Goal: Task Accomplishment & Management: Use online tool/utility

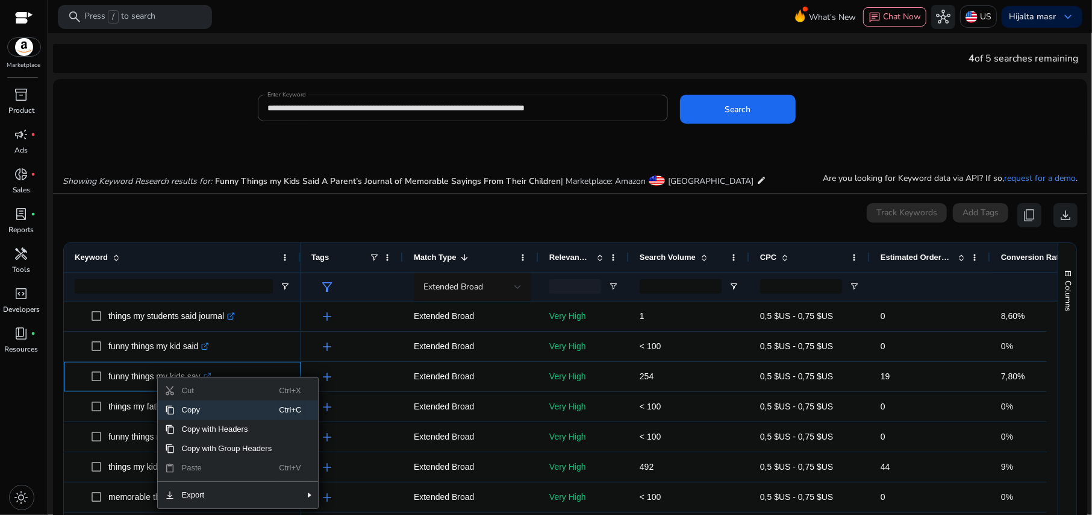
click at [196, 413] on span "Copy" at bounding box center [227, 409] width 105 height 19
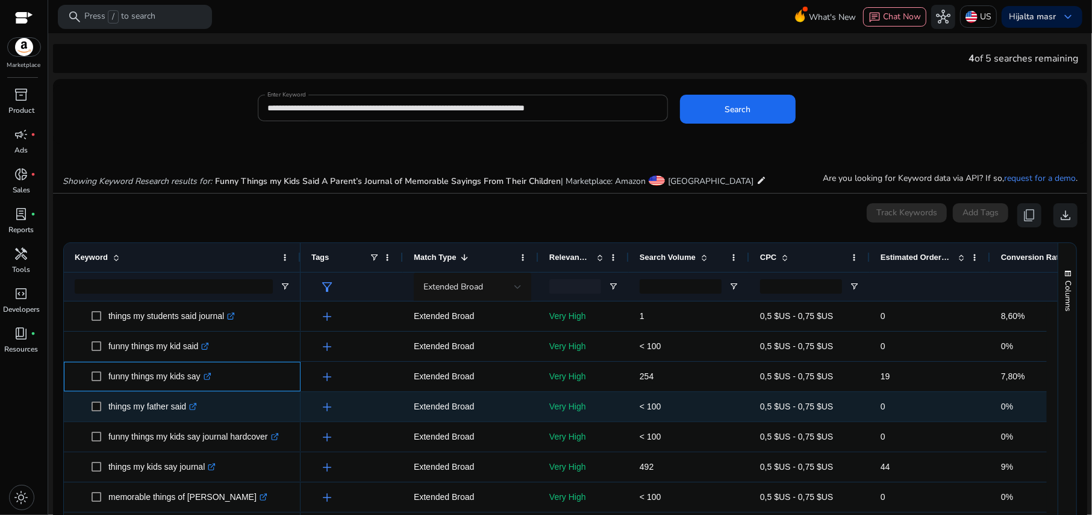
scroll to position [80, 0]
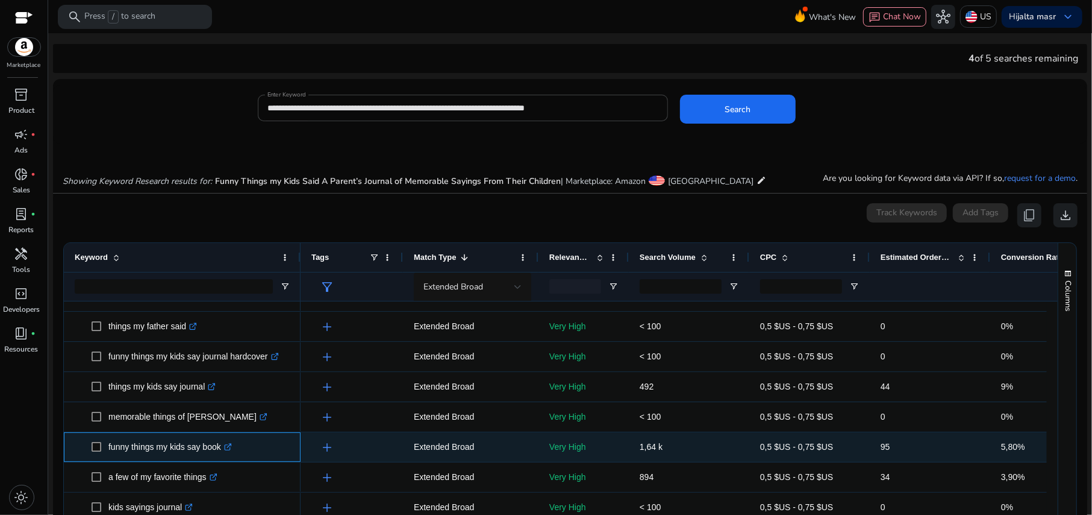
click at [203, 447] on p "funny things my kids say book .st0{fill:#2c8af8}" at bounding box center [170, 446] width 124 height 25
drag, startPoint x: 107, startPoint y: 447, endPoint x: 220, endPoint y: 445, distance: 112.7
click at [220, 445] on span "funny things my kids say book .st0{fill:#2c8af8}" at bounding box center [191, 446] width 198 height 25
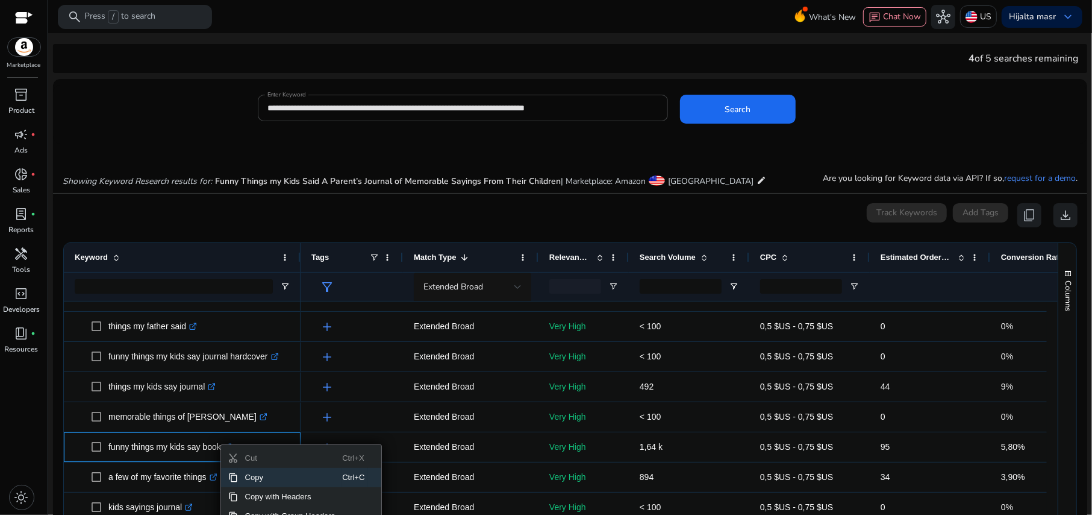
click at [268, 478] on span "Copy" at bounding box center [290, 477] width 105 height 19
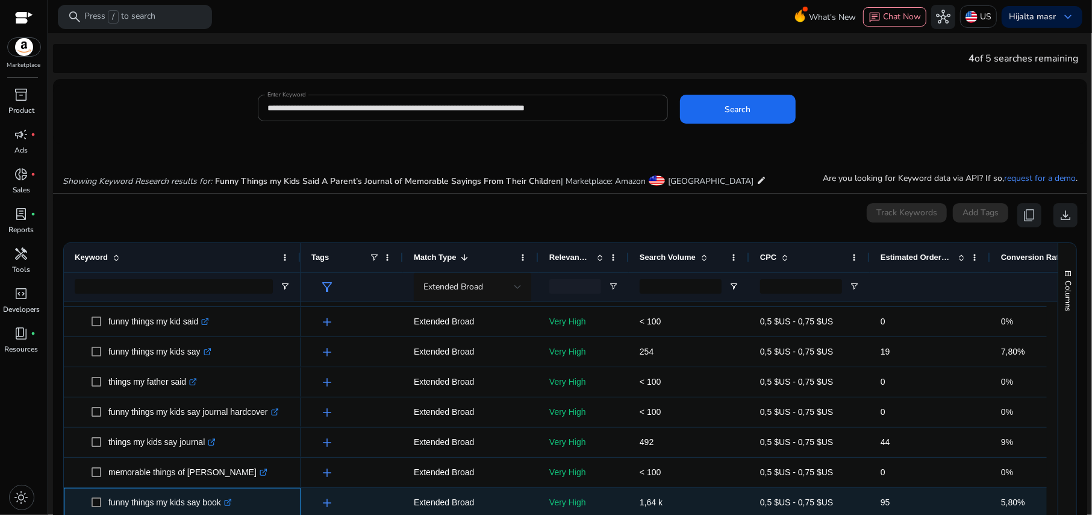
scroll to position [0, 0]
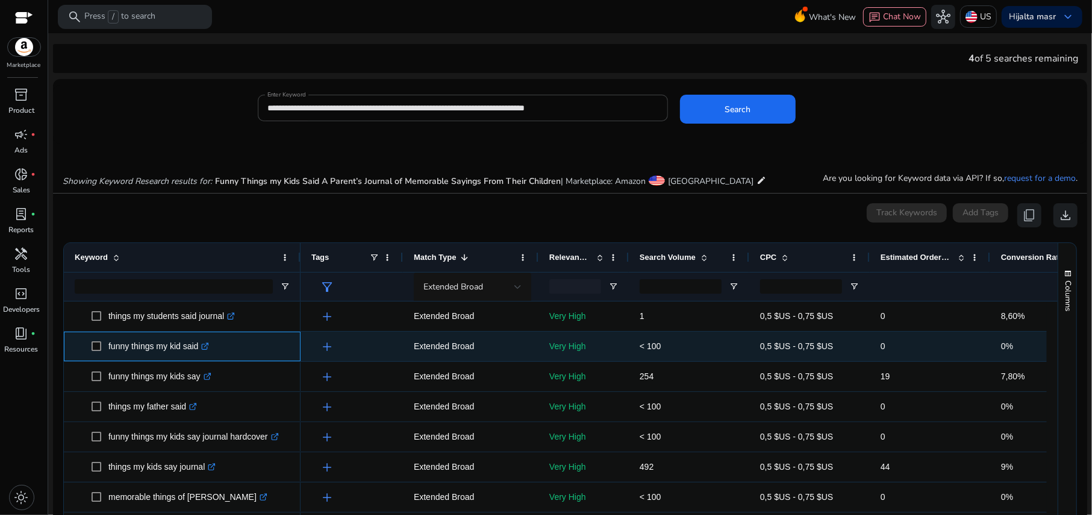
drag, startPoint x: 109, startPoint y: 343, endPoint x: 198, endPoint y: 348, distance: 88.7
click at [198, 348] on p "funny things my kid said .st0{fill:#2c8af8}" at bounding box center [158, 346] width 101 height 25
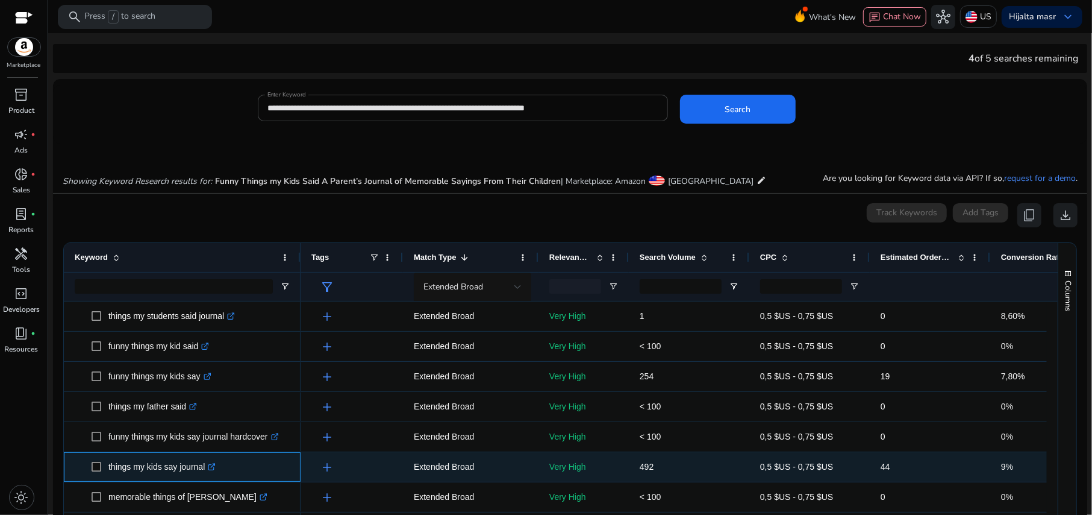
drag, startPoint x: 110, startPoint y: 468, endPoint x: 205, endPoint y: 468, distance: 95.8
click at [205, 468] on p "things my kids say journal .st0{fill:#2c8af8}" at bounding box center [161, 466] width 107 height 25
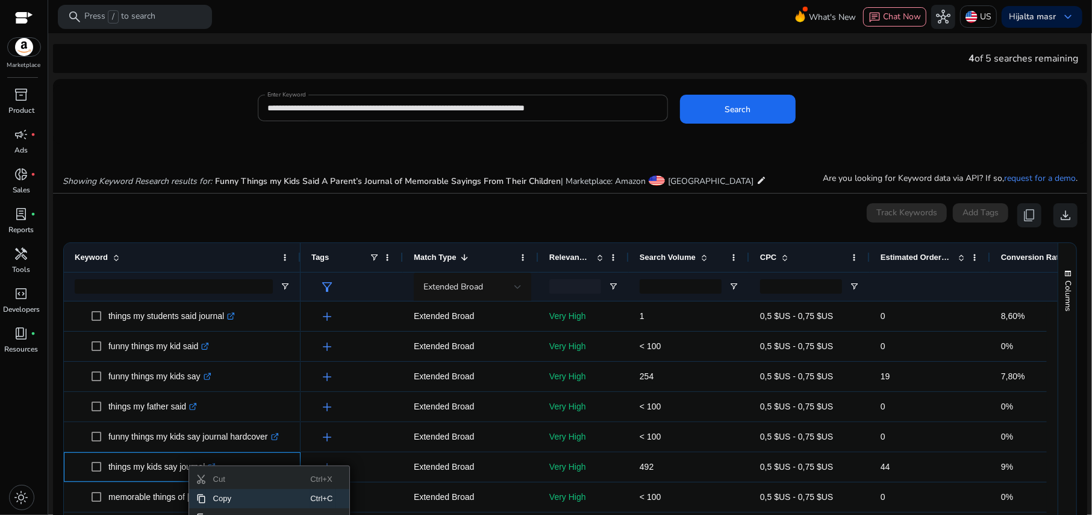
click at [233, 500] on span "Copy" at bounding box center [258, 498] width 105 height 19
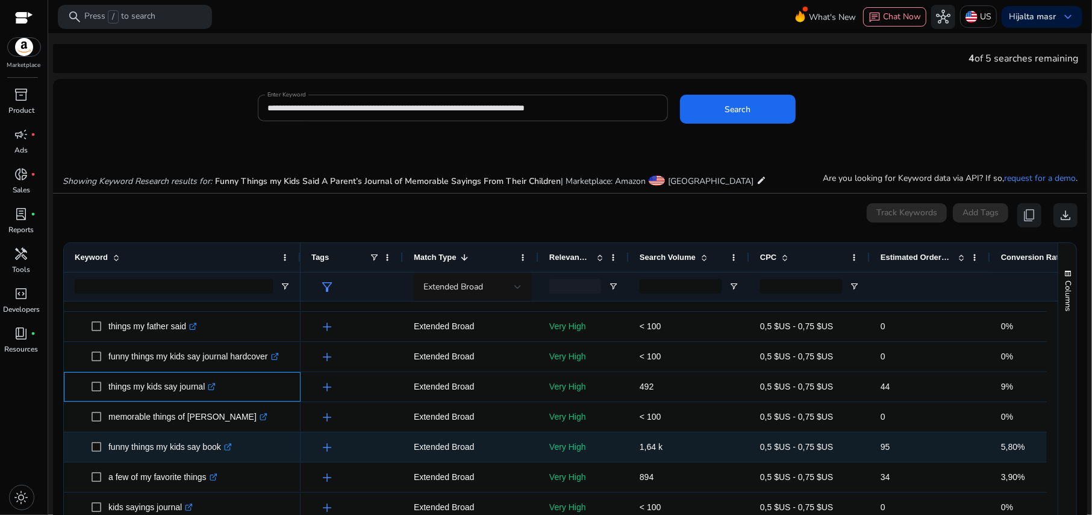
scroll to position [160, 0]
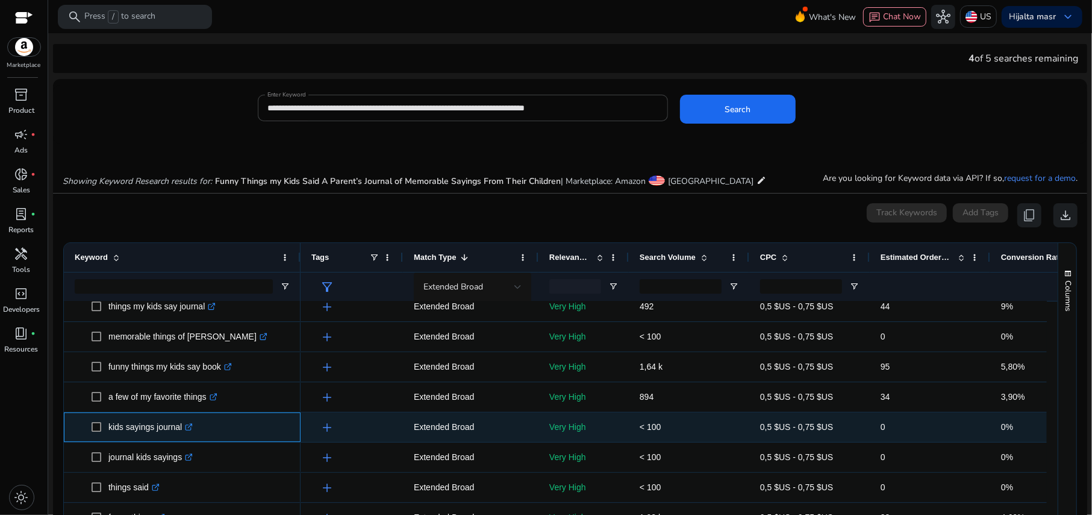
drag, startPoint x: 108, startPoint y: 428, endPoint x: 181, endPoint y: 428, distance: 72.9
click at [181, 428] on p "kids sayings journal .st0{fill:#2c8af8}" at bounding box center [150, 427] width 84 height 25
copy p "kids sayings journal"
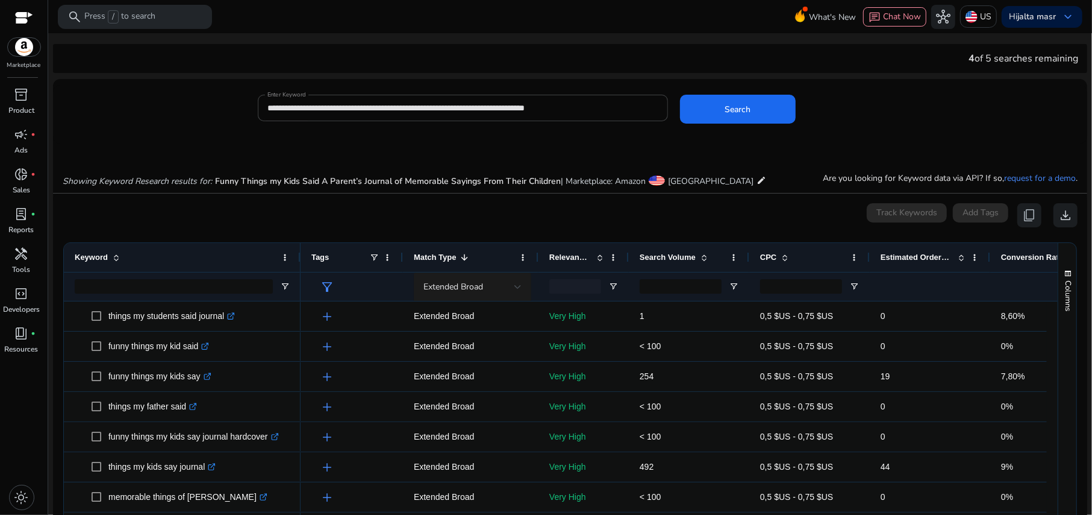
click at [453, 278] on div "Extended Broad" at bounding box center [473, 286] width 98 height 29
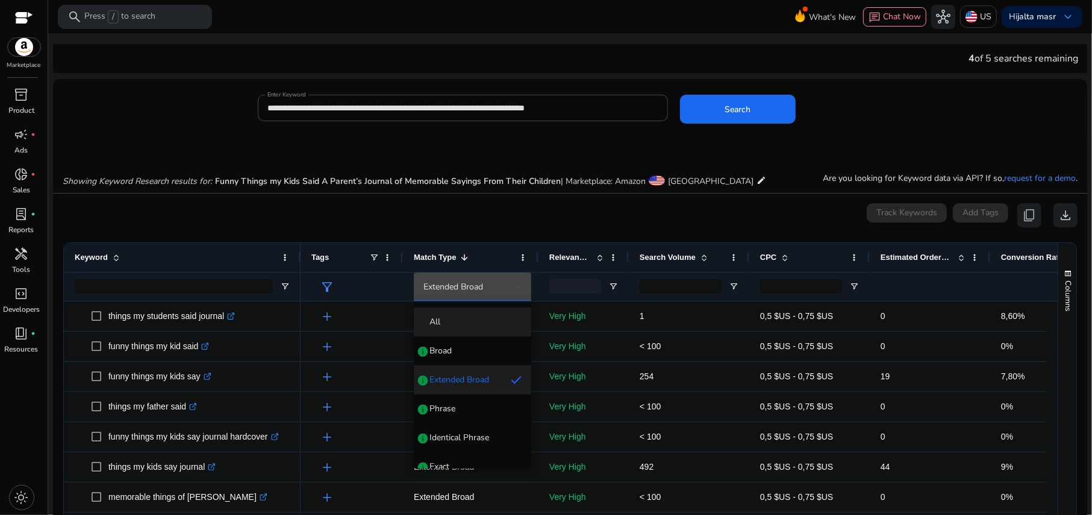
click at [451, 316] on span "All" at bounding box center [473, 322] width 98 height 12
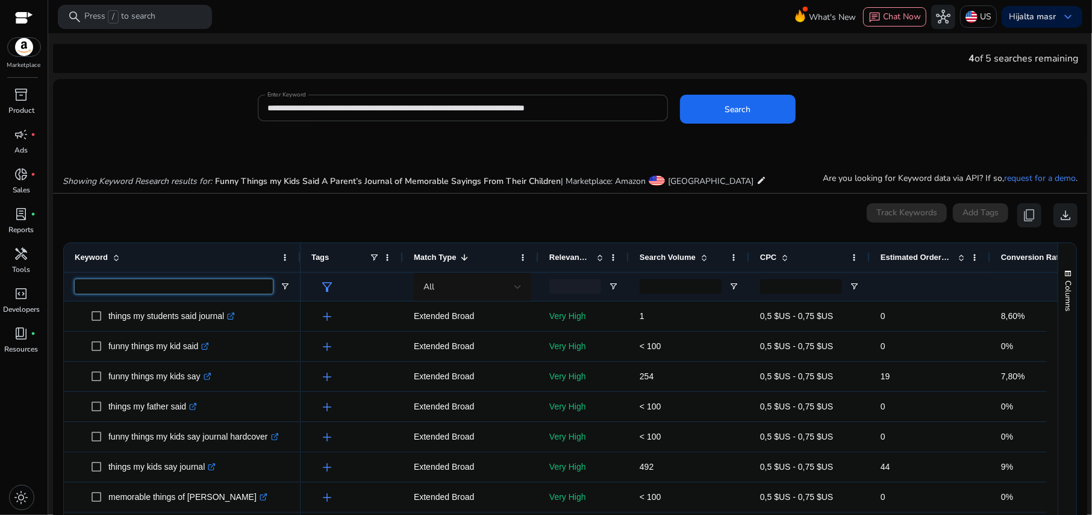
click at [206, 288] on input "Keyword Filter Input" at bounding box center [174, 286] width 198 height 14
paste input "**********"
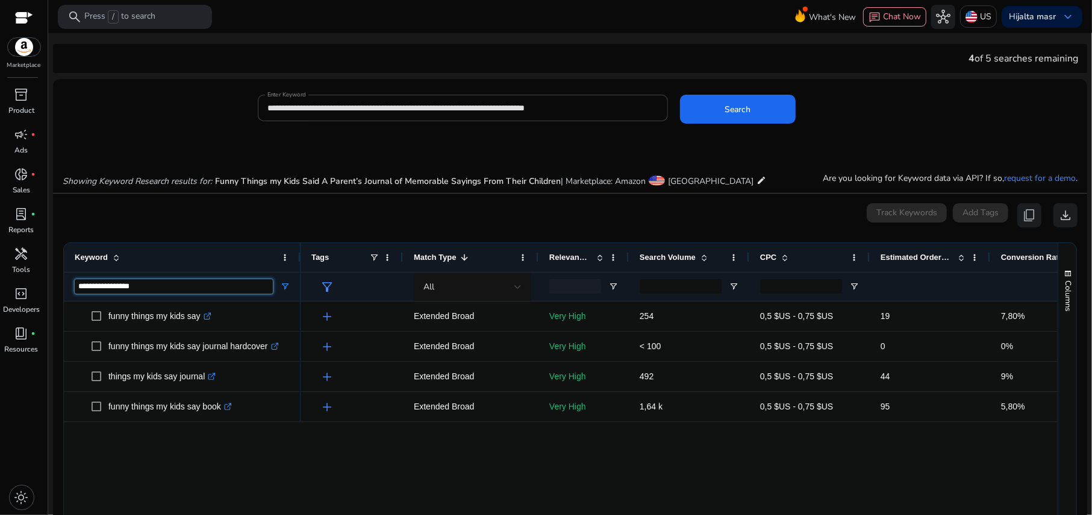
type input "**********"
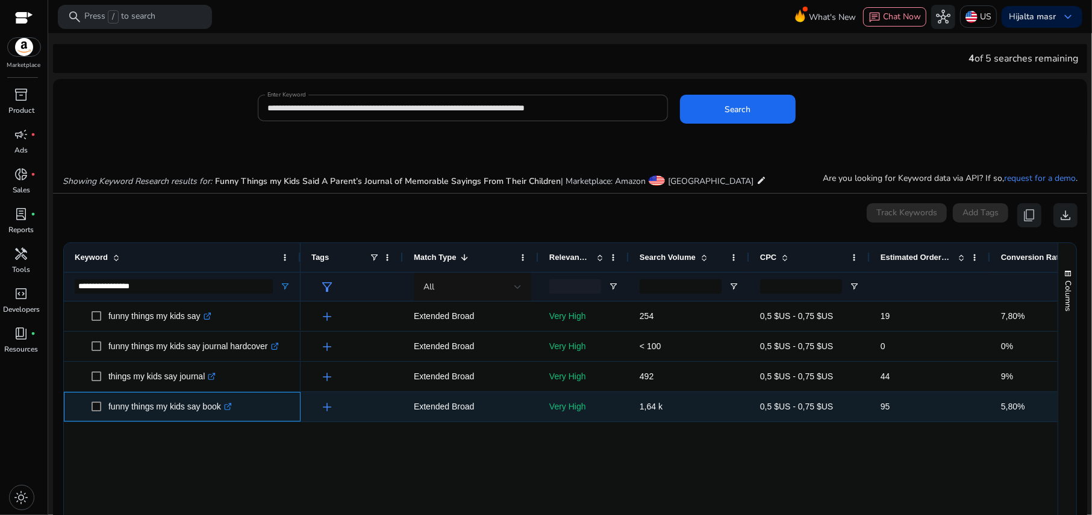
drag, startPoint x: 109, startPoint y: 406, endPoint x: 220, endPoint y: 408, distance: 110.9
click at [220, 408] on p "funny things my kids say book .st0{fill:#2c8af8}" at bounding box center [170, 406] width 124 height 25
copy p "funny things my kids say book"
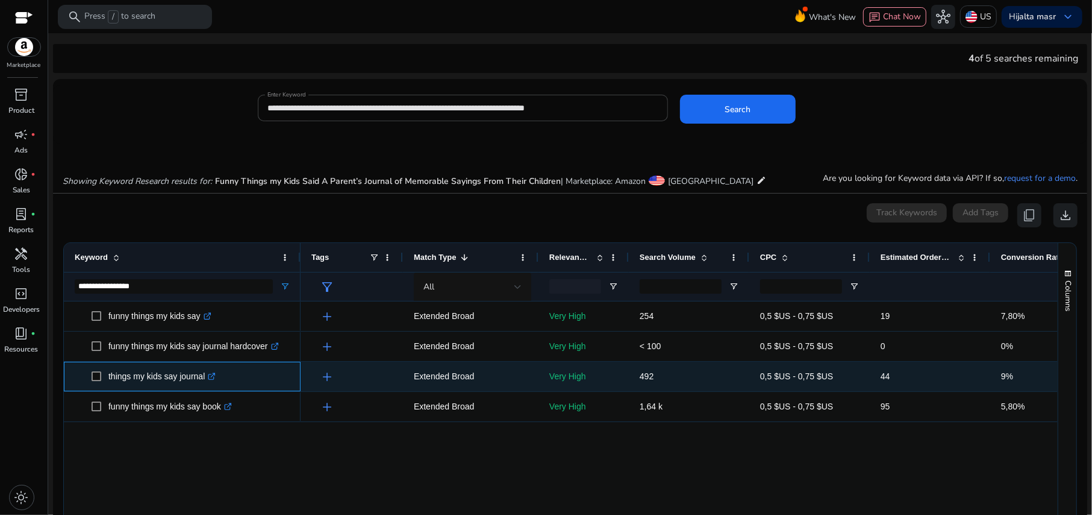
drag, startPoint x: 109, startPoint y: 374, endPoint x: 205, endPoint y: 378, distance: 95.9
click at [205, 378] on p "things my kids say journal .st0{fill:#2c8af8}" at bounding box center [161, 376] width 107 height 25
copy p "things my kids say journal"
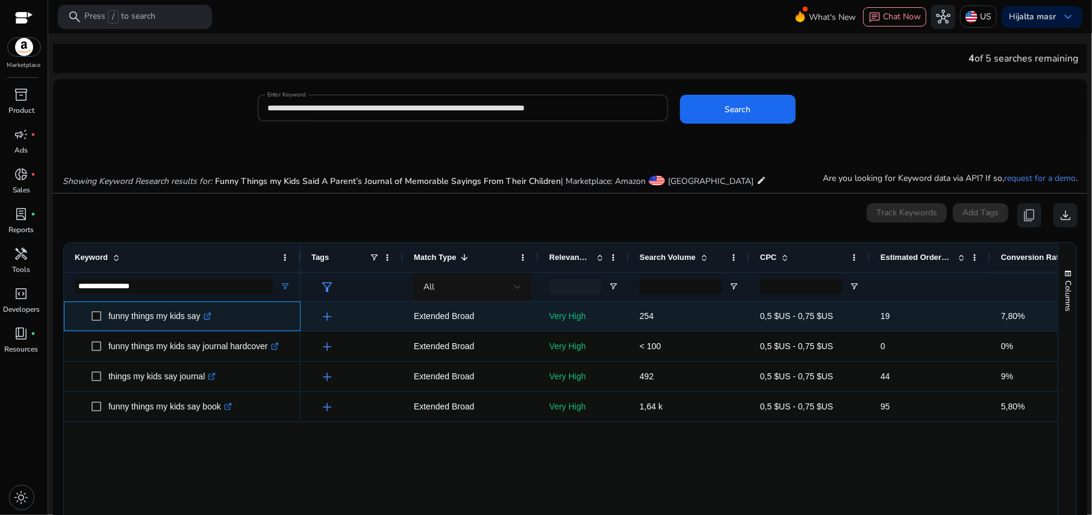
drag, startPoint x: 108, startPoint y: 315, endPoint x: 200, endPoint y: 323, distance: 92.0
click at [200, 323] on p "funny things my kids say .st0{fill:#2c8af8}" at bounding box center [159, 316] width 103 height 25
copy p "funny things my kids say"
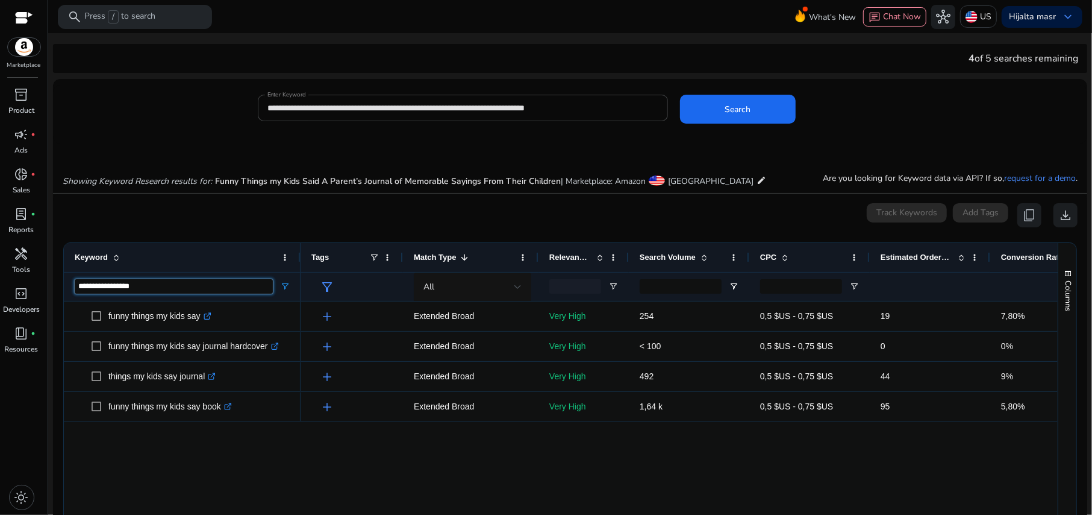
click at [174, 287] on input "**********" at bounding box center [174, 286] width 198 height 14
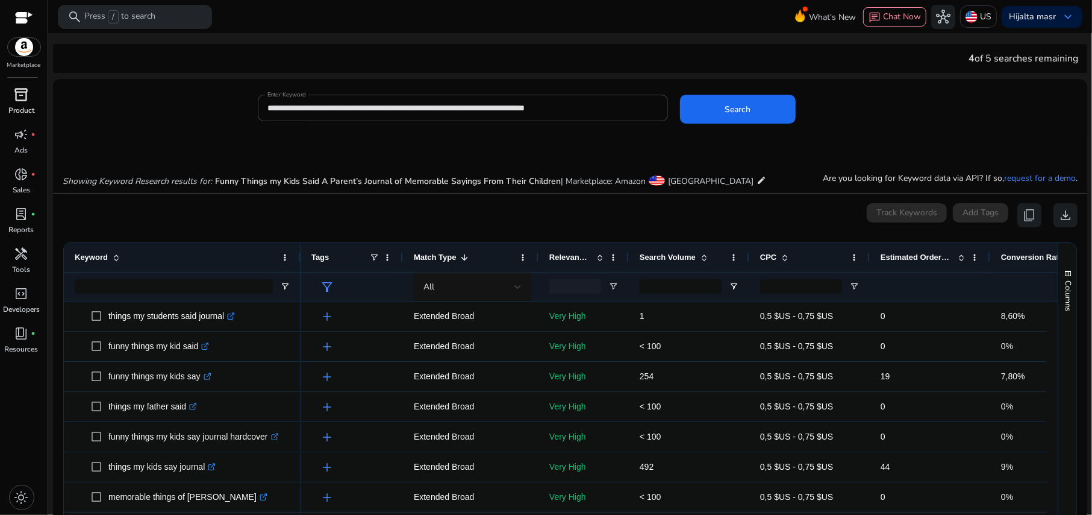
click at [22, 105] on p "Product" at bounding box center [21, 110] width 26 height 11
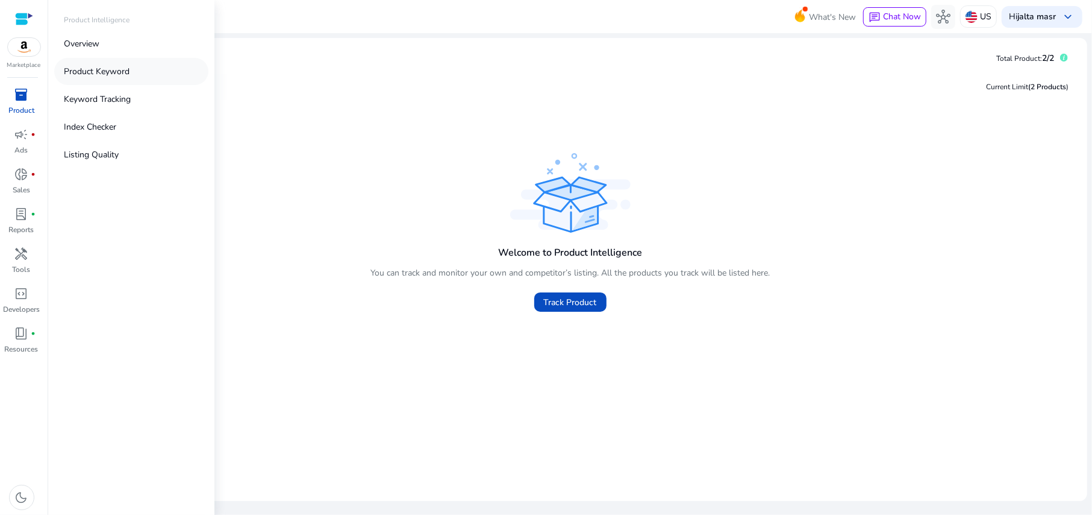
click at [95, 71] on p "Product Keyword" at bounding box center [97, 71] width 66 height 13
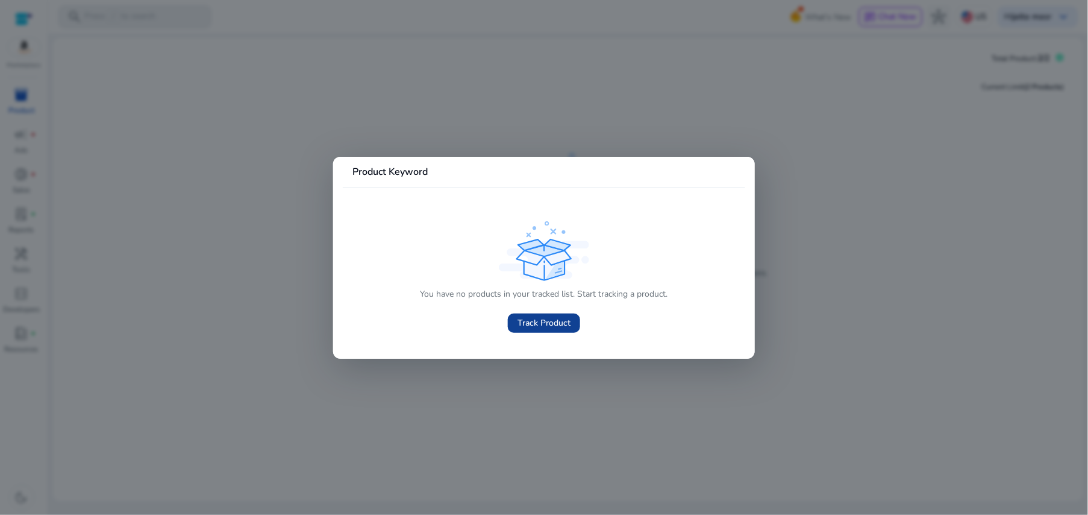
click at [519, 322] on span "Track Product" at bounding box center [544, 322] width 53 height 13
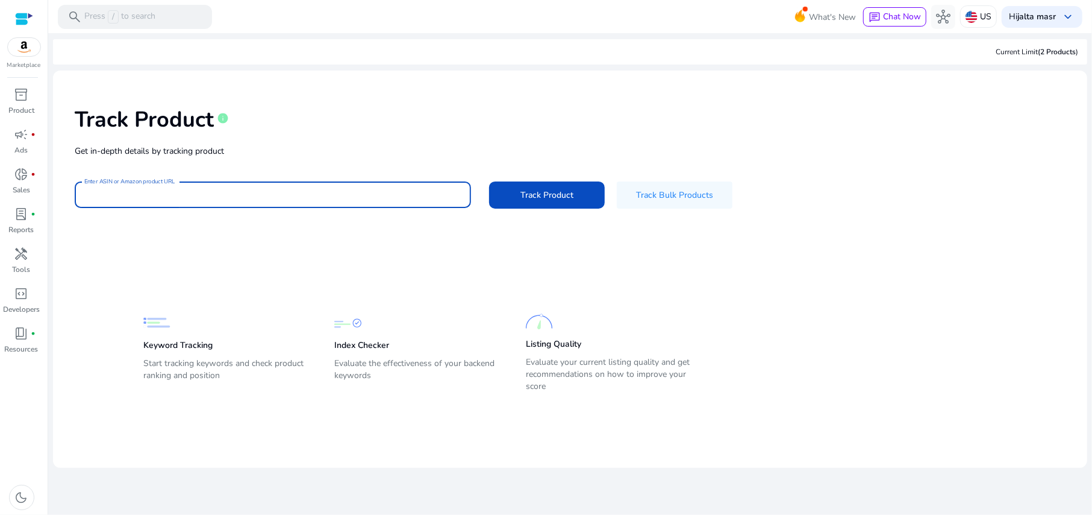
paste input "**********"
type input "**********"
click at [525, 201] on span "Track Product" at bounding box center [547, 195] width 53 height 13
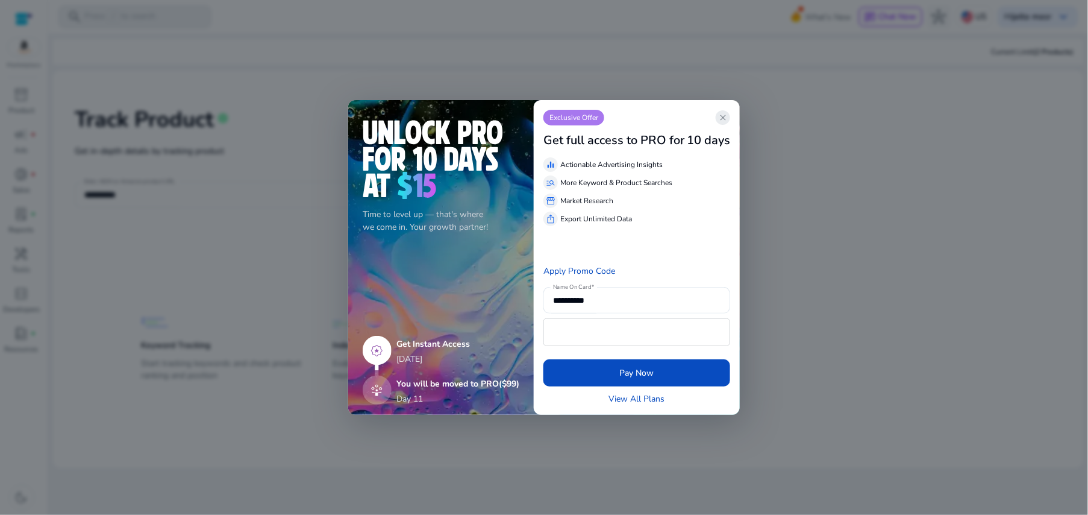
click at [721, 124] on app-icon "close" at bounding box center [723, 117] width 14 height 14
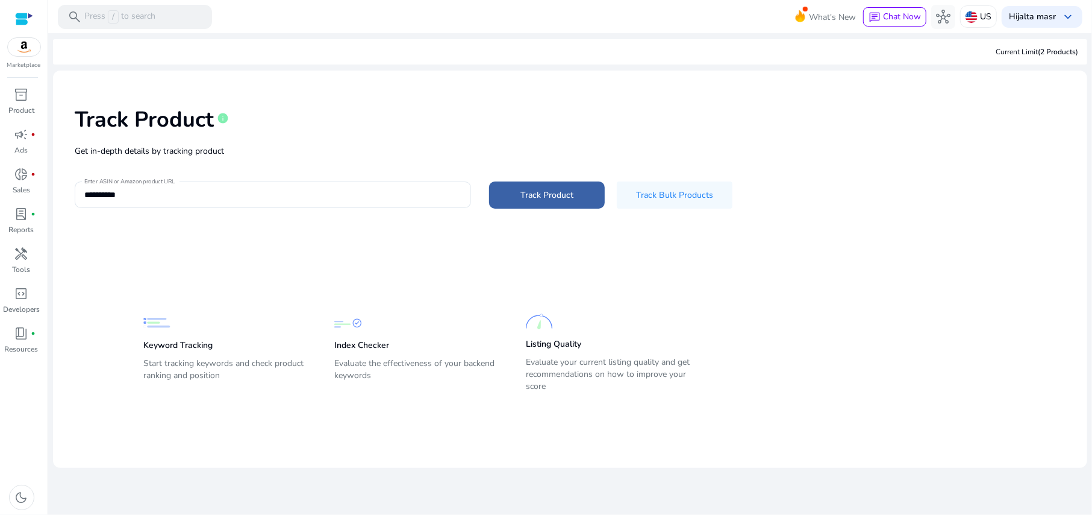
click at [542, 196] on span "Track Product" at bounding box center [547, 195] width 53 height 13
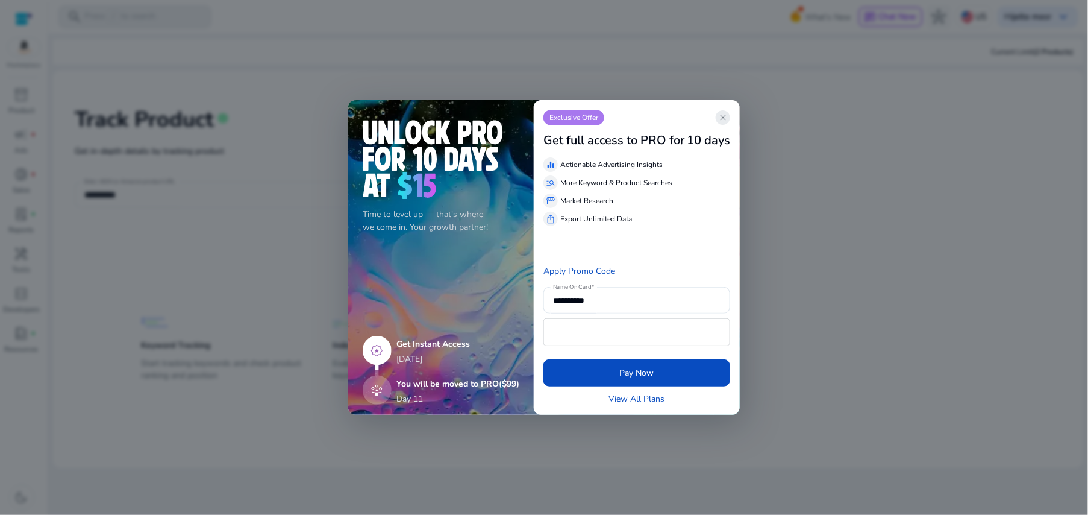
click at [719, 121] on span "close" at bounding box center [723, 118] width 10 height 10
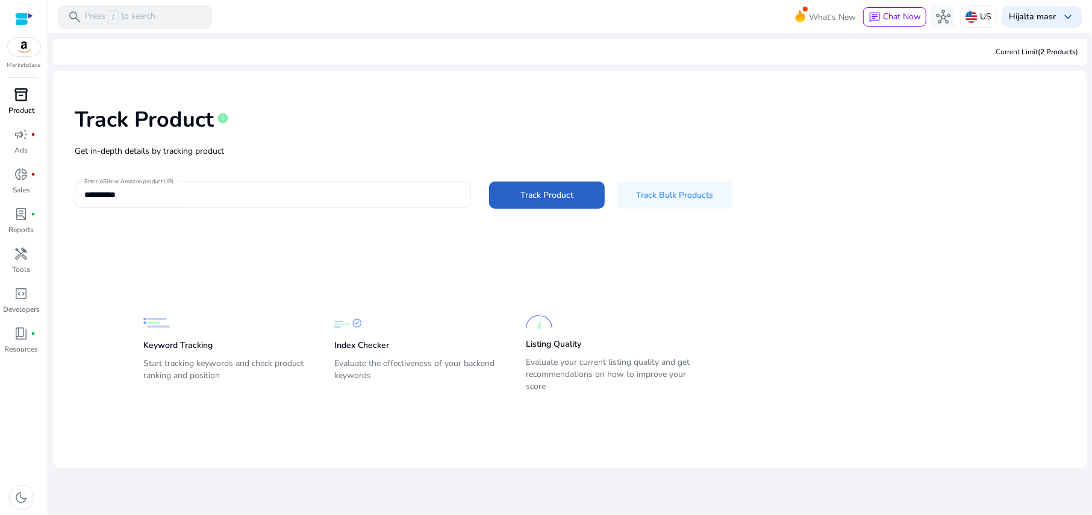
click at [24, 102] on span "inventory_2" at bounding box center [21, 94] width 14 height 14
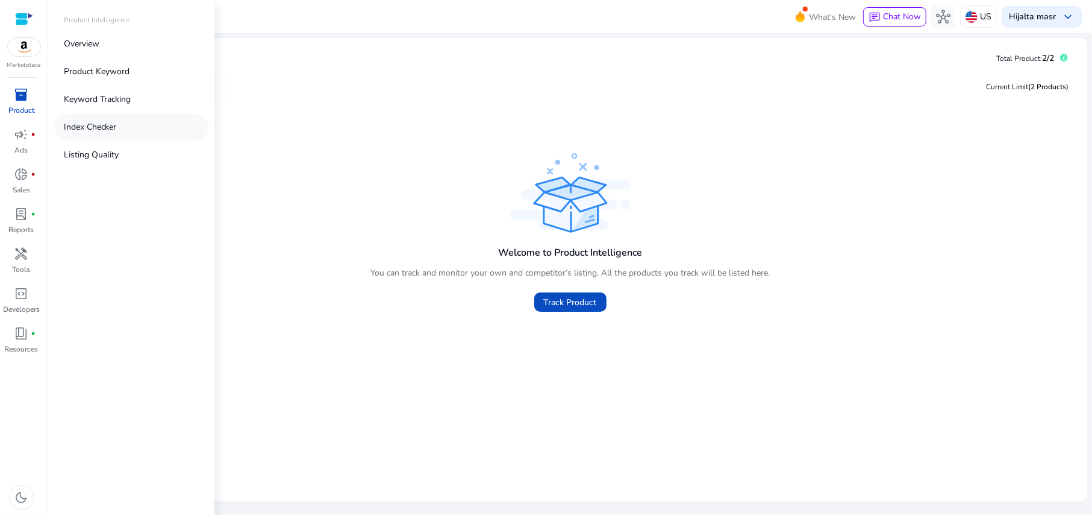
click at [114, 124] on p "Index Checker" at bounding box center [90, 127] width 52 height 13
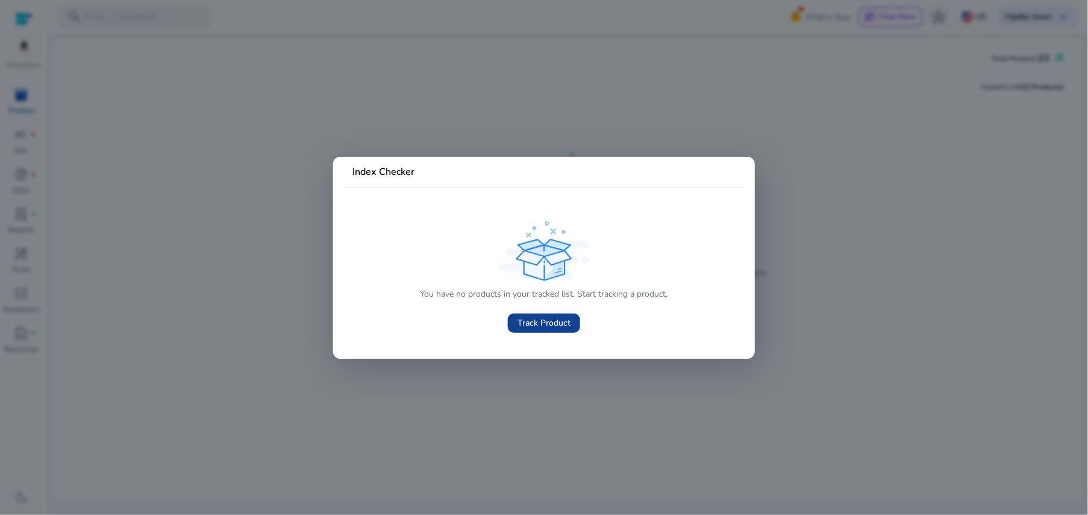
click at [552, 317] on span "Track Product" at bounding box center [544, 322] width 53 height 13
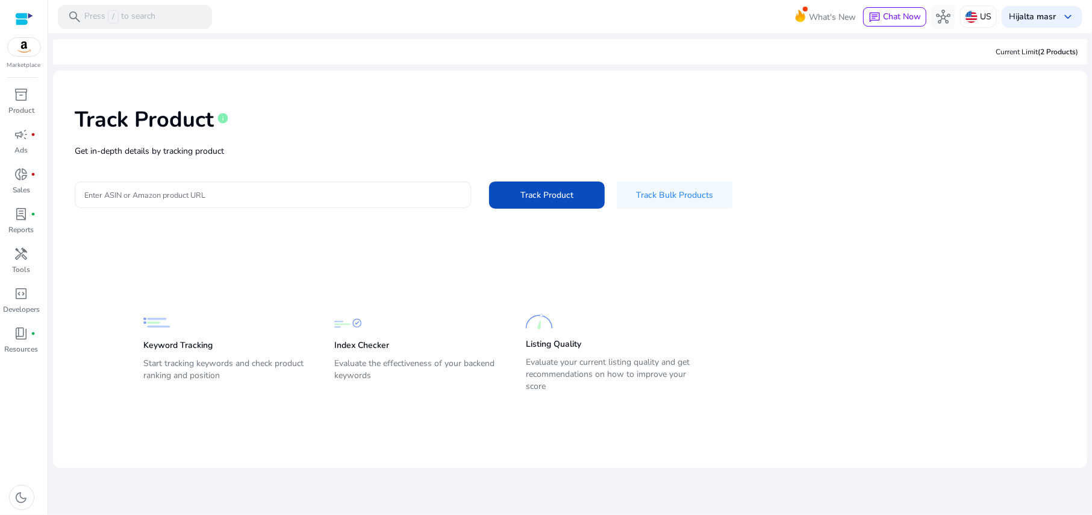
drag, startPoint x: 301, startPoint y: 162, endPoint x: 247, endPoint y: 184, distance: 58.4
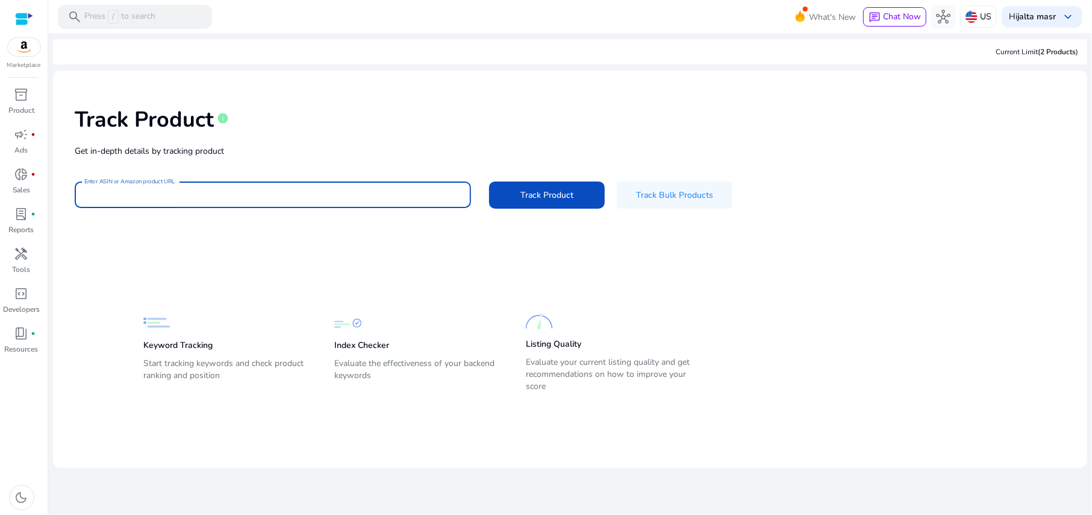
drag, startPoint x: 247, startPoint y: 184, endPoint x: 211, endPoint y: 196, distance: 38.3
paste input "**********"
type input "**********"
click at [516, 195] on span at bounding box center [547, 194] width 116 height 29
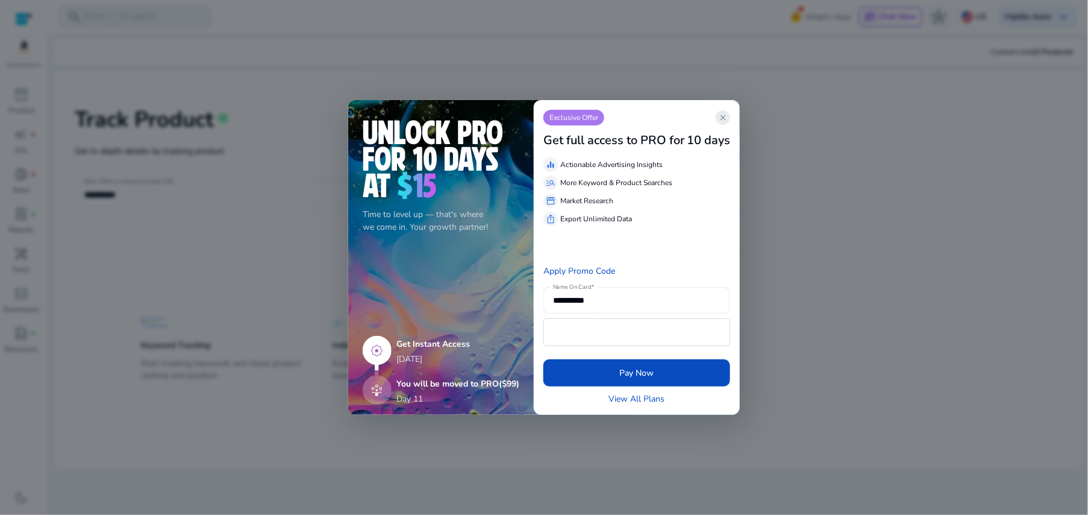
click at [722, 121] on span "close" at bounding box center [723, 118] width 10 height 10
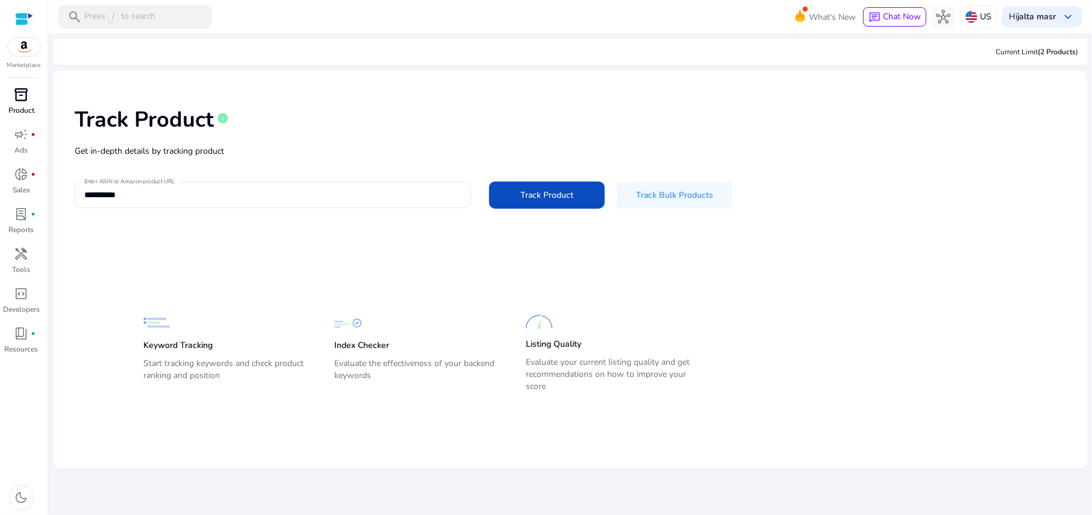
click at [28, 104] on div "inventory_2" at bounding box center [22, 94] width 34 height 19
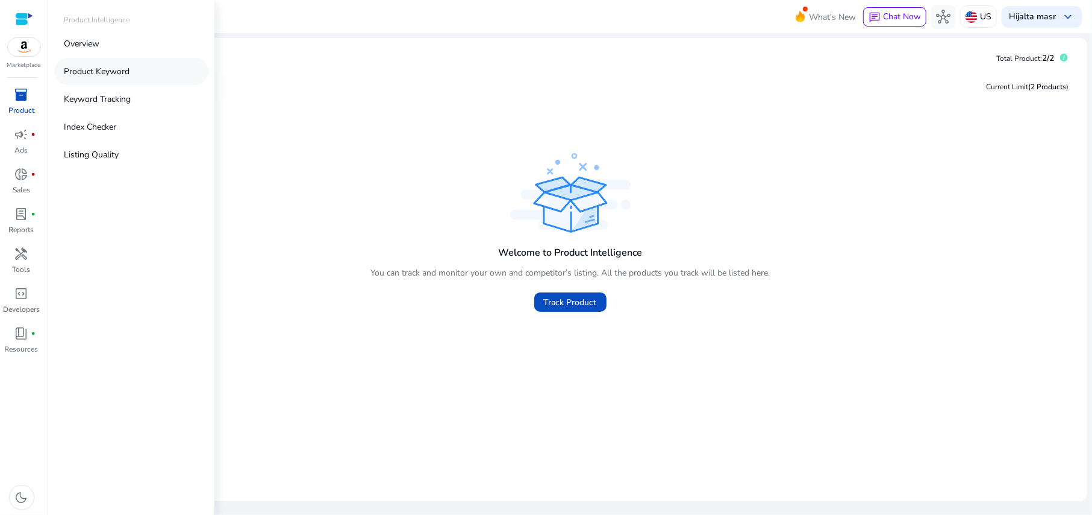
click at [101, 74] on p "Product Keyword" at bounding box center [97, 71] width 66 height 13
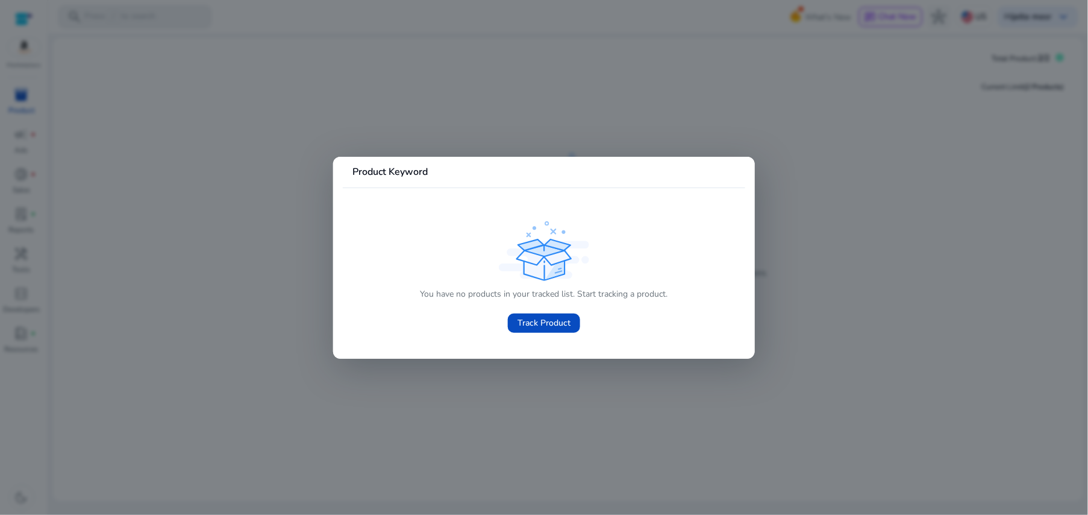
click at [74, 150] on div at bounding box center [544, 257] width 1088 height 515
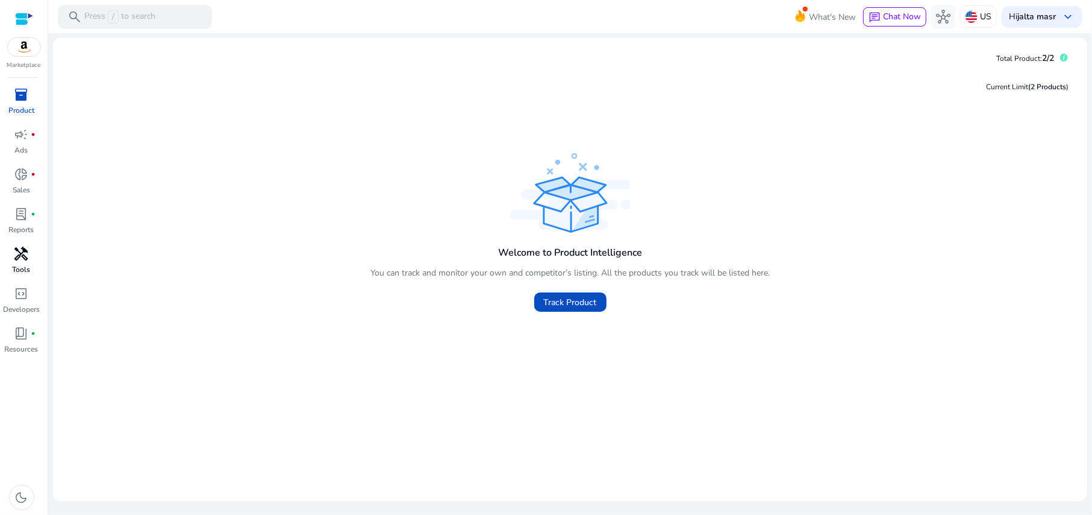
click at [23, 255] on span "handyman" at bounding box center [21, 253] width 14 height 14
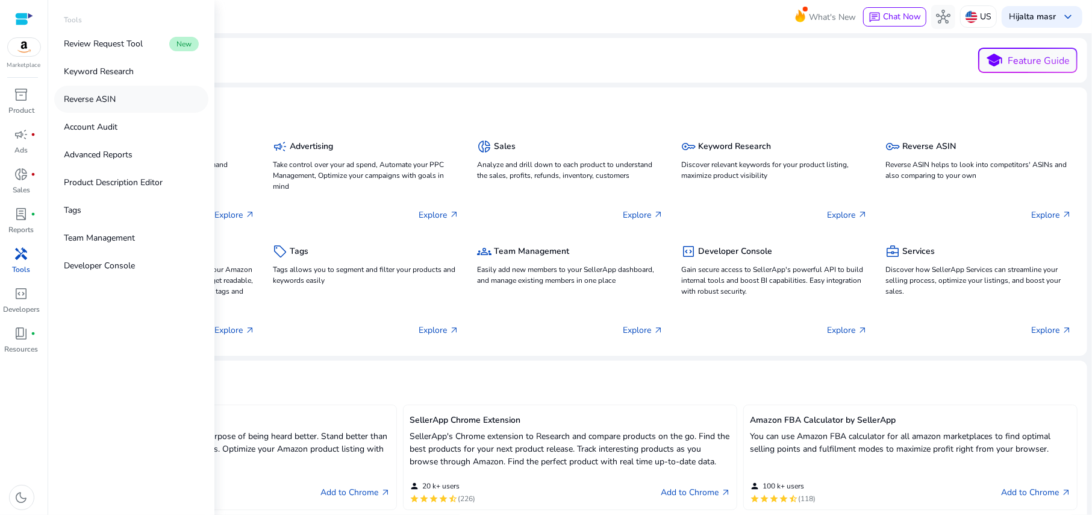
click at [107, 100] on p "Reverse ASIN" at bounding box center [90, 99] width 52 height 13
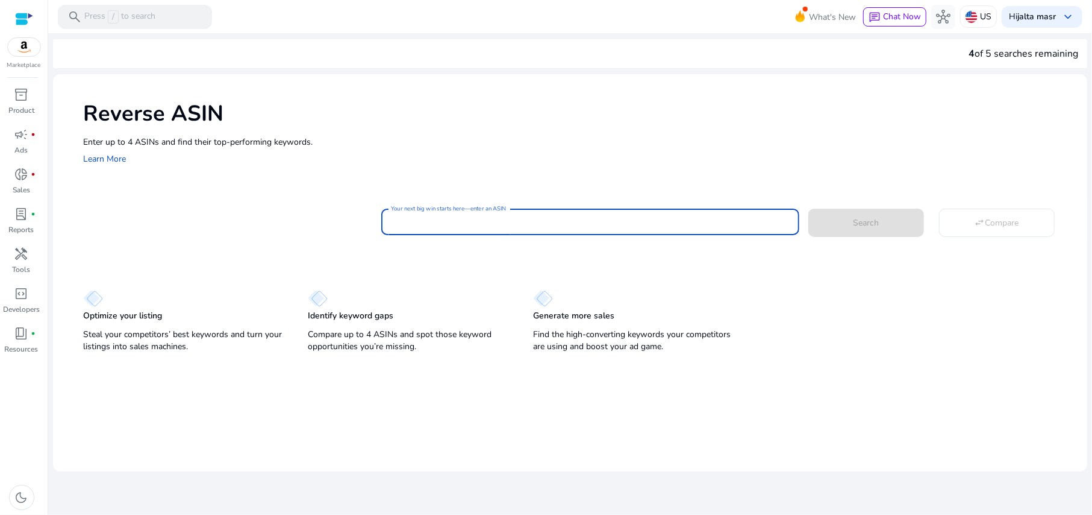
paste input "**********"
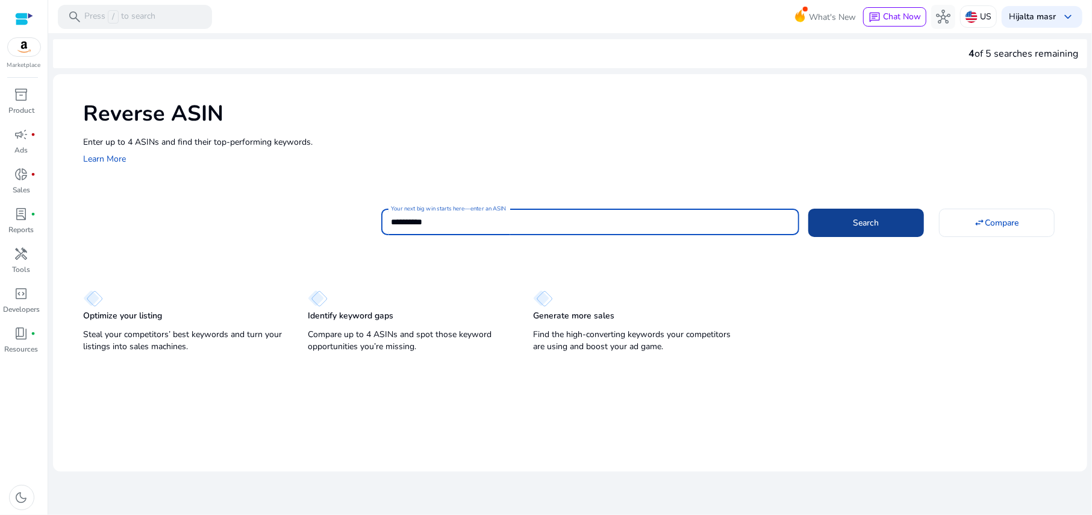
type input "**********"
click at [873, 219] on span "Search" at bounding box center [866, 222] width 26 height 13
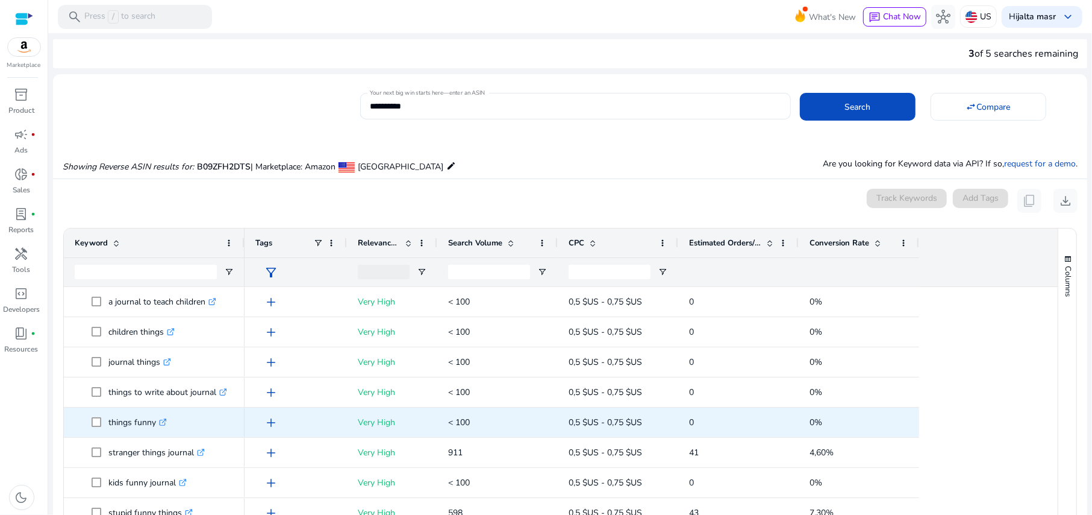
scroll to position [312, 0]
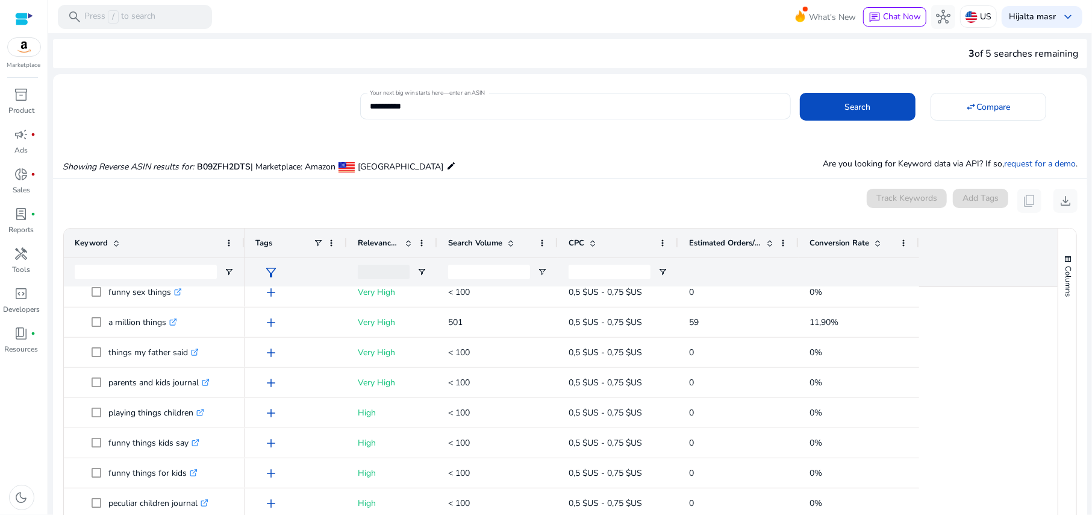
click at [483, 242] on span "Search Volume" at bounding box center [475, 242] width 54 height 11
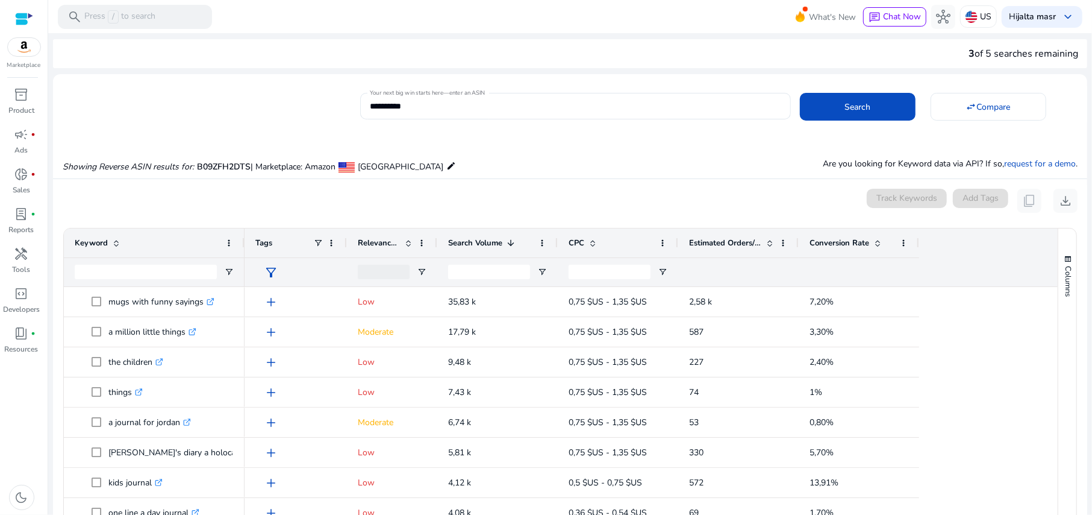
click at [380, 242] on span "Relevance Score" at bounding box center [379, 242] width 42 height 11
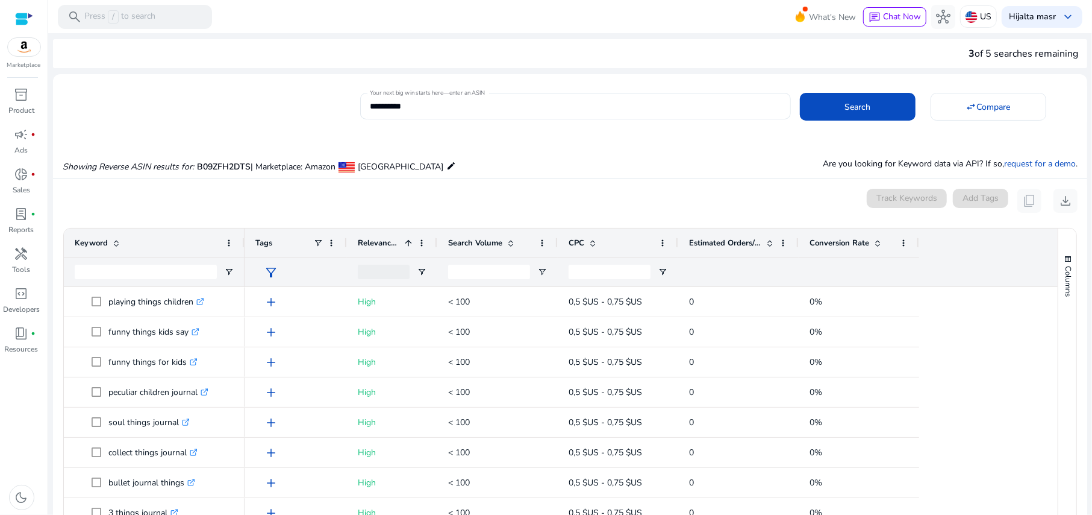
click at [480, 249] on div "Search Volume" at bounding box center [491, 242] width 86 height 23
click at [480, 249] on div "Search Volume 1" at bounding box center [491, 242] width 86 height 23
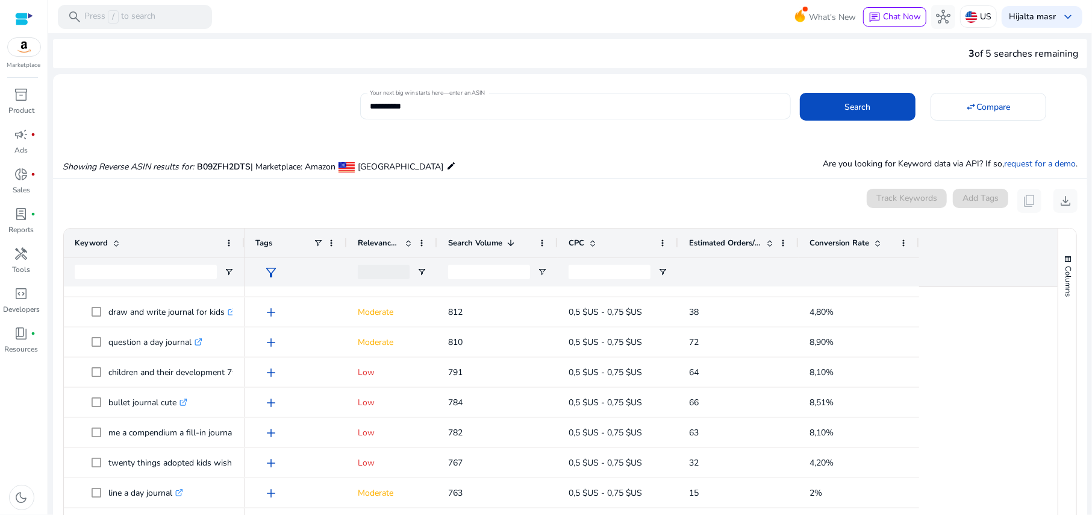
click at [437, 109] on input "**********" at bounding box center [575, 105] width 411 height 13
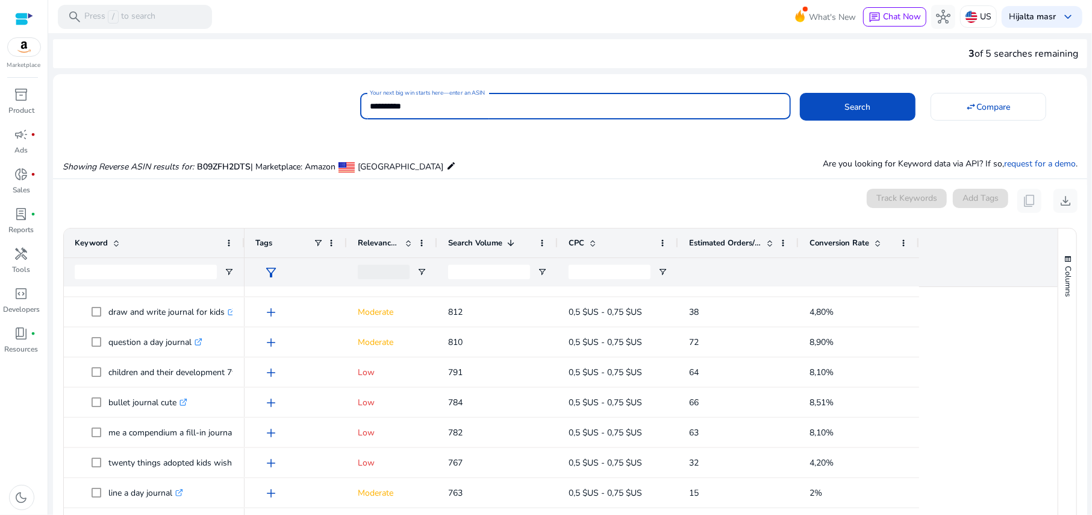
click at [437, 109] on input "**********" at bounding box center [575, 105] width 411 height 13
paste input
click at [821, 104] on span at bounding box center [858, 106] width 116 height 29
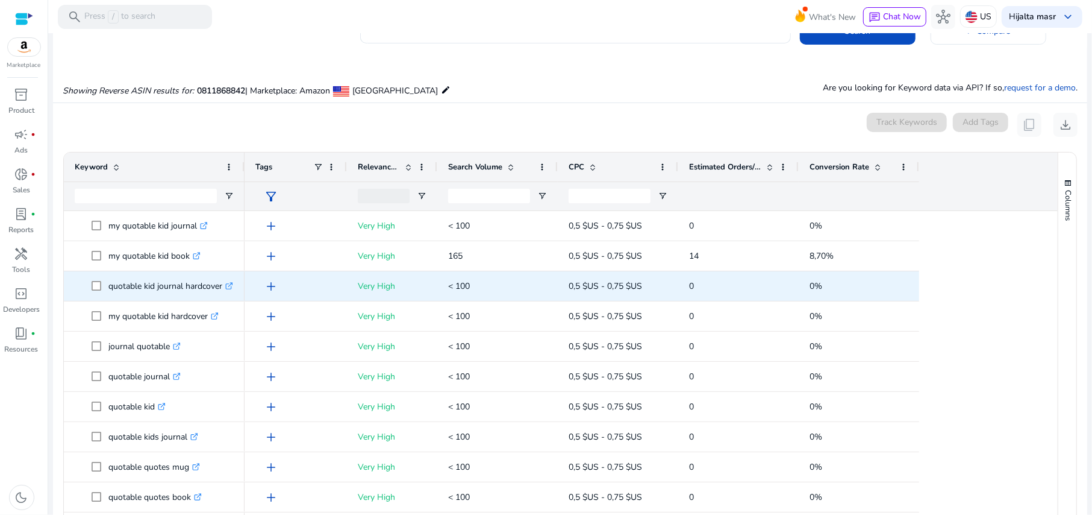
scroll to position [129, 0]
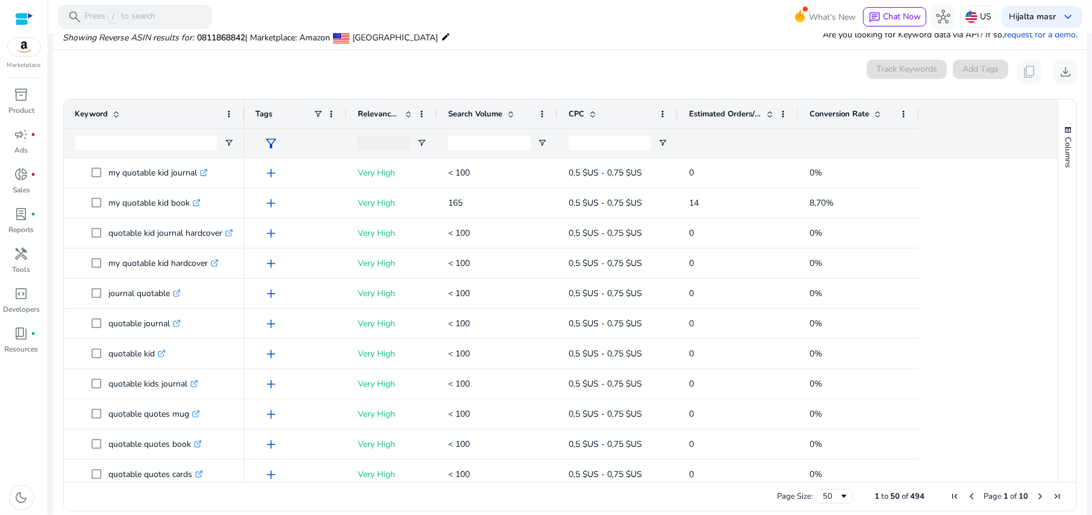
click at [384, 110] on span "Relevance Score" at bounding box center [379, 113] width 42 height 11
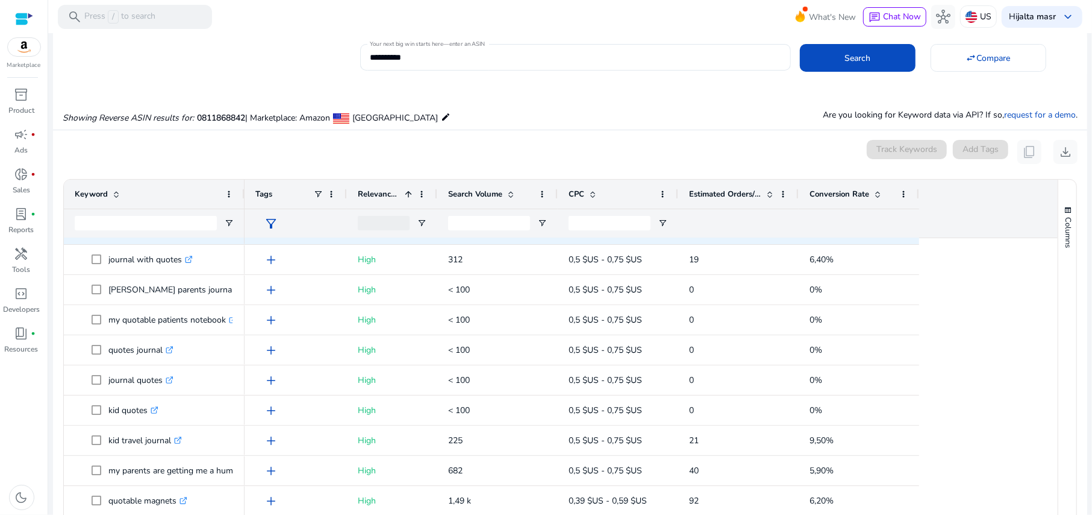
scroll to position [0, 0]
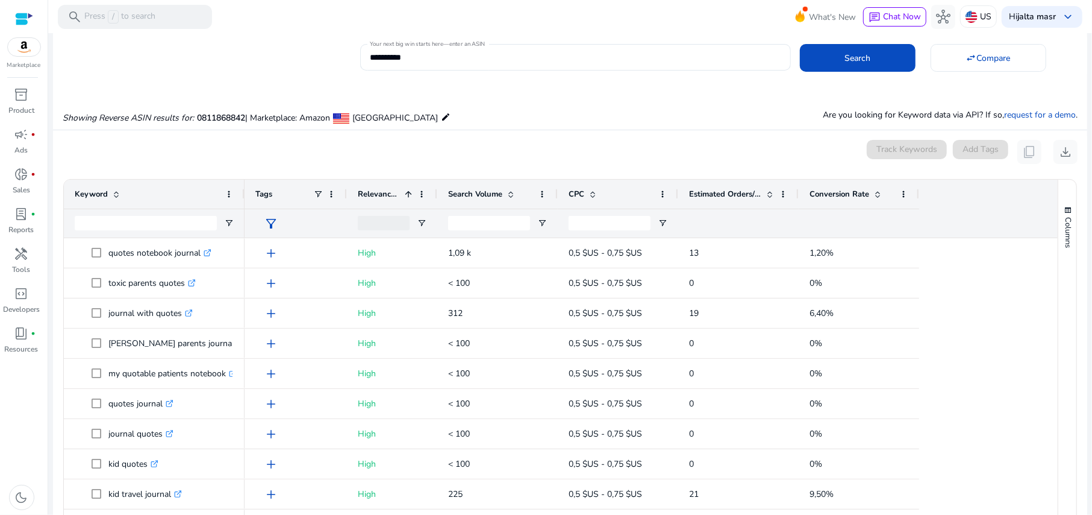
click at [384, 195] on span "Relevance Score" at bounding box center [379, 194] width 42 height 11
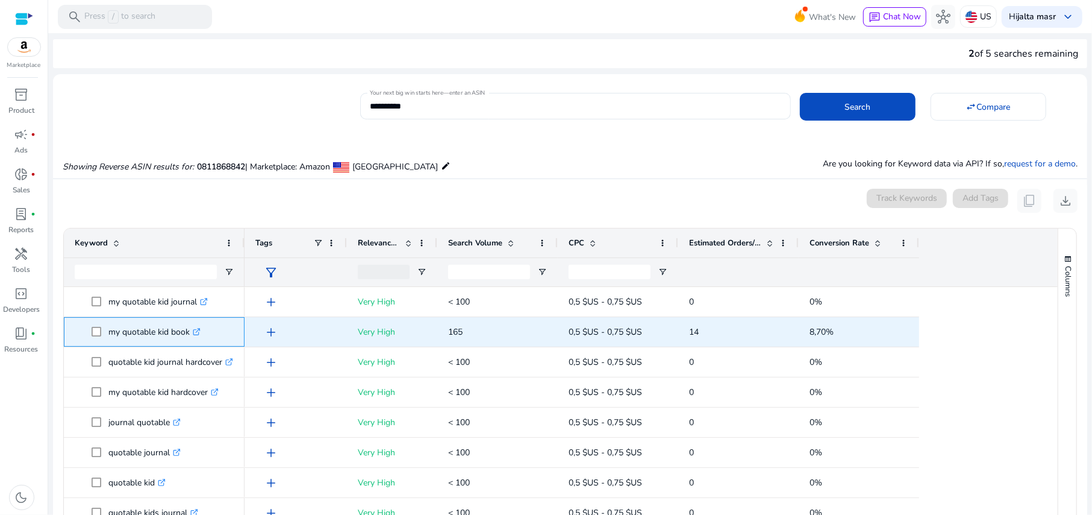
drag, startPoint x: 111, startPoint y: 331, endPoint x: 189, endPoint y: 330, distance: 77.7
click at [189, 330] on p "my quotable kid book .st0{fill:#2c8af8}" at bounding box center [154, 331] width 92 height 25
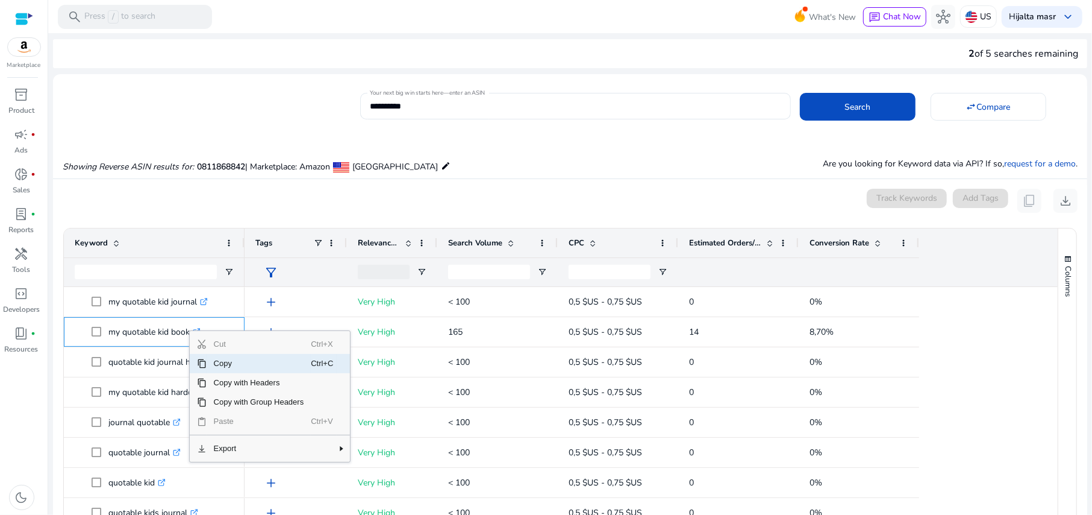
click at [217, 364] on span "Copy" at bounding box center [259, 363] width 105 height 19
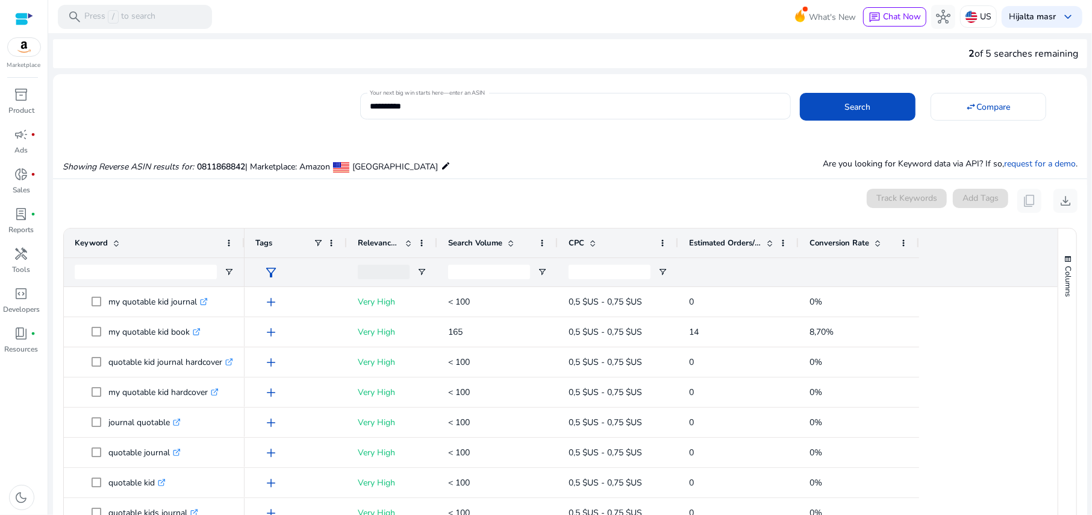
click at [699, 246] on span "Estimated Orders/Month" at bounding box center [725, 242] width 72 height 11
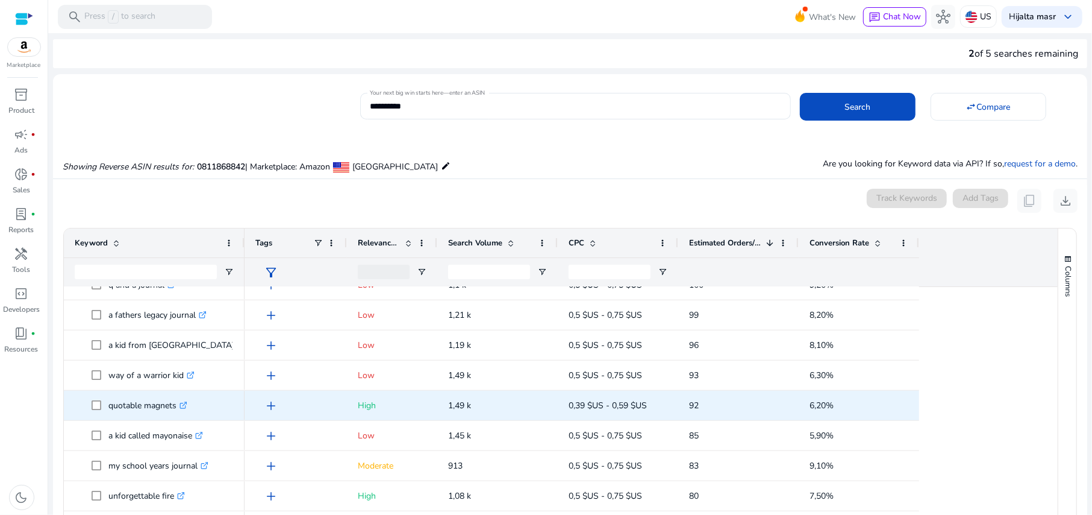
scroll to position [662, 0]
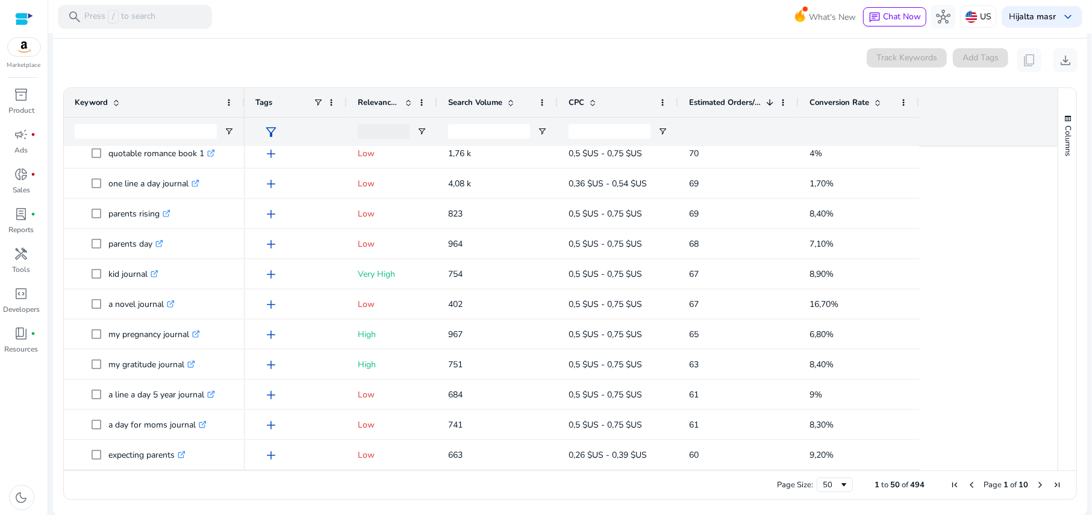
click at [1036, 484] on span "Next Page" at bounding box center [1041, 485] width 10 height 10
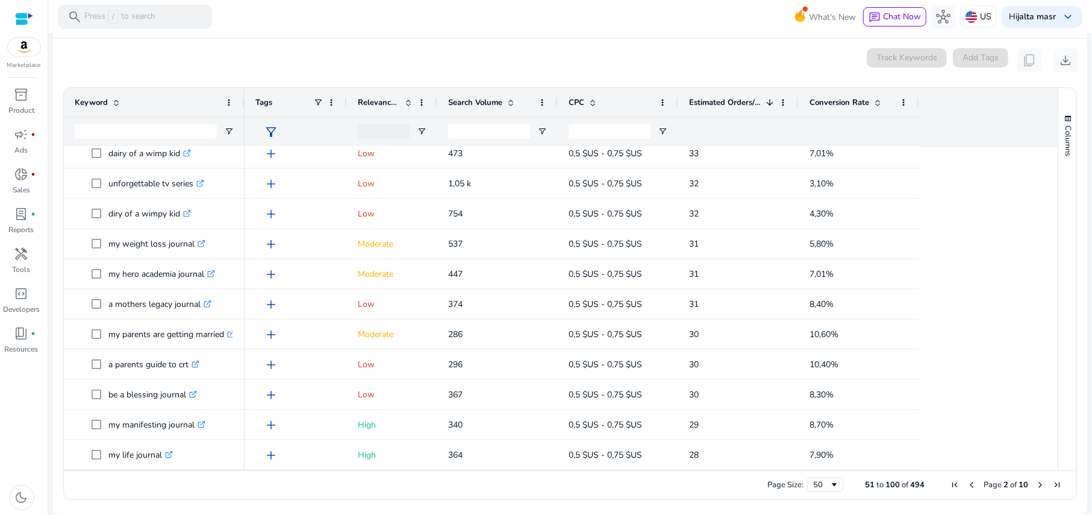
click at [1036, 484] on span "Next Page" at bounding box center [1041, 485] width 10 height 10
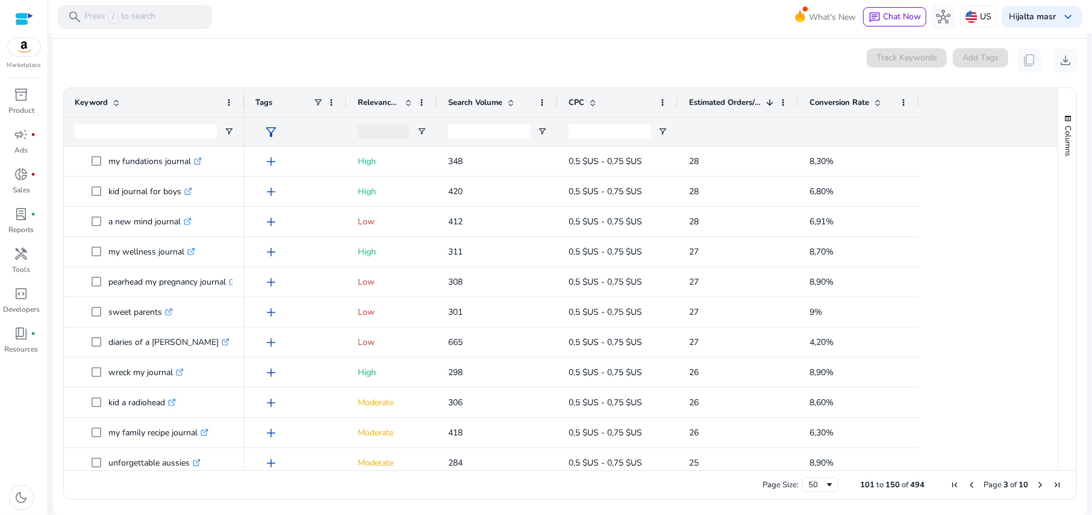
click at [1036, 484] on span "Next Page" at bounding box center [1041, 485] width 10 height 10
click at [724, 105] on span "Estimated Orders/Month" at bounding box center [725, 102] width 72 height 11
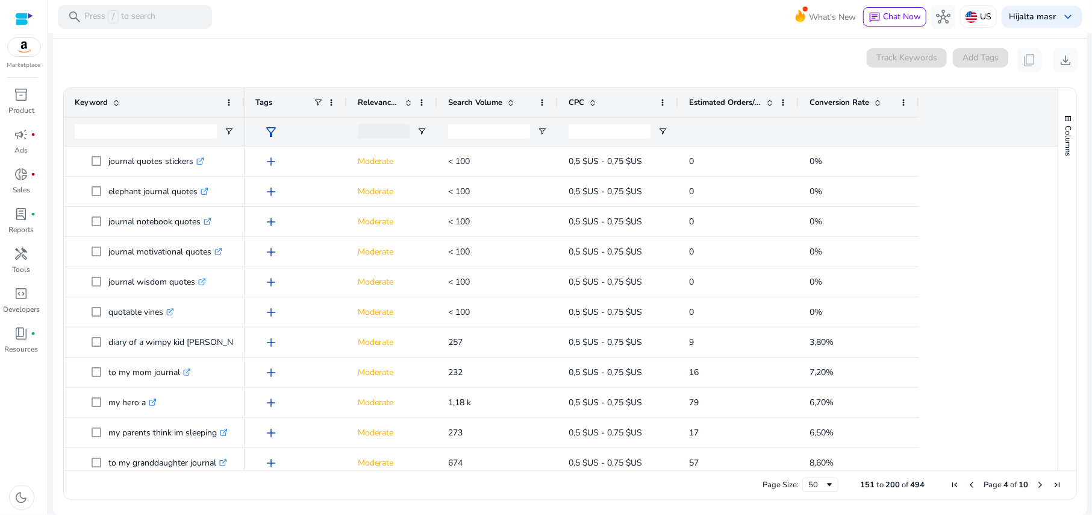
click at [724, 105] on span "Estimated Orders/Month" at bounding box center [725, 102] width 72 height 11
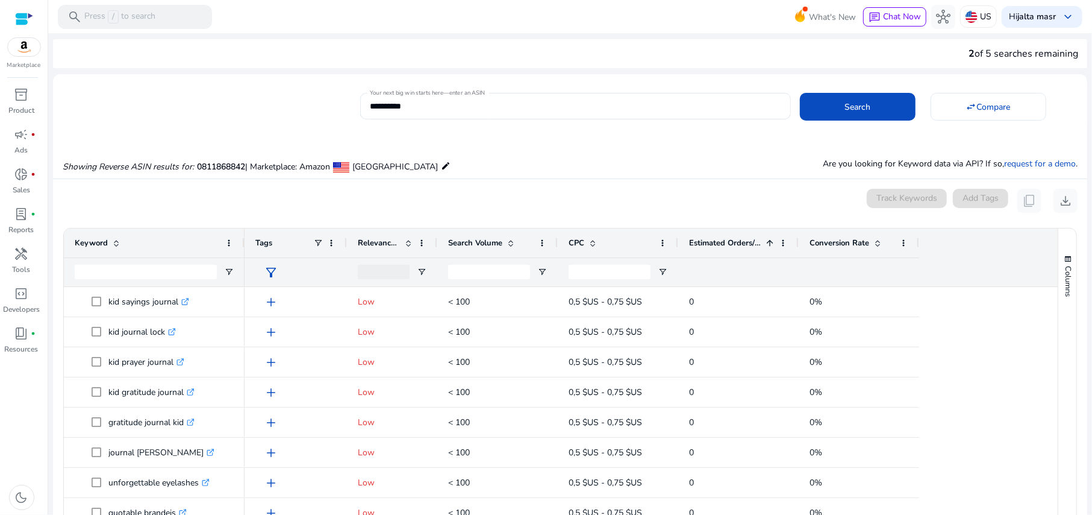
click at [712, 246] on span "Estimated Orders/Month" at bounding box center [725, 242] width 72 height 11
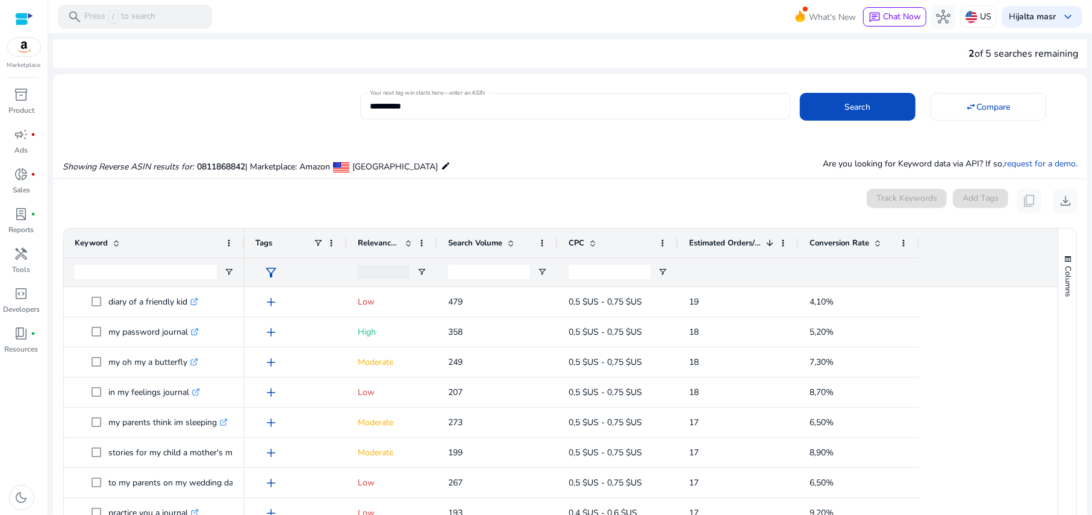
click at [713, 241] on span "Estimated Orders/Month" at bounding box center [725, 242] width 72 height 11
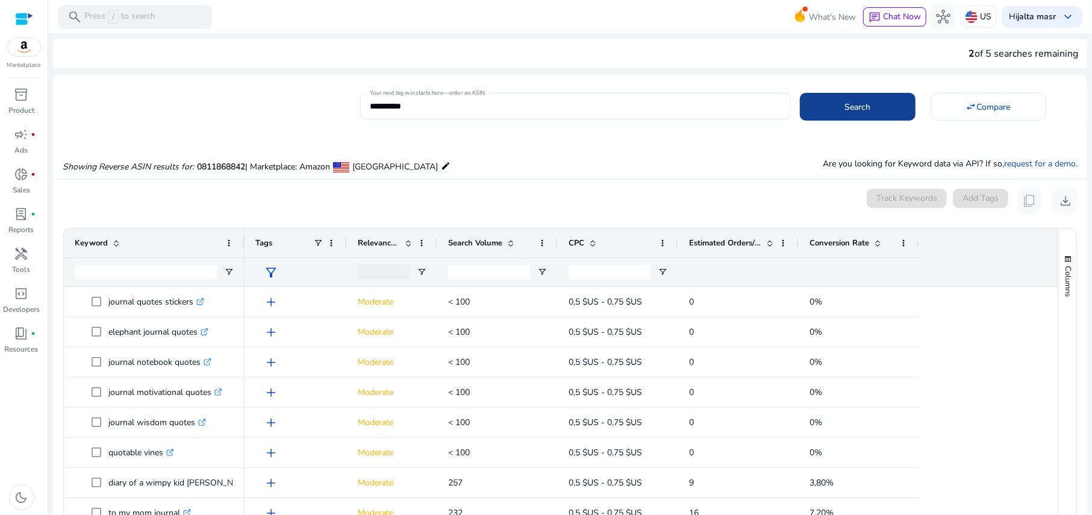
click at [818, 101] on span at bounding box center [858, 106] width 116 height 29
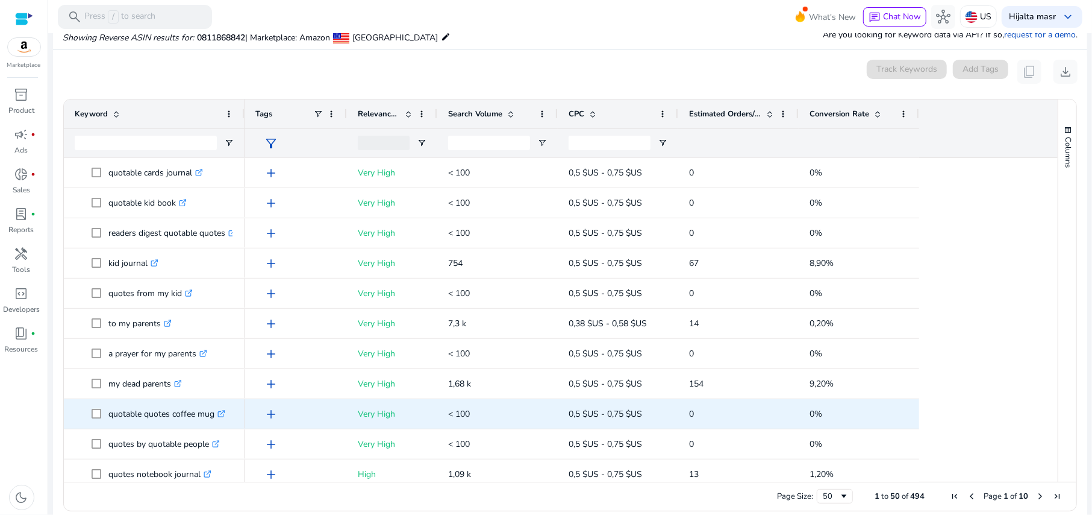
scroll to position [638, 0]
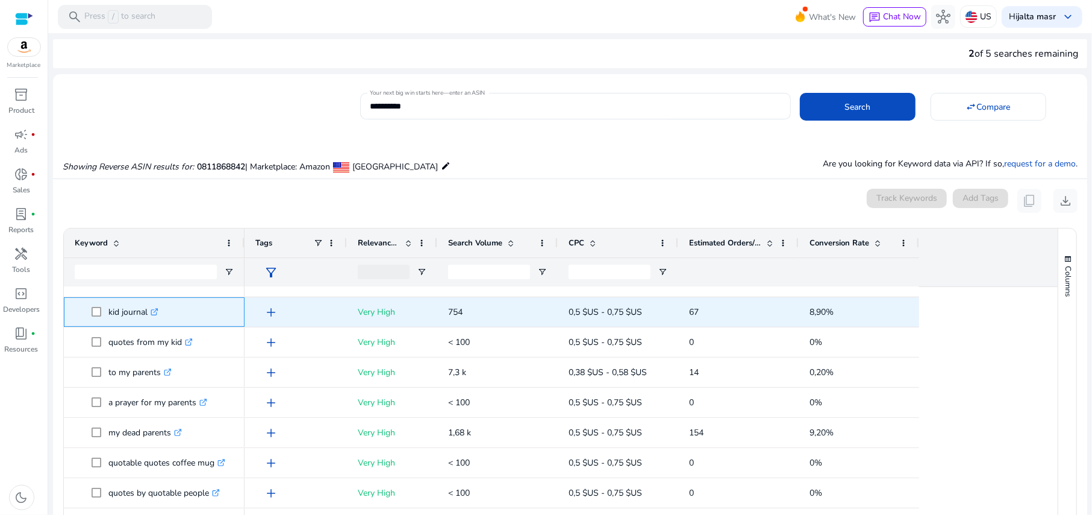
click at [129, 312] on p "kid journal .st0{fill:#2c8af8}" at bounding box center [133, 311] width 50 height 25
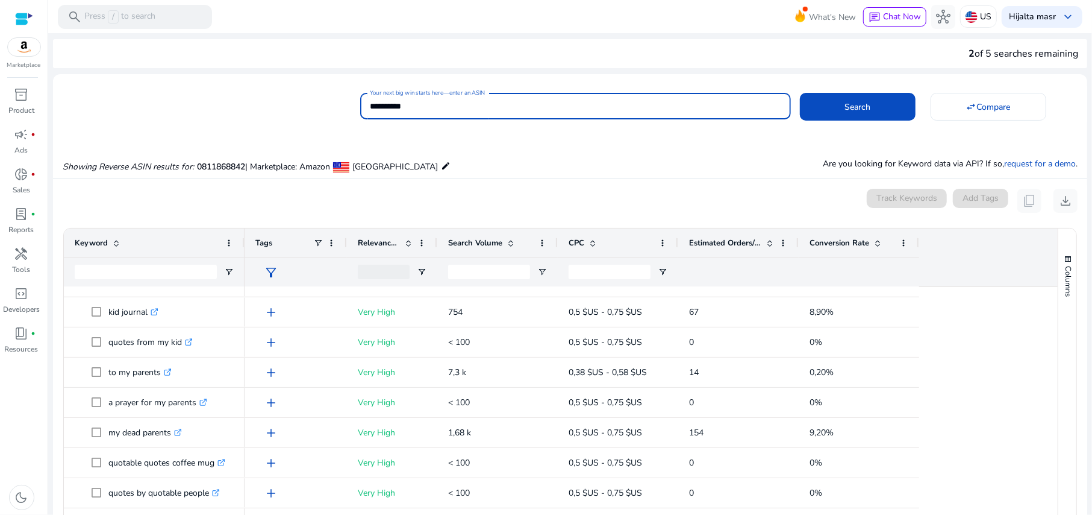
click at [487, 102] on input "**********" at bounding box center [575, 105] width 411 height 13
paste input
type input "**********"
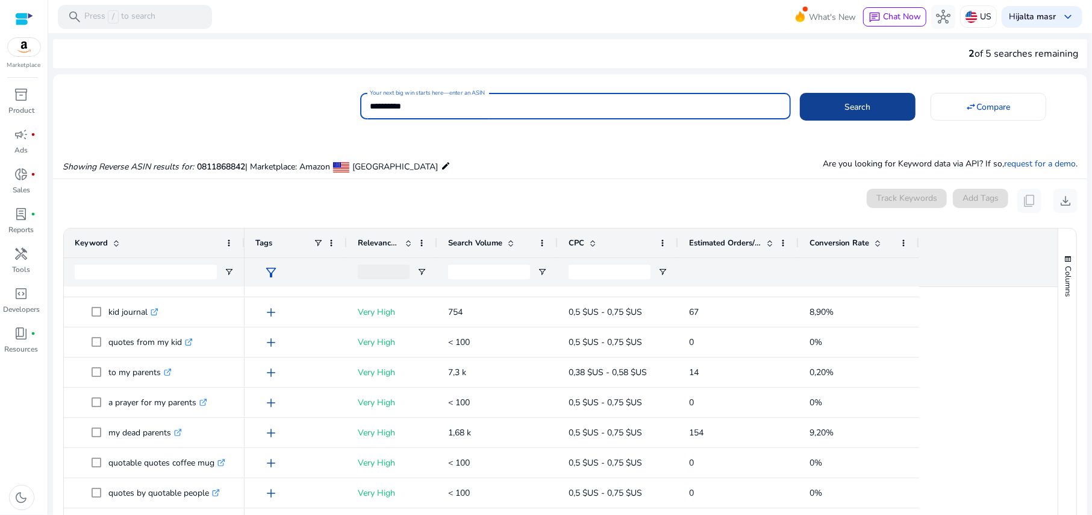
click at [835, 101] on span at bounding box center [858, 106] width 116 height 29
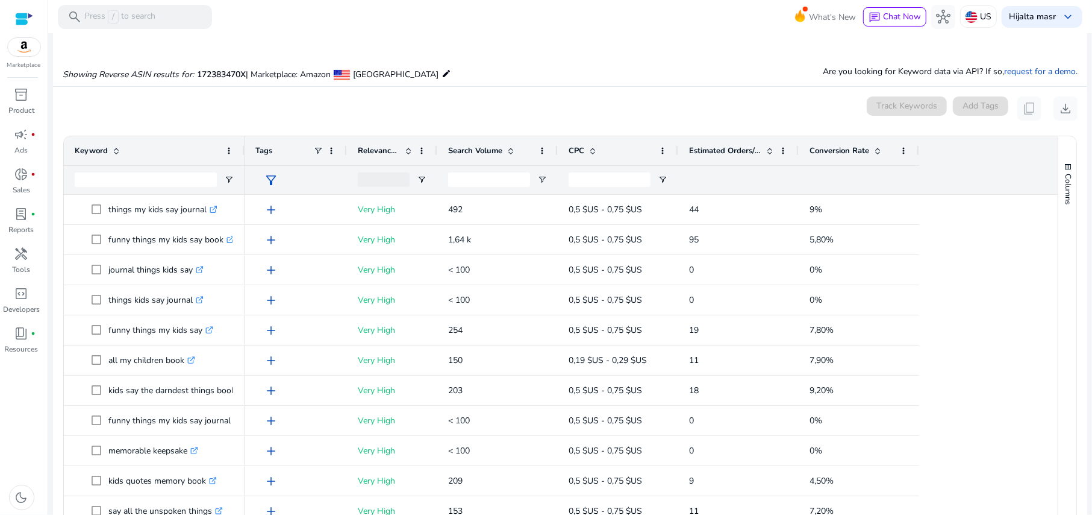
scroll to position [129, 0]
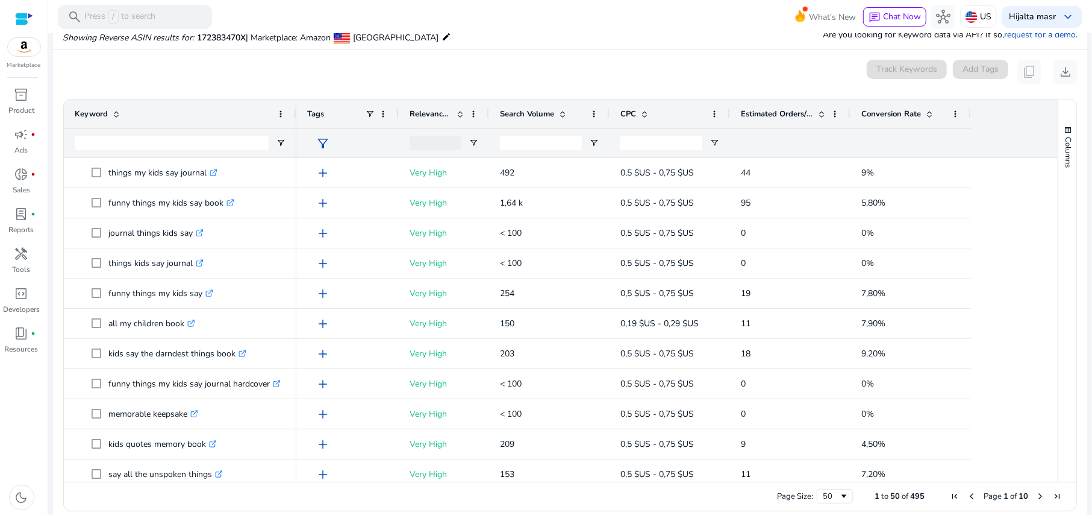
drag, startPoint x: 243, startPoint y: 116, endPoint x: 295, endPoint y: 116, distance: 51.8
click at [295, 116] on div at bounding box center [295, 113] width 5 height 29
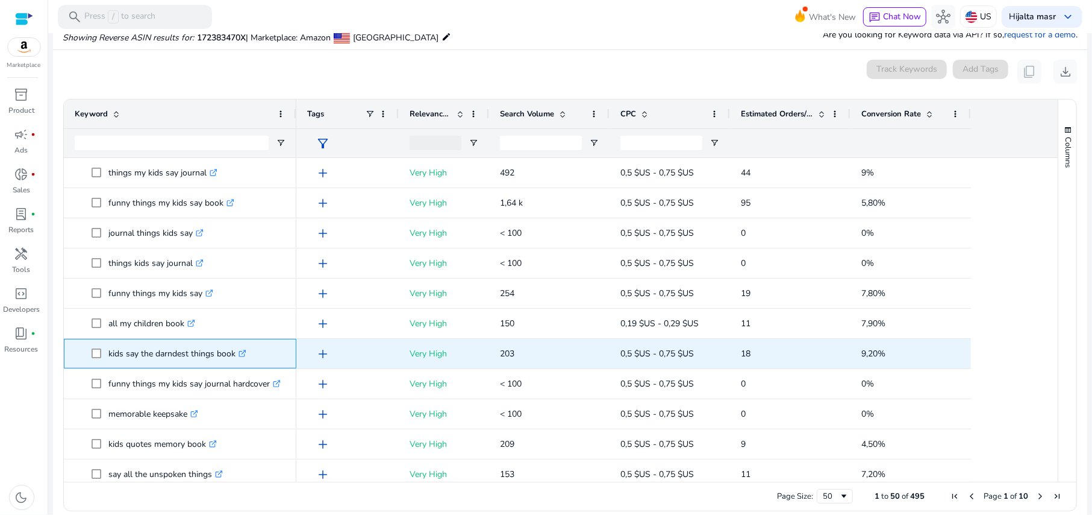
click at [191, 354] on p "kids say the darndest things book .st0{fill:#2c8af8}" at bounding box center [177, 353] width 138 height 25
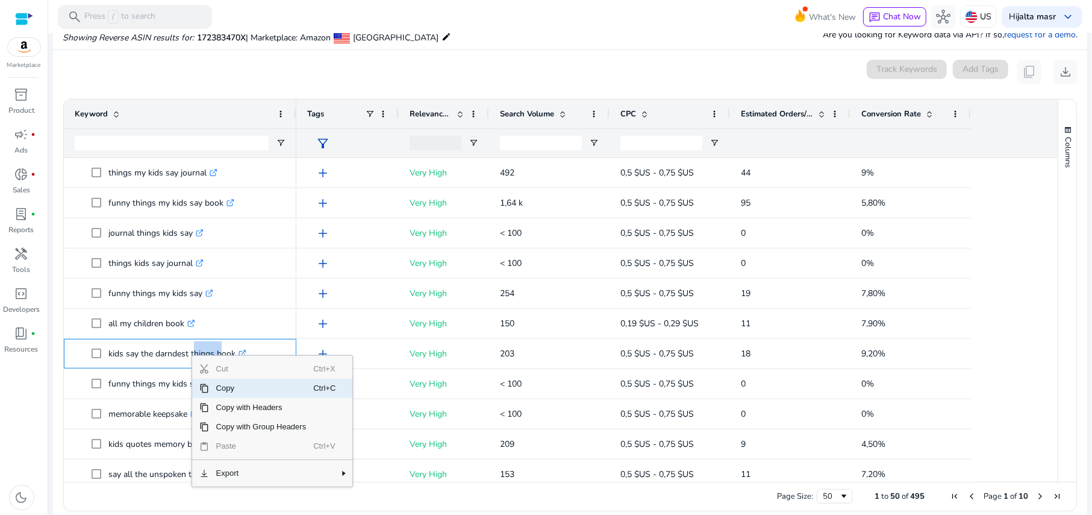
click at [219, 388] on span "Copy" at bounding box center [261, 387] width 105 height 19
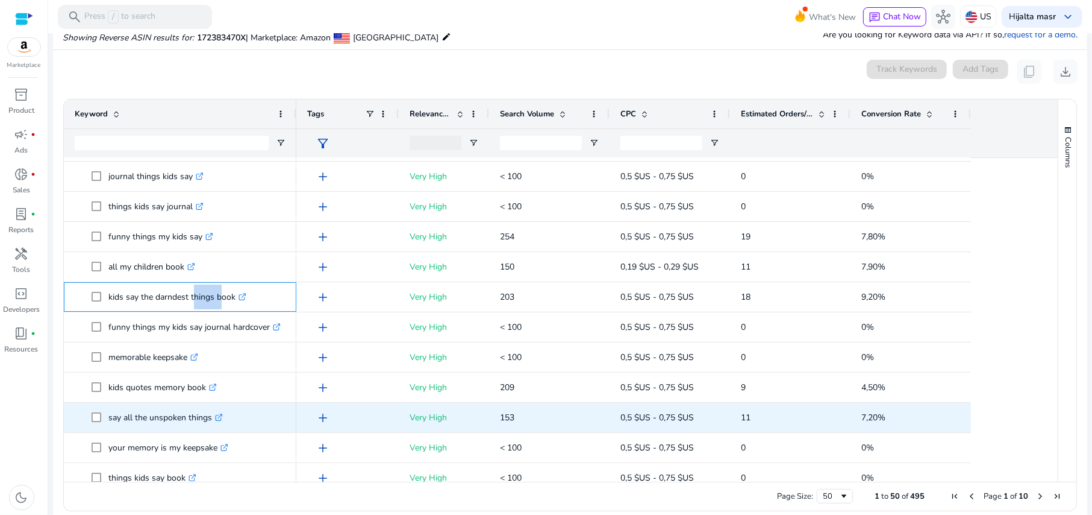
scroll to position [80, 0]
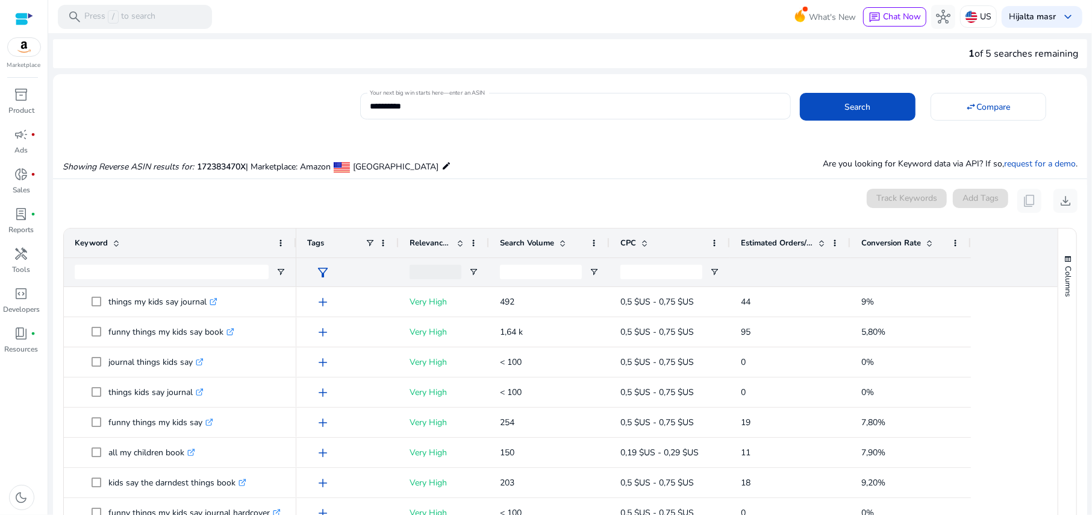
scroll to position [80, 0]
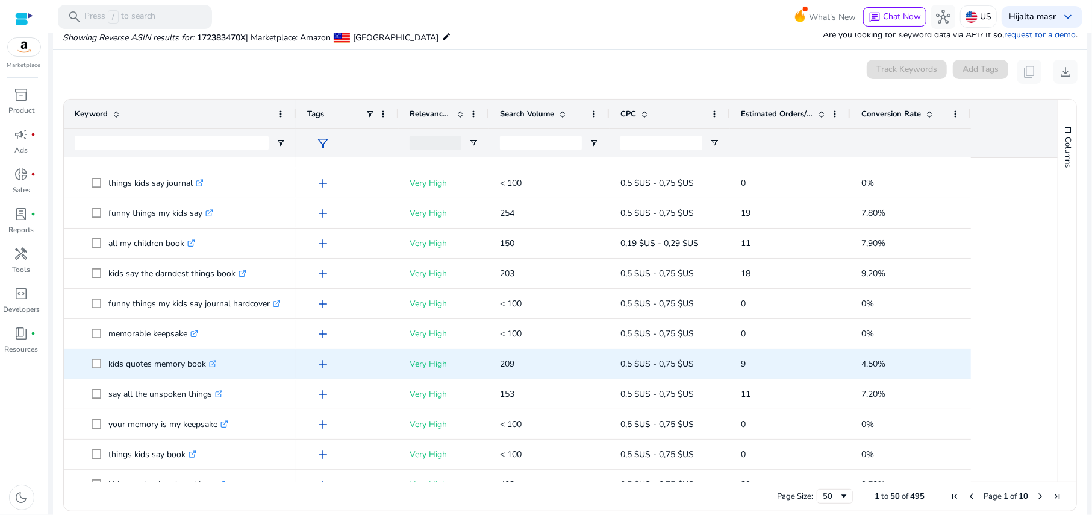
click at [177, 364] on p "kids quotes memory book .st0{fill:#2c8af8}" at bounding box center [162, 363] width 108 height 25
click at [168, 362] on p "kids quotes memory book .st0{fill:#2c8af8}" at bounding box center [162, 363] width 108 height 25
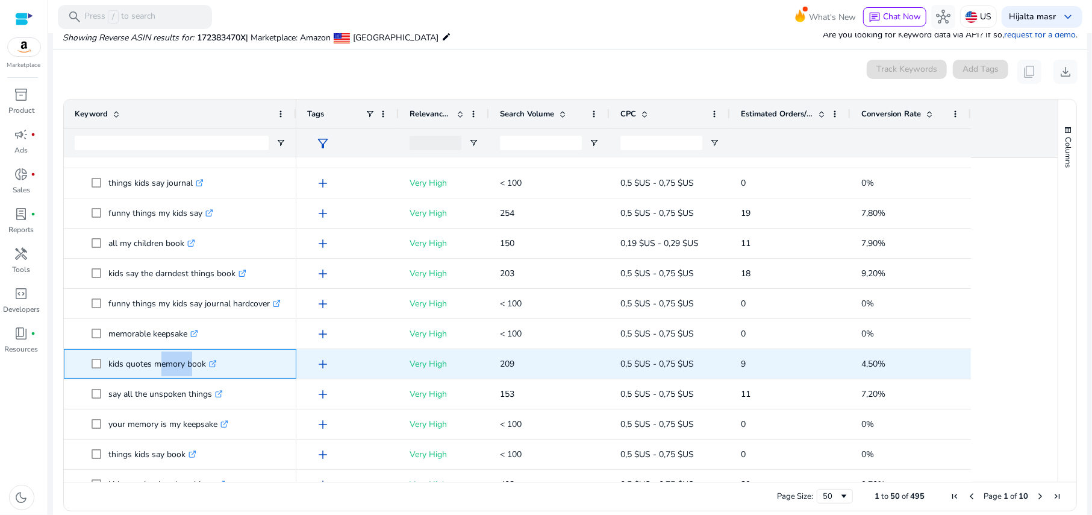
click at [168, 362] on p "kids quotes memory book .st0{fill:#2c8af8}" at bounding box center [162, 363] width 108 height 25
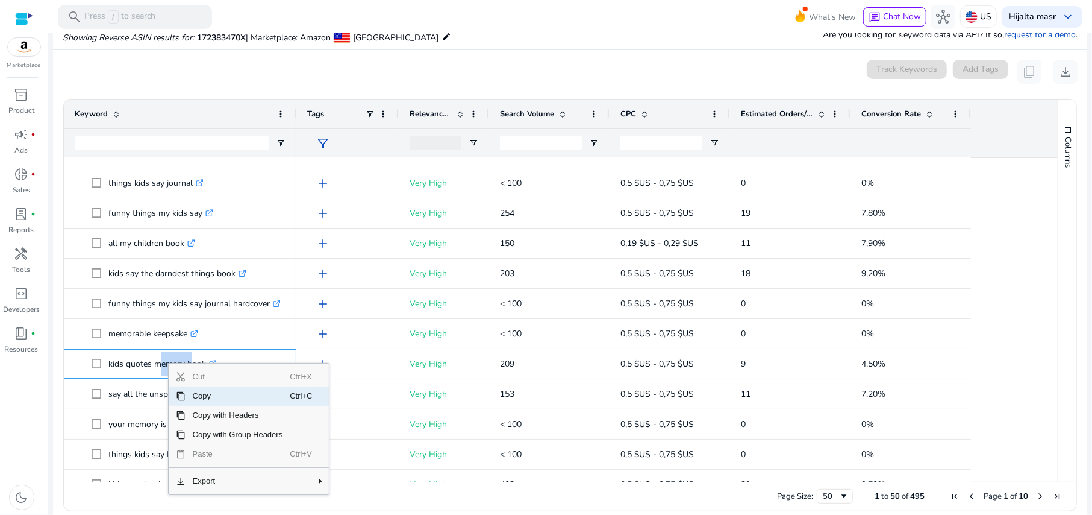
click at [204, 394] on span "Copy" at bounding box center [238, 395] width 105 height 19
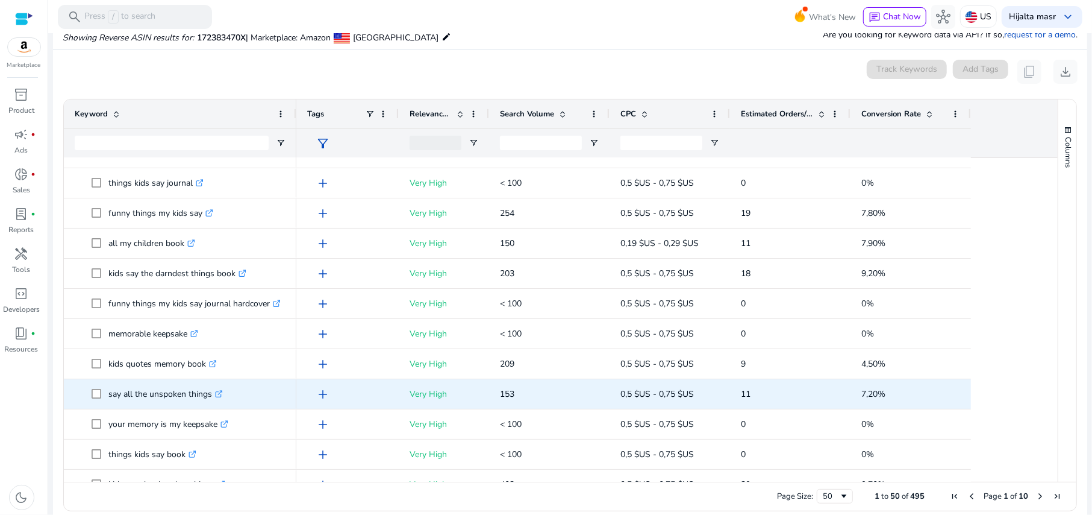
click at [174, 396] on p "say all the unspoken things .st0{fill:#2c8af8}" at bounding box center [165, 393] width 114 height 25
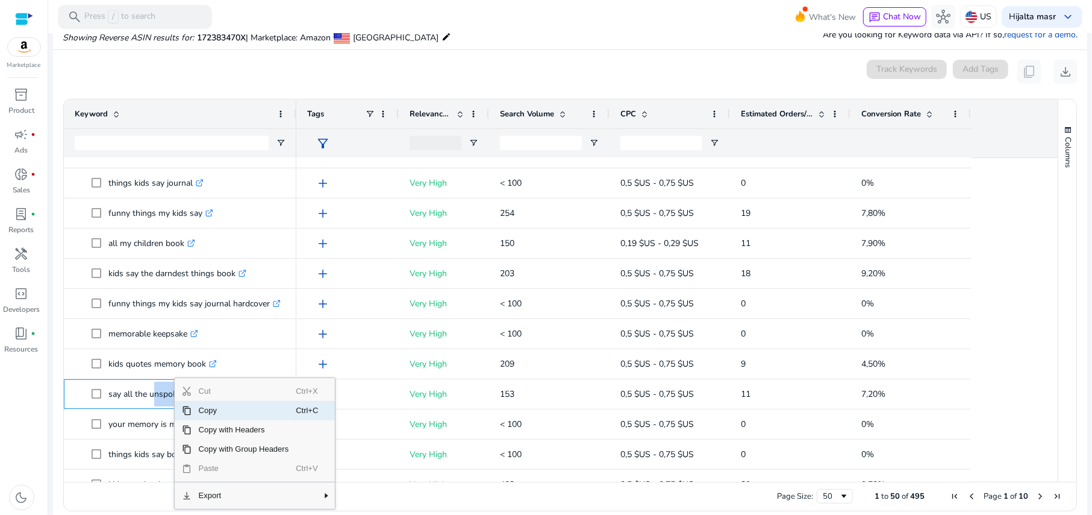
click at [218, 410] on span "Copy" at bounding box center [244, 410] width 105 height 19
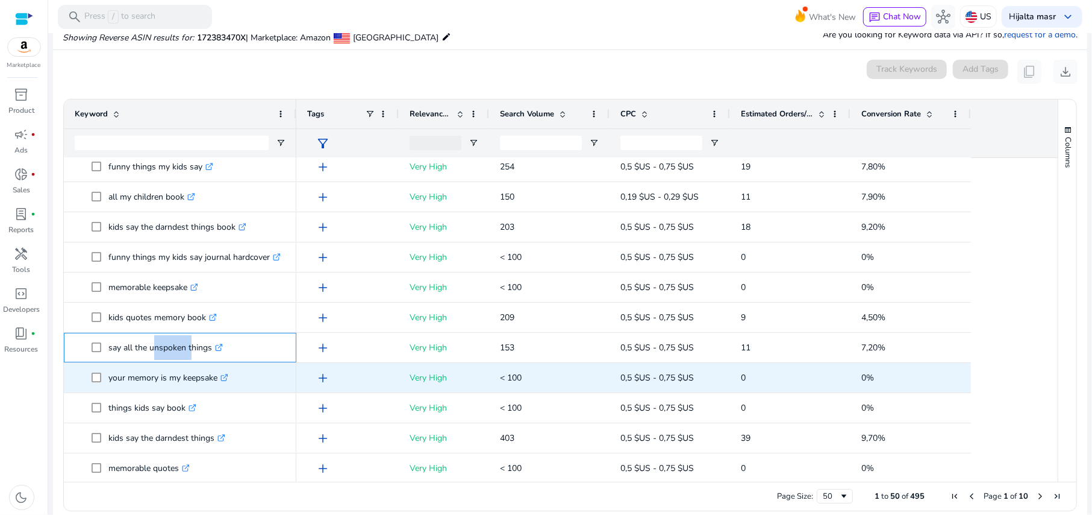
scroll to position [160, 0]
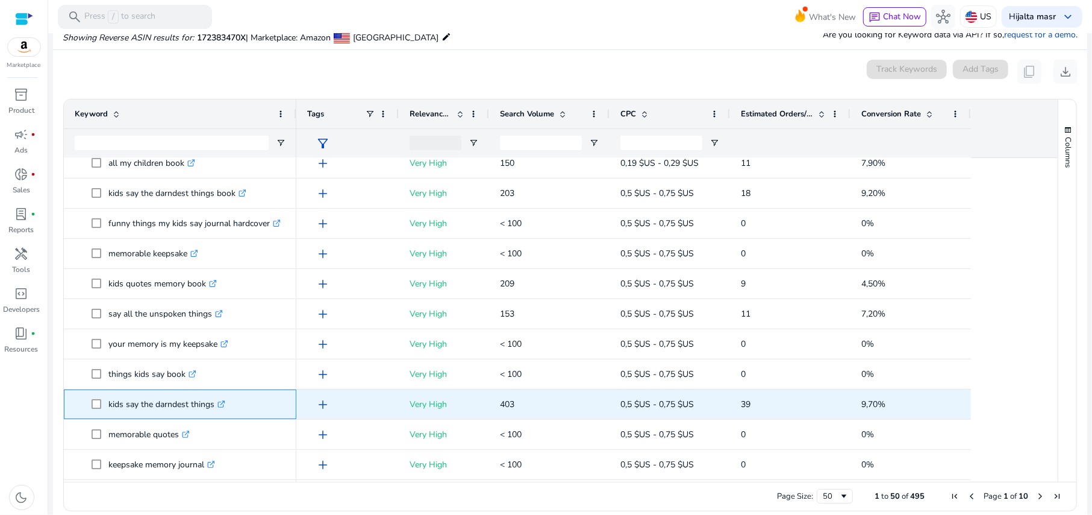
click at [165, 401] on p "kids say the darndest things .st0{fill:#2c8af8}" at bounding box center [166, 404] width 117 height 25
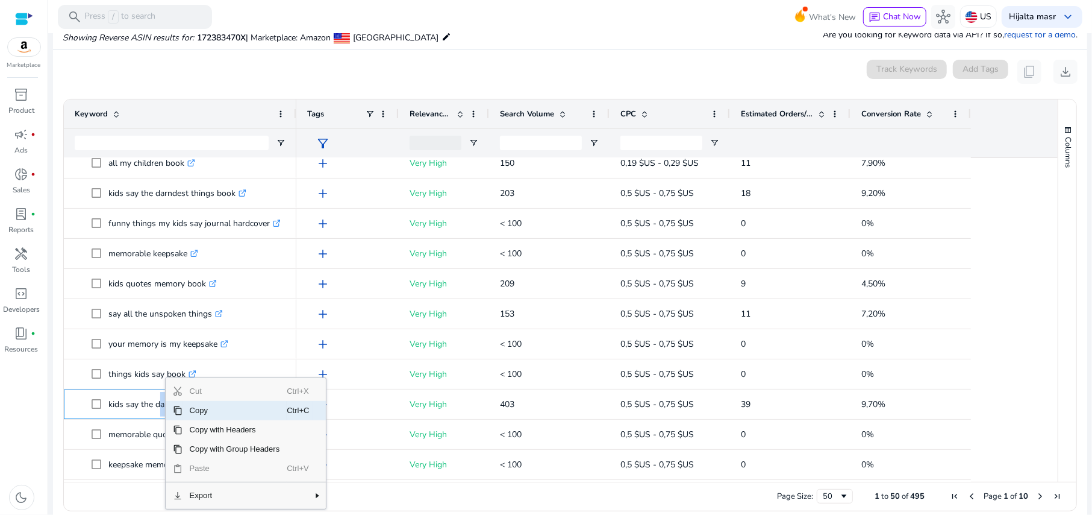
click at [189, 411] on span "Copy" at bounding box center [235, 410] width 105 height 19
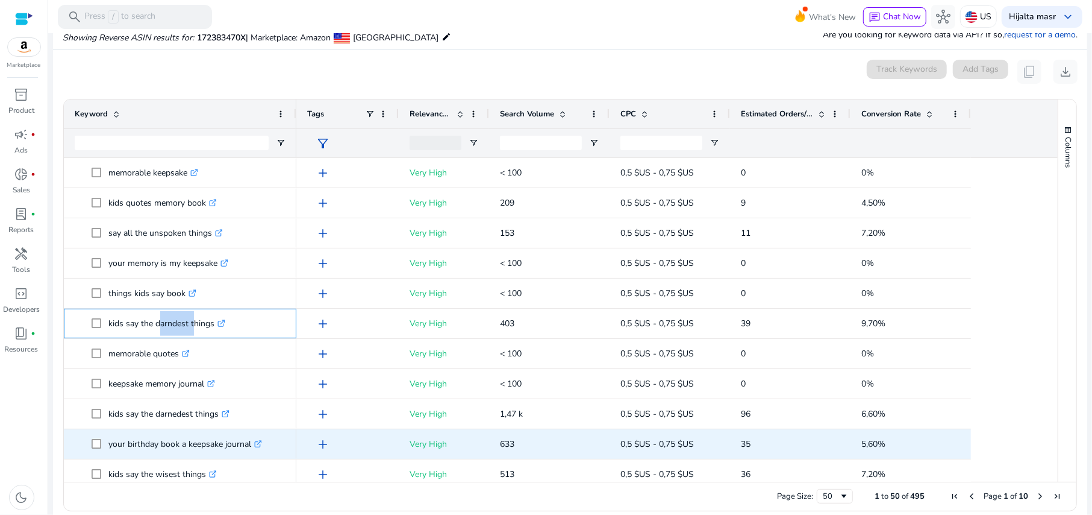
scroll to position [321, 0]
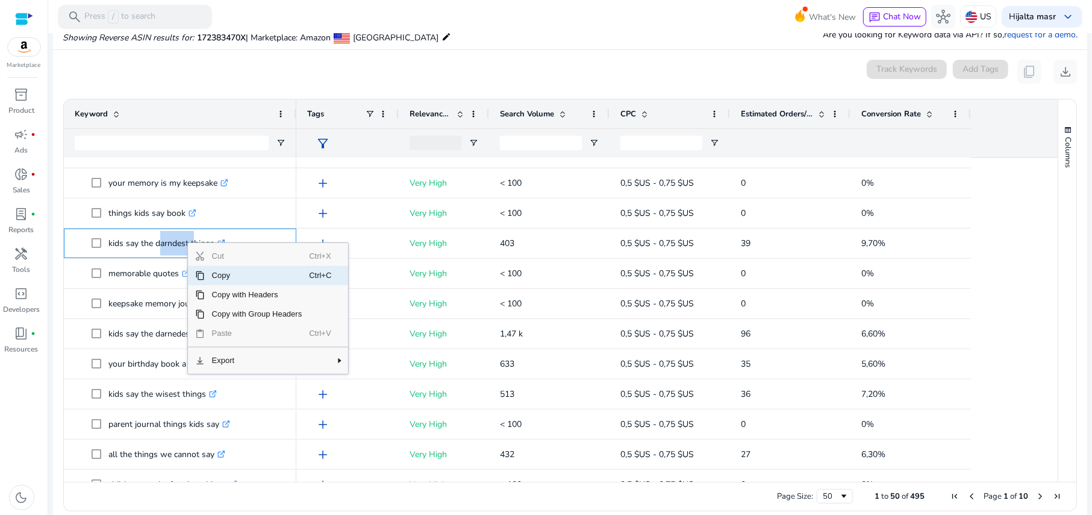
click at [211, 274] on span "Copy" at bounding box center [257, 275] width 105 height 19
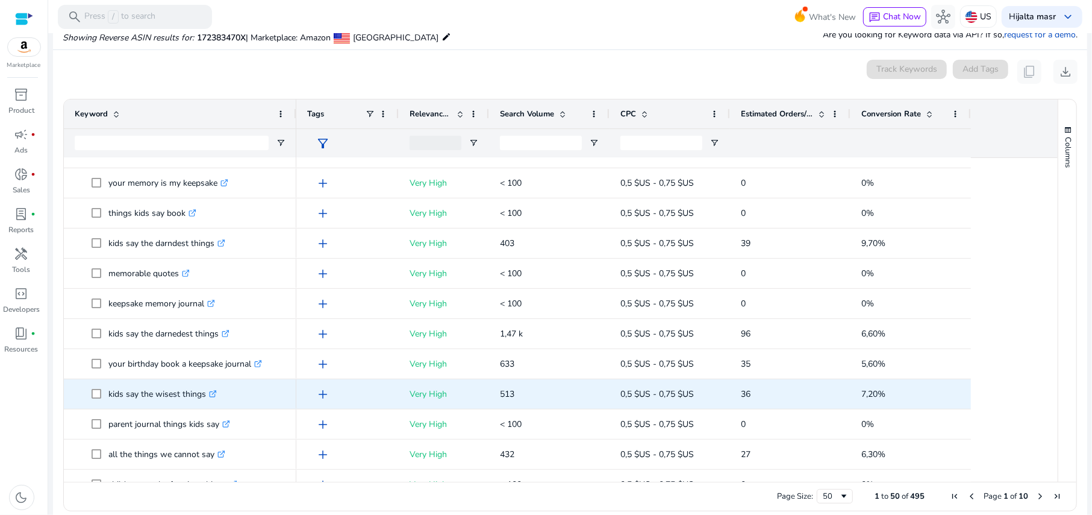
click at [186, 393] on p "kids say the wisest things .st0{fill:#2c8af8}" at bounding box center [162, 393] width 108 height 25
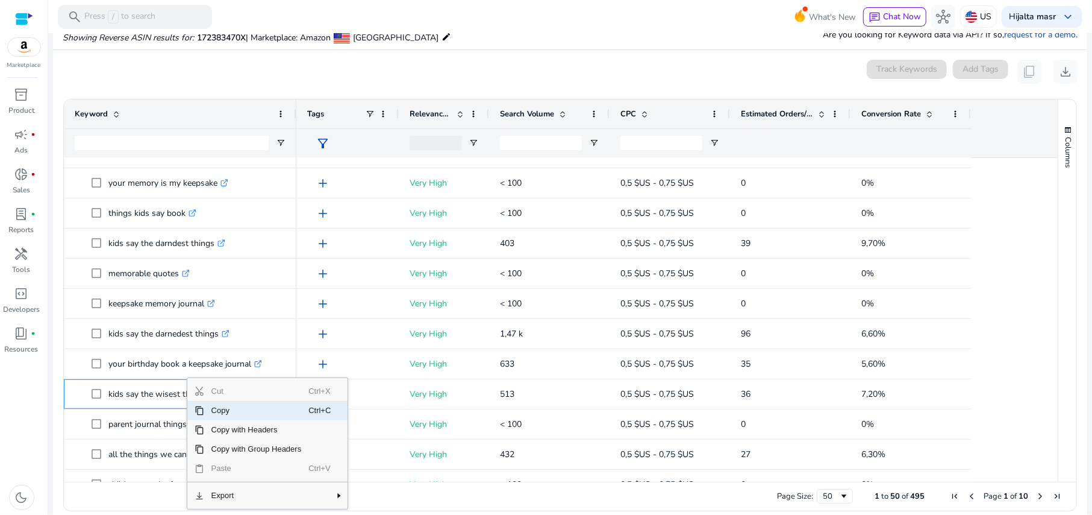
click at [230, 412] on span "Copy" at bounding box center [256, 410] width 105 height 19
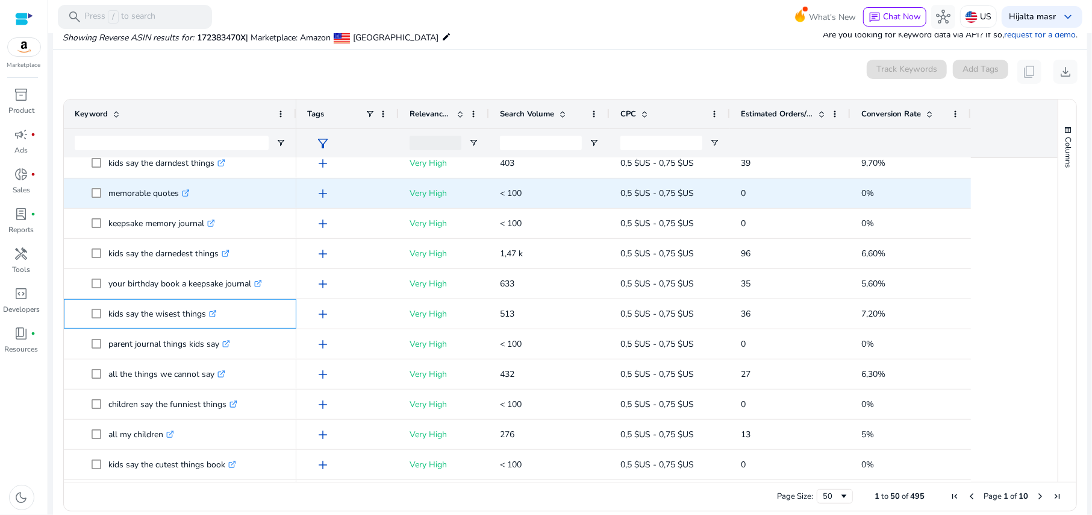
scroll to position [401, 0]
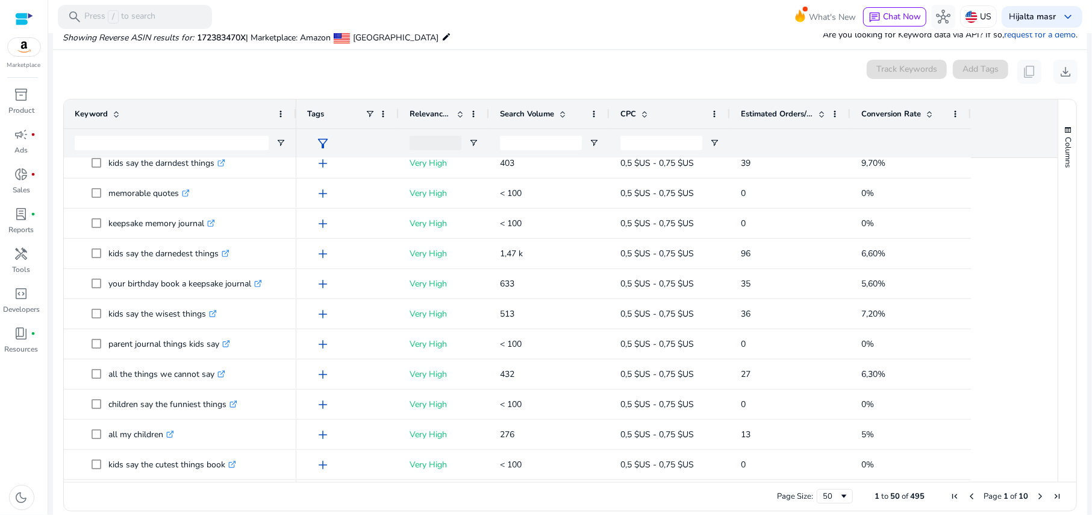
click at [437, 114] on span "Relevance Score" at bounding box center [431, 113] width 42 height 11
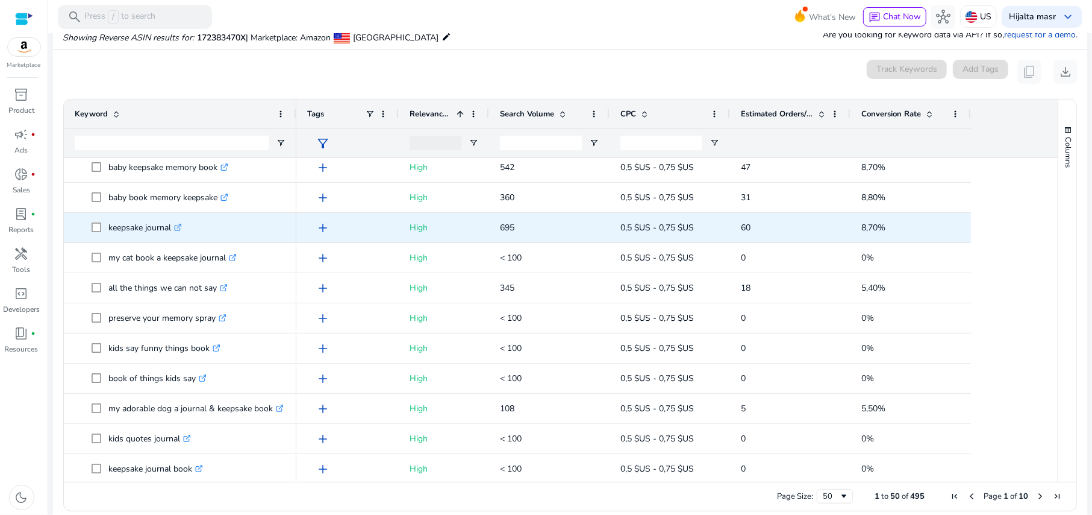
scroll to position [0, 0]
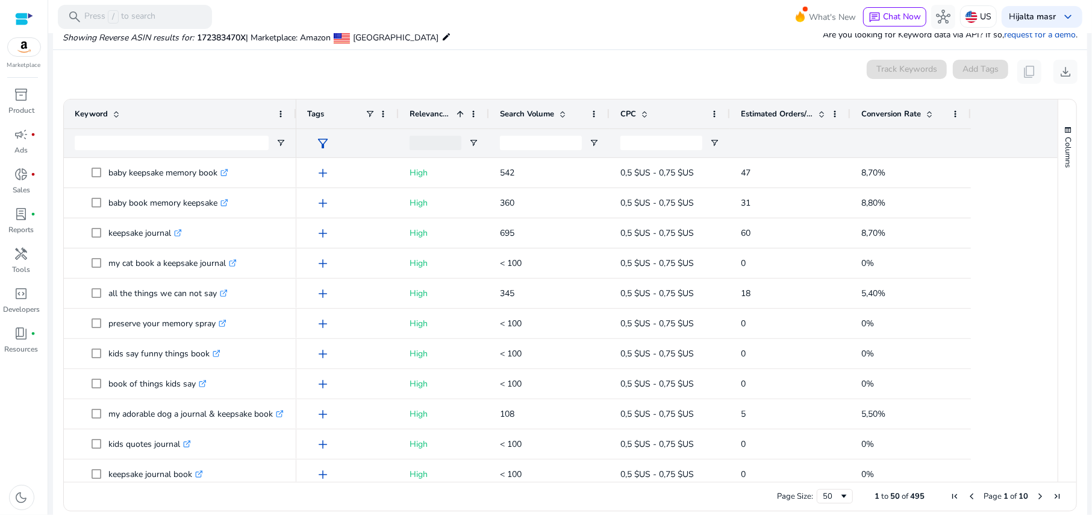
click at [430, 141] on div at bounding box center [436, 143] width 52 height 14
click at [495, 234] on div "Moderate" at bounding box center [535, 232] width 96 height 9
click at [494, 219] on div "Low" at bounding box center [535, 217] width 96 height 9
click at [494, 205] on div "High" at bounding box center [535, 203] width 96 height 9
type input "**********"
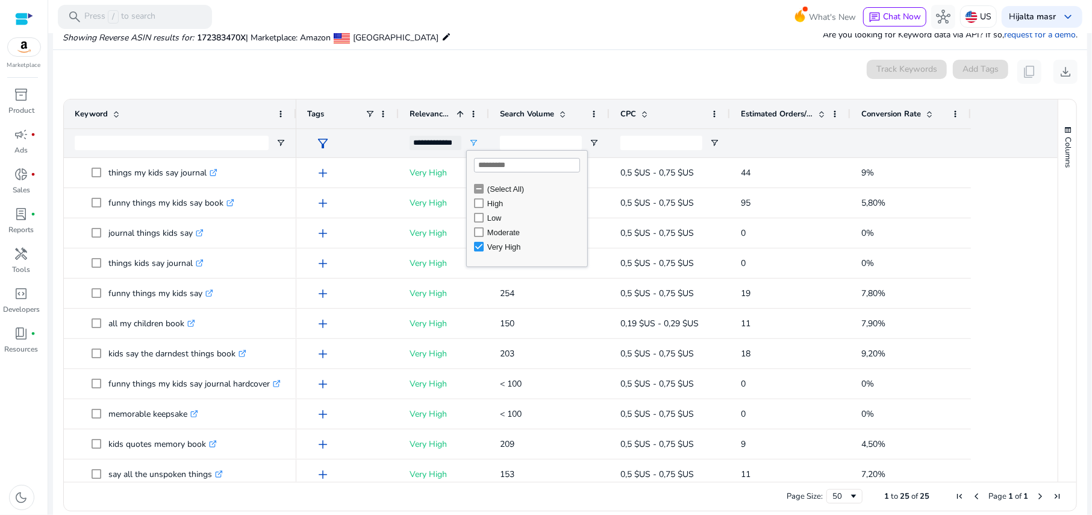
click at [388, 75] on div "0 keyword(s) selected Track Keywords Add Tags content_copy download" at bounding box center [570, 72] width 1015 height 24
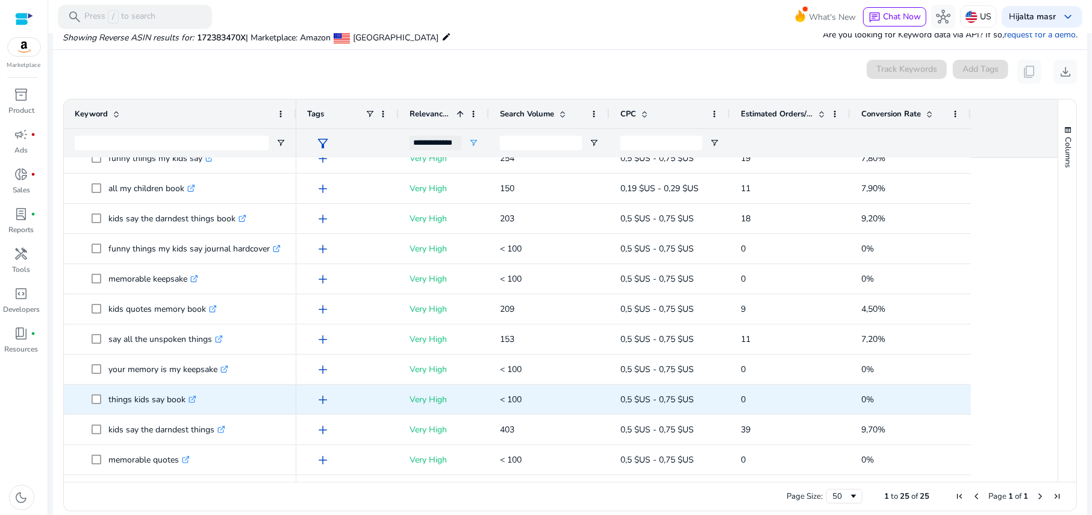
scroll to position [160, 0]
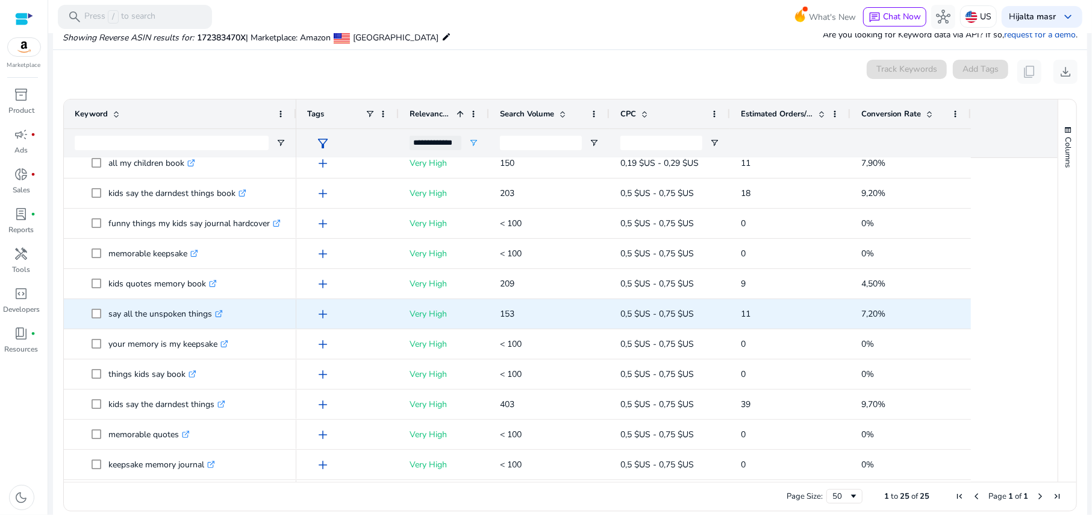
click at [198, 312] on p "say all the unspoken things .st0{fill:#2c8af8}" at bounding box center [165, 313] width 114 height 25
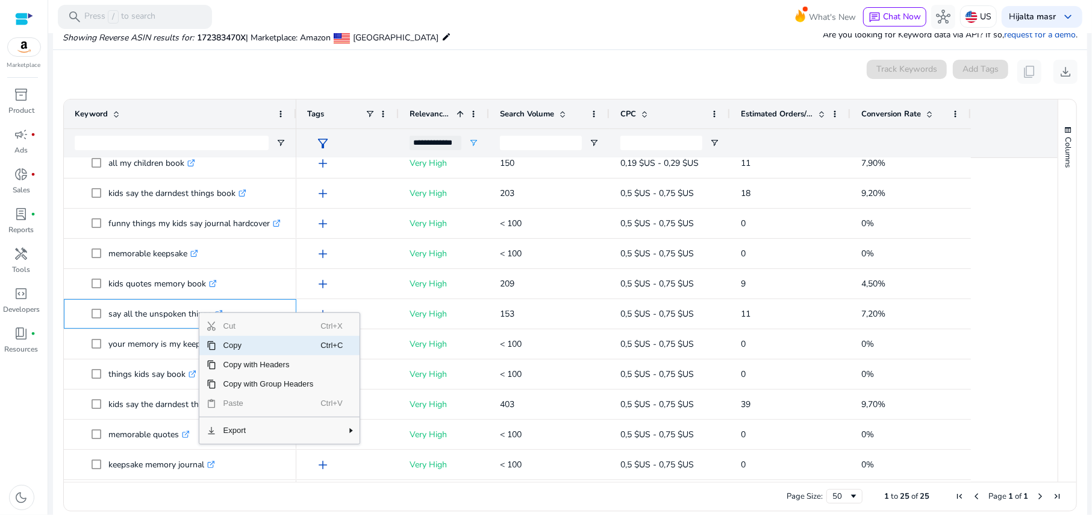
click at [239, 348] on span "Copy" at bounding box center [268, 345] width 105 height 19
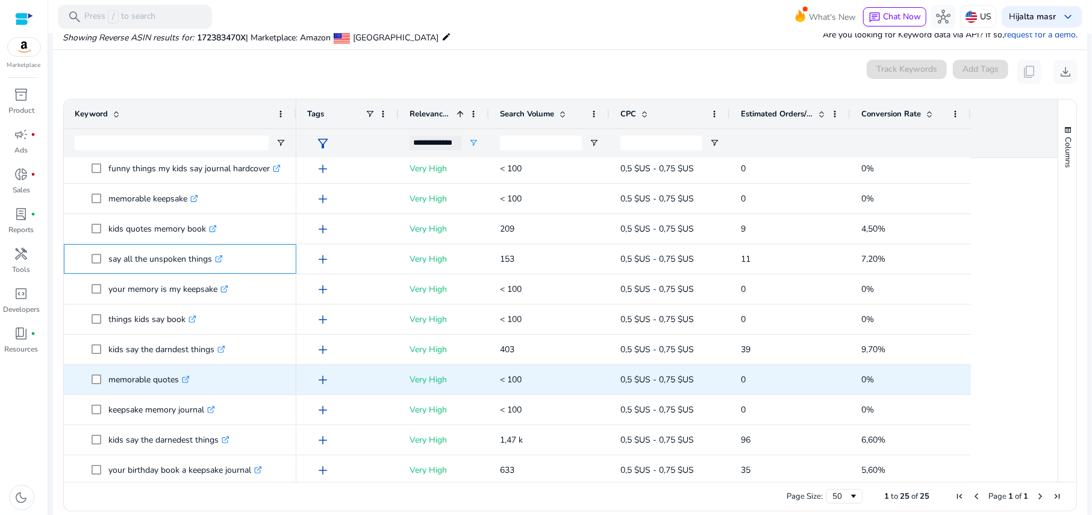
scroll to position [241, 0]
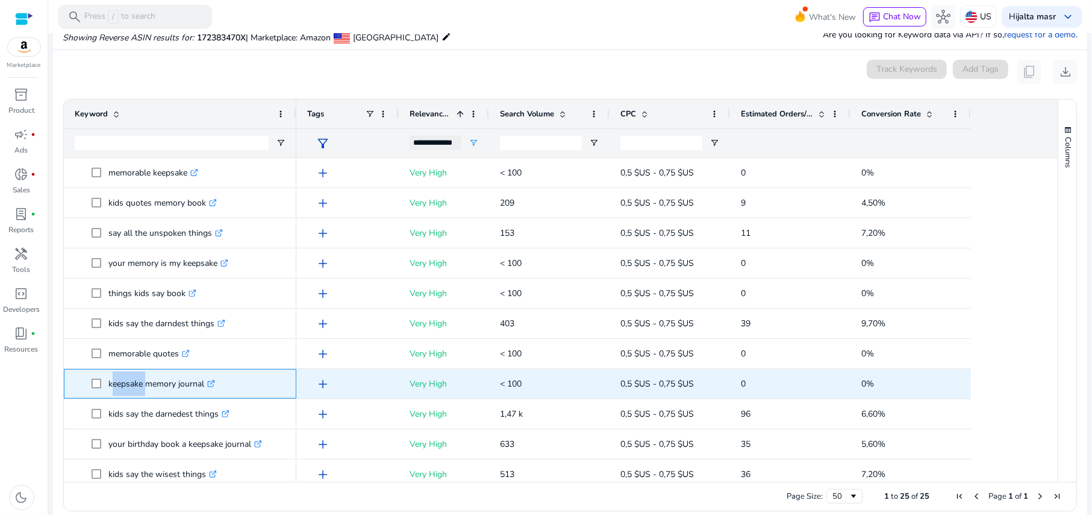
drag, startPoint x: 145, startPoint y: 383, endPoint x: 108, endPoint y: 383, distance: 36.2
click at [108, 383] on p "keepsake memory journal .st0{fill:#2c8af8}" at bounding box center [161, 383] width 107 height 25
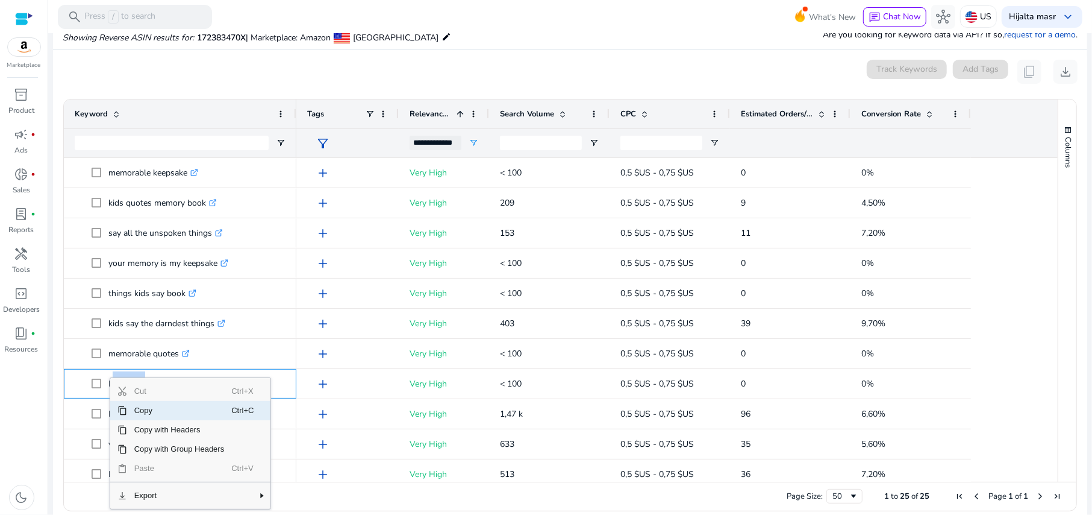
click at [160, 415] on span "Copy" at bounding box center [179, 410] width 105 height 19
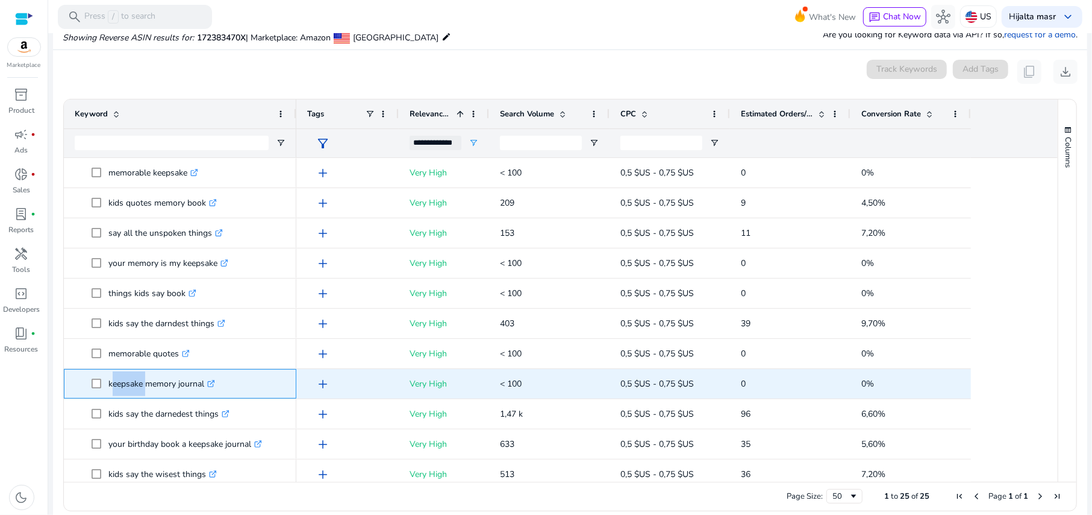
drag, startPoint x: 205, startPoint y: 384, endPoint x: 110, endPoint y: 377, distance: 96.1
click at [110, 377] on p "keepsake memory journal .st0{fill:#2c8af8}" at bounding box center [161, 383] width 107 height 25
click at [117, 382] on p "keepsake memory journal .st0{fill:#2c8af8}" at bounding box center [161, 383] width 107 height 25
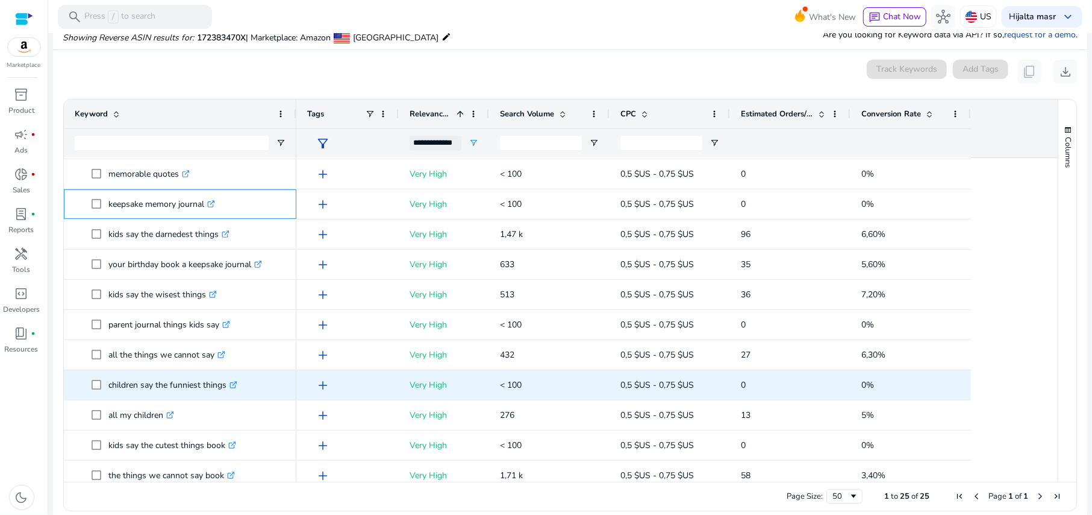
scroll to position [430, 0]
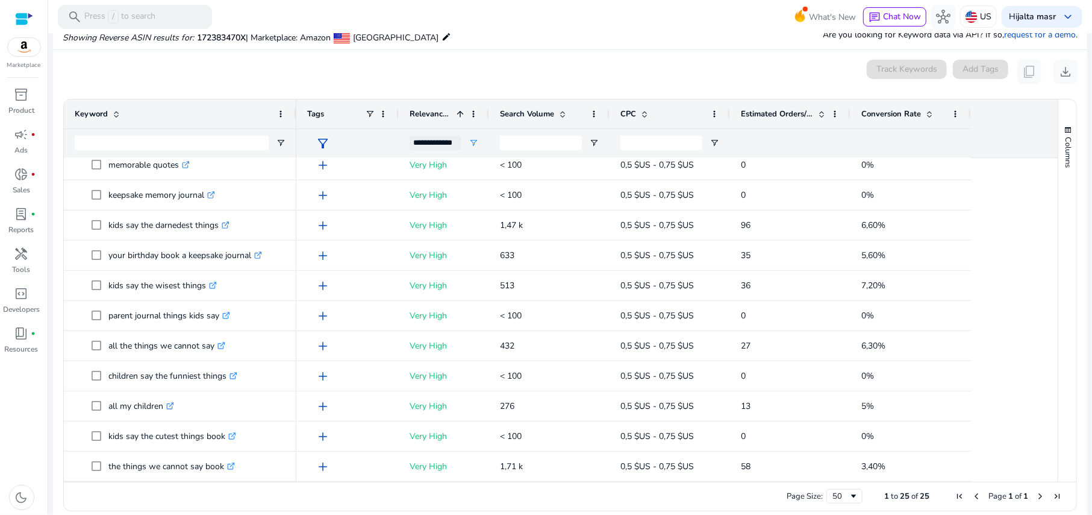
click at [762, 112] on span "Estimated Orders/Month" at bounding box center [777, 113] width 72 height 11
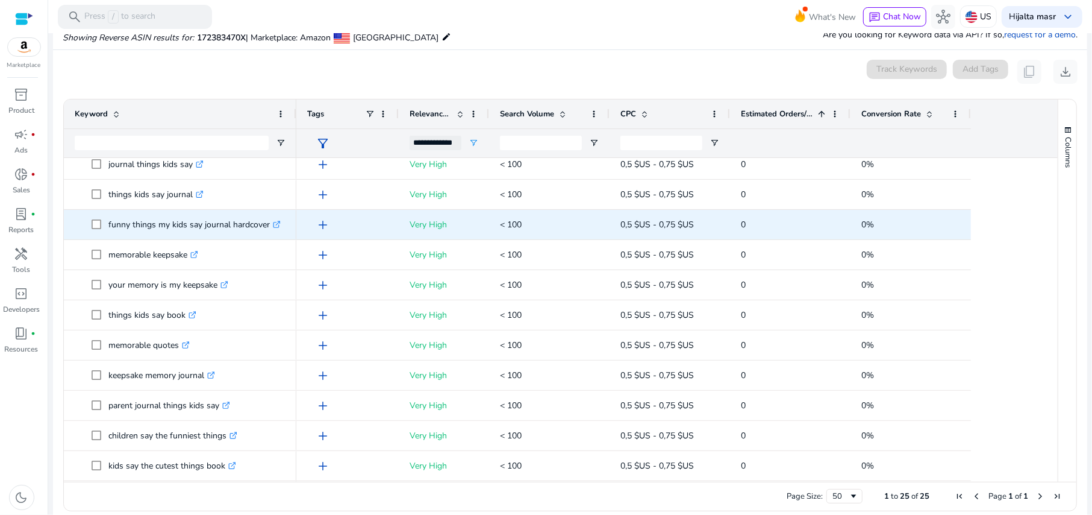
scroll to position [0, 0]
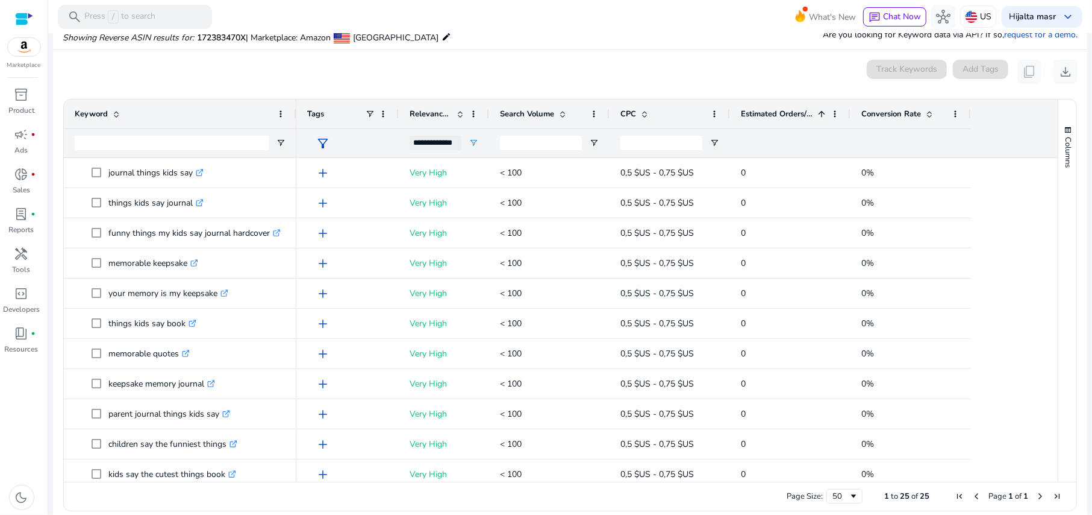
click at [758, 119] on div "Estimated Orders/Month 1" at bounding box center [784, 113] width 86 height 23
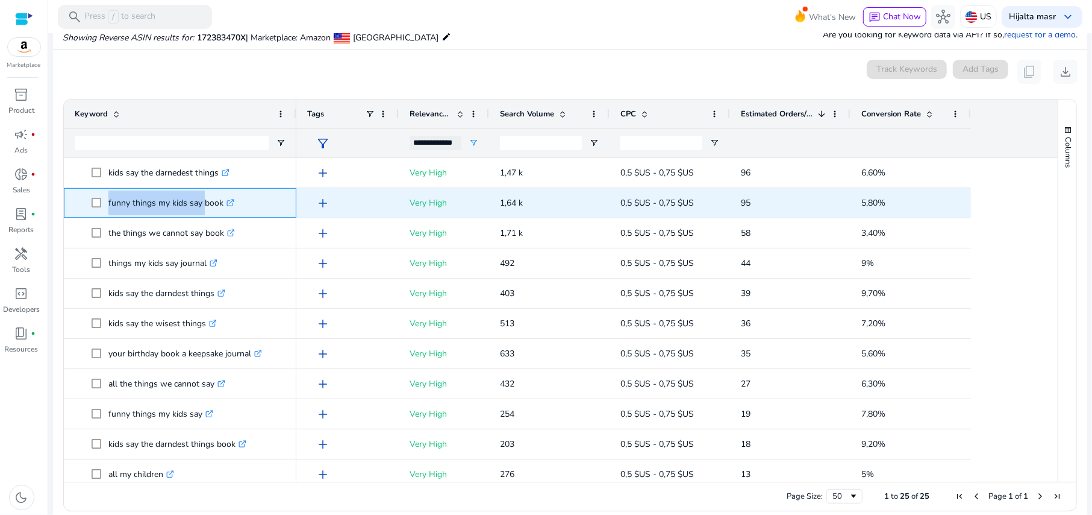
drag, startPoint x: 201, startPoint y: 201, endPoint x: 107, endPoint y: 200, distance: 94.0
click at [107, 200] on span "funny things my kids say book .st0{fill:#2c8af8}" at bounding box center [189, 202] width 194 height 25
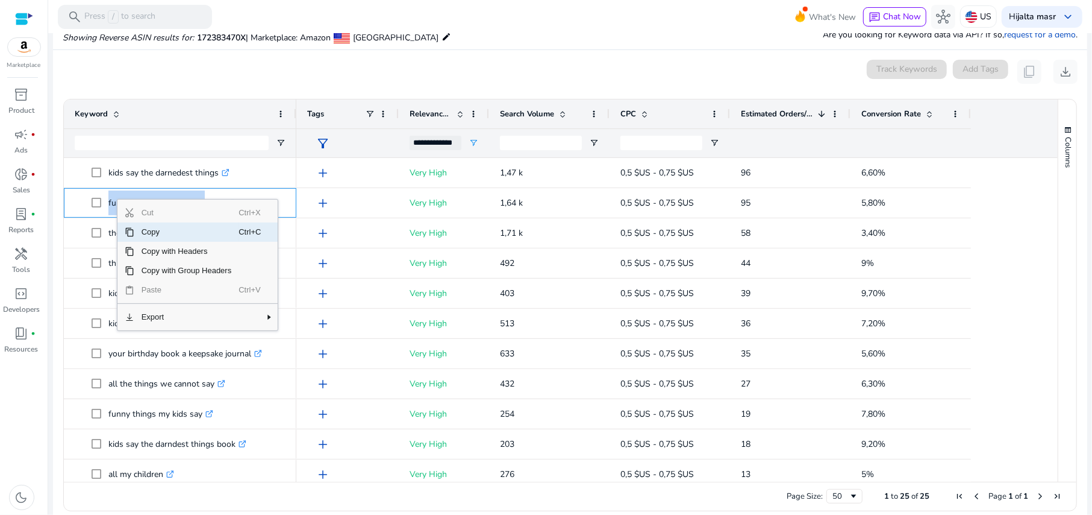
click at [163, 237] on span "Copy" at bounding box center [186, 231] width 105 height 19
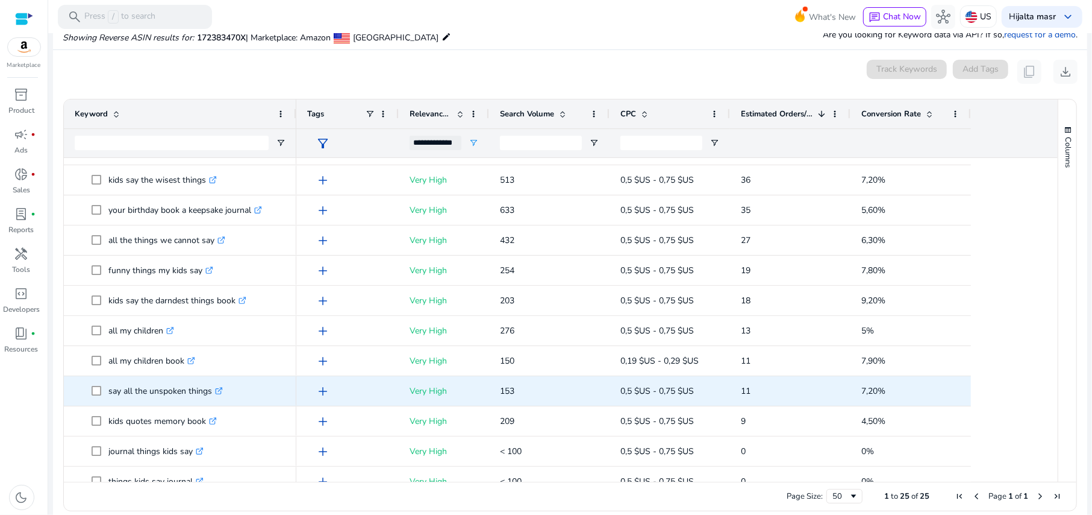
scroll to position [160, 0]
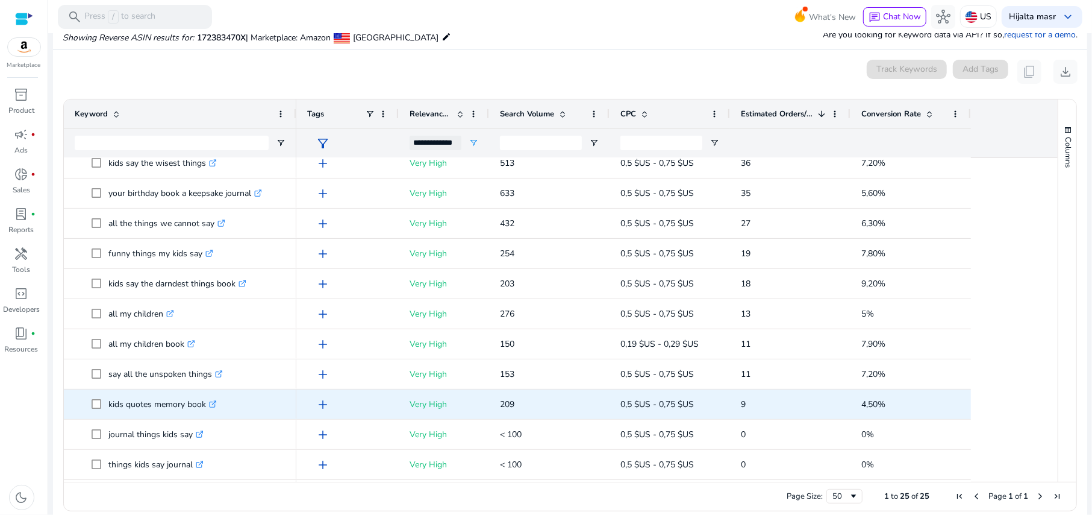
click at [178, 400] on p "kids quotes memory book .st0{fill:#2c8af8}" at bounding box center [162, 404] width 108 height 25
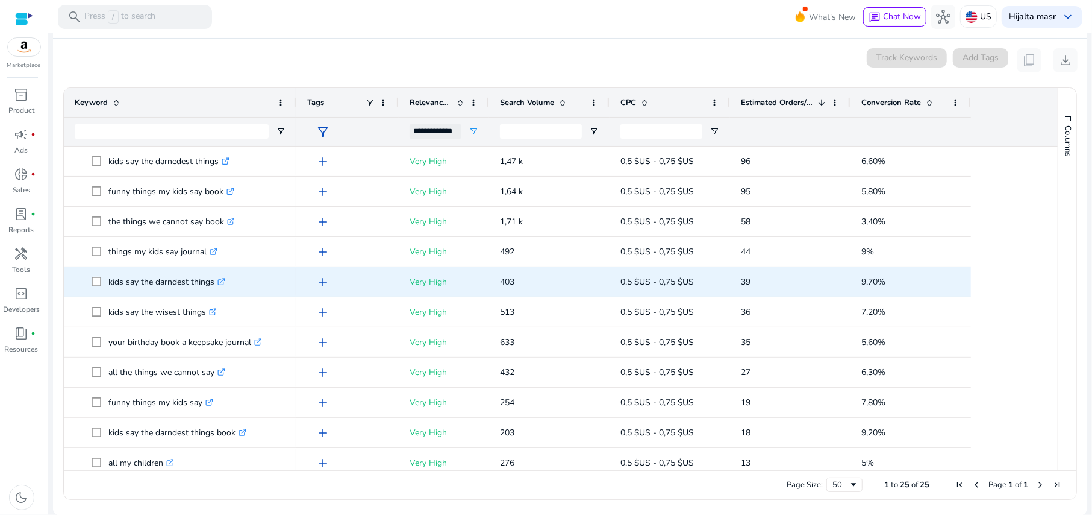
scroll to position [0, 0]
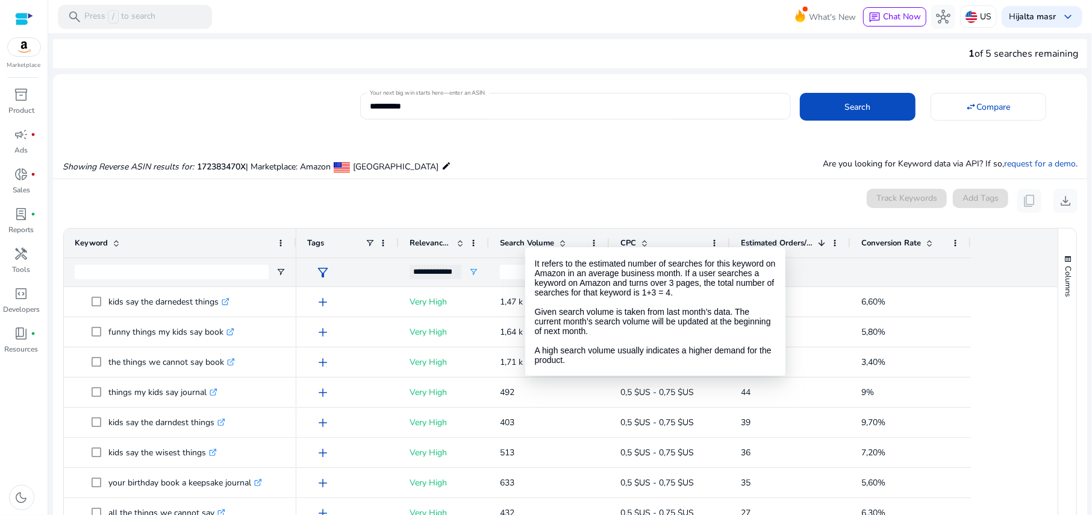
click at [525, 237] on span "Search Volume" at bounding box center [527, 242] width 54 height 11
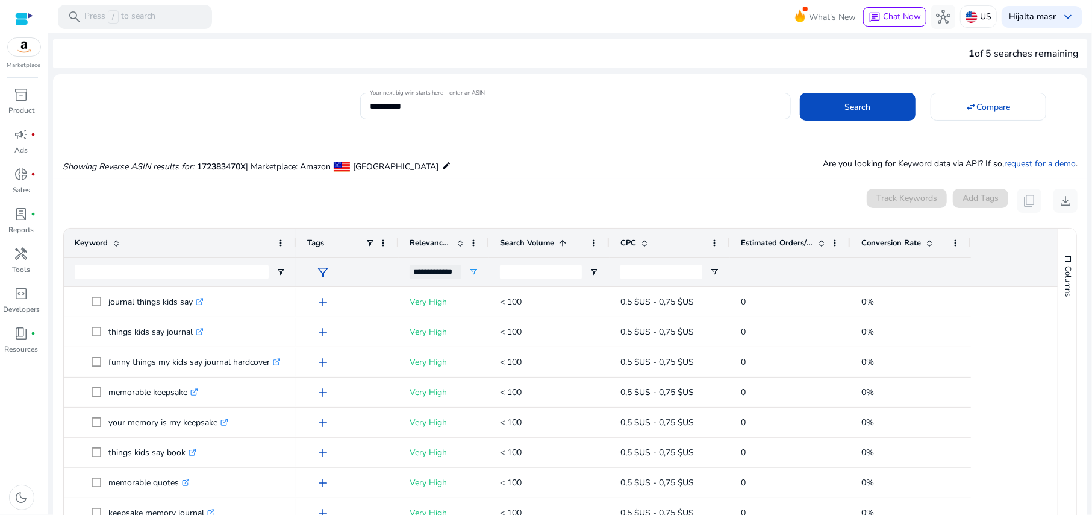
click at [525, 237] on span "Search Volume" at bounding box center [527, 242] width 54 height 11
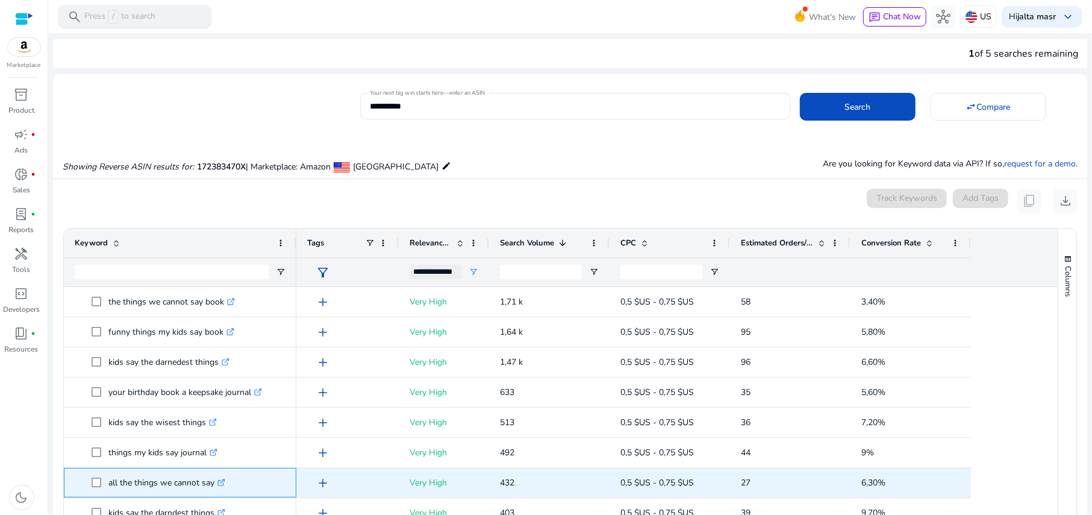
click at [187, 483] on p "all the things we cannot say .st0{fill:#2c8af8}" at bounding box center [166, 482] width 117 height 25
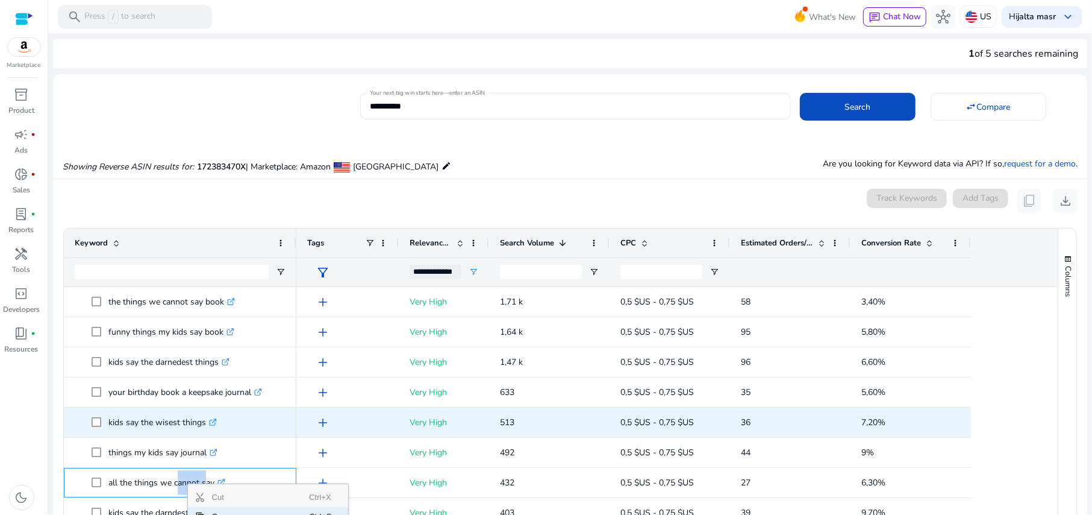
scroll to position [80, 0]
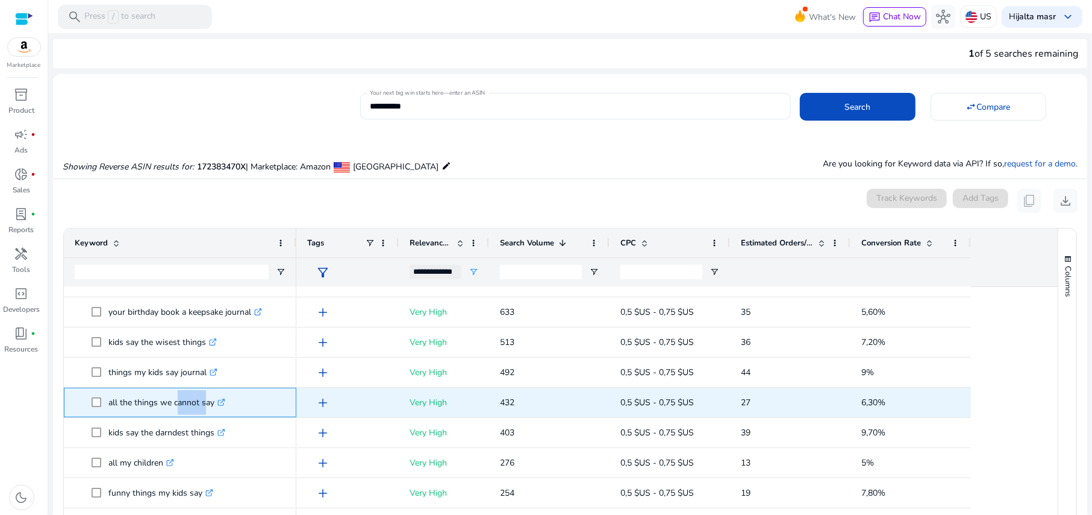
click at [145, 406] on p "all the things we cannot say .st0{fill:#2c8af8}" at bounding box center [166, 402] width 117 height 25
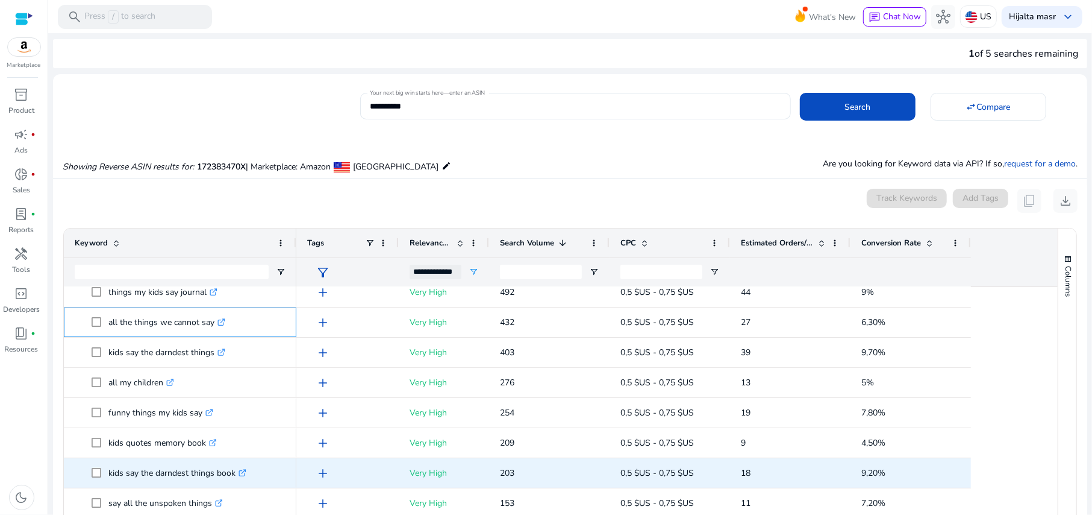
scroll to position [241, 0]
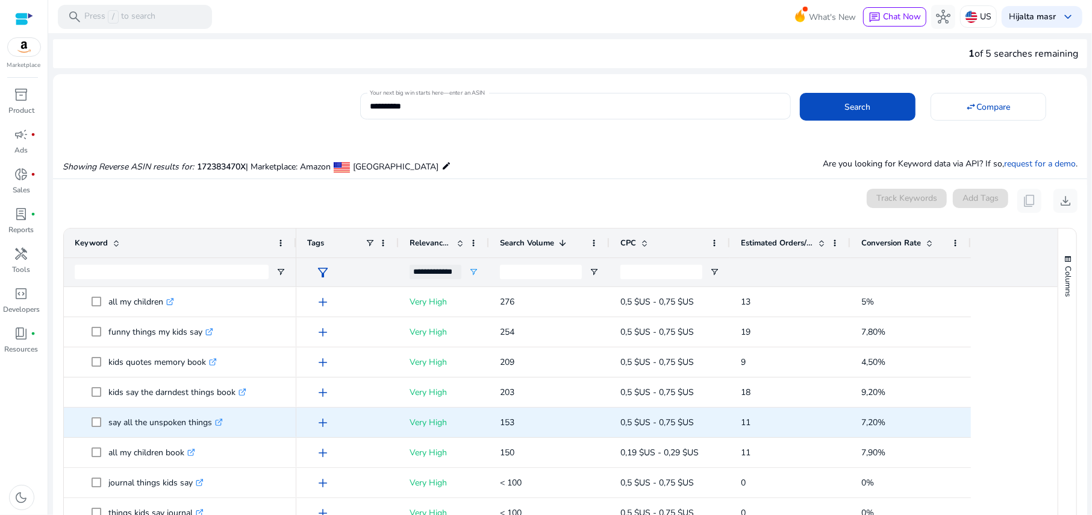
click at [169, 422] on p "say all the unspoken things .st0{fill:#2c8af8}" at bounding box center [165, 422] width 114 height 25
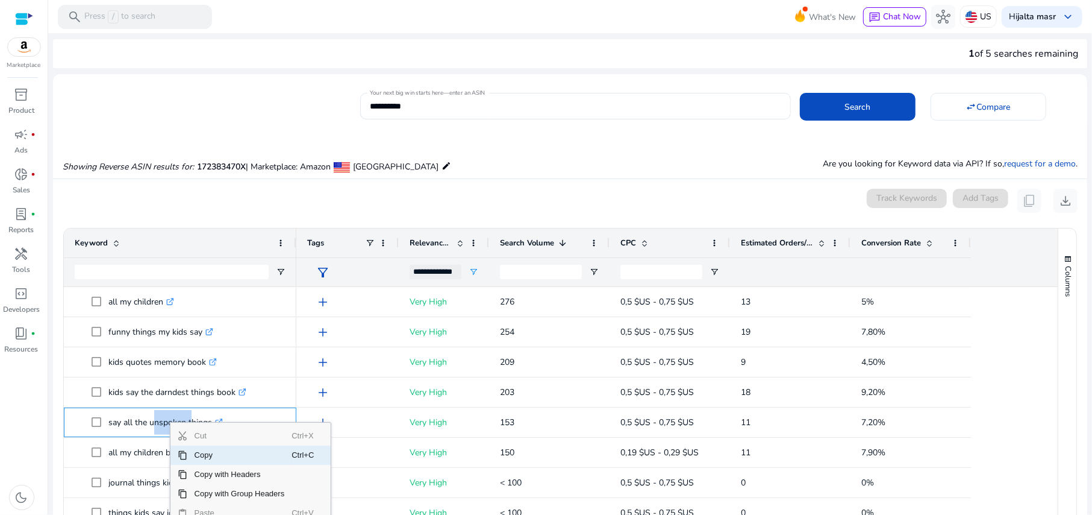
click at [215, 453] on span "Copy" at bounding box center [239, 454] width 105 height 19
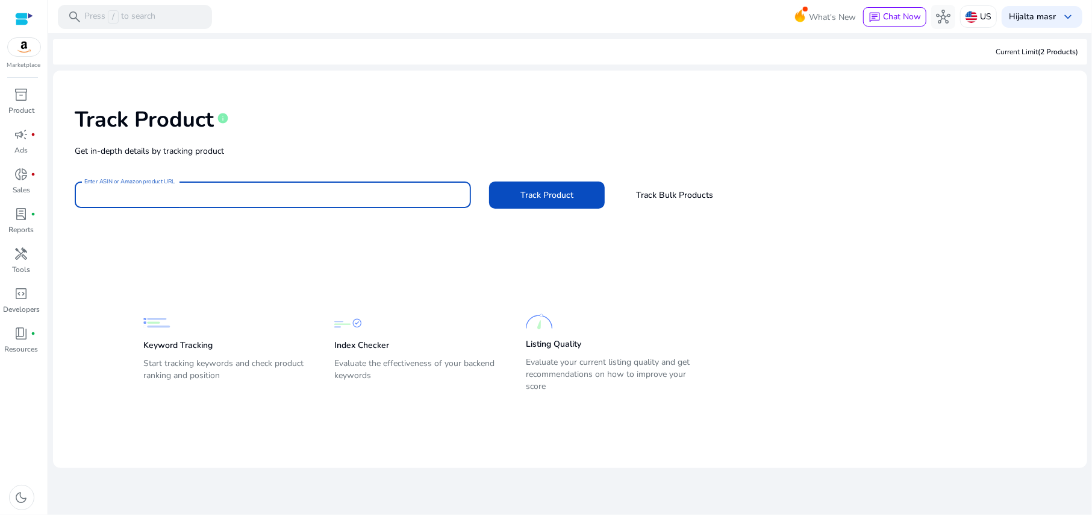
paste input "**********"
type input "**********"
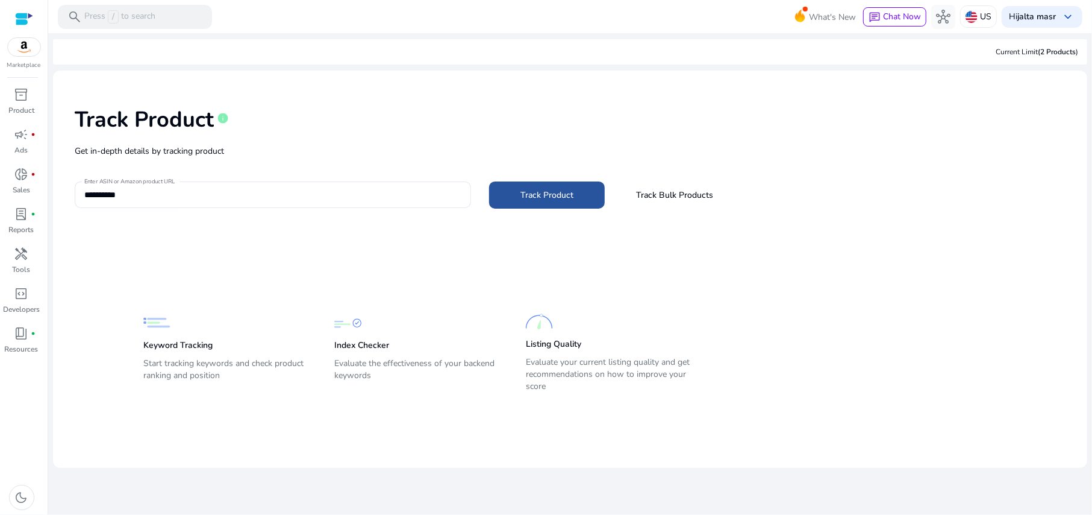
click at [531, 208] on span at bounding box center [547, 194] width 116 height 29
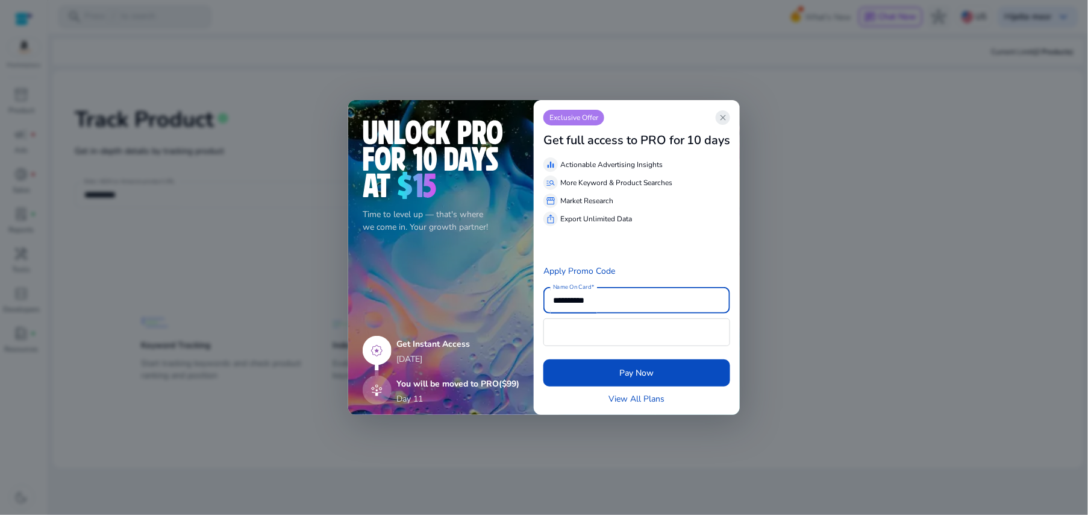
click at [719, 119] on span "close" at bounding box center [723, 118] width 10 height 10
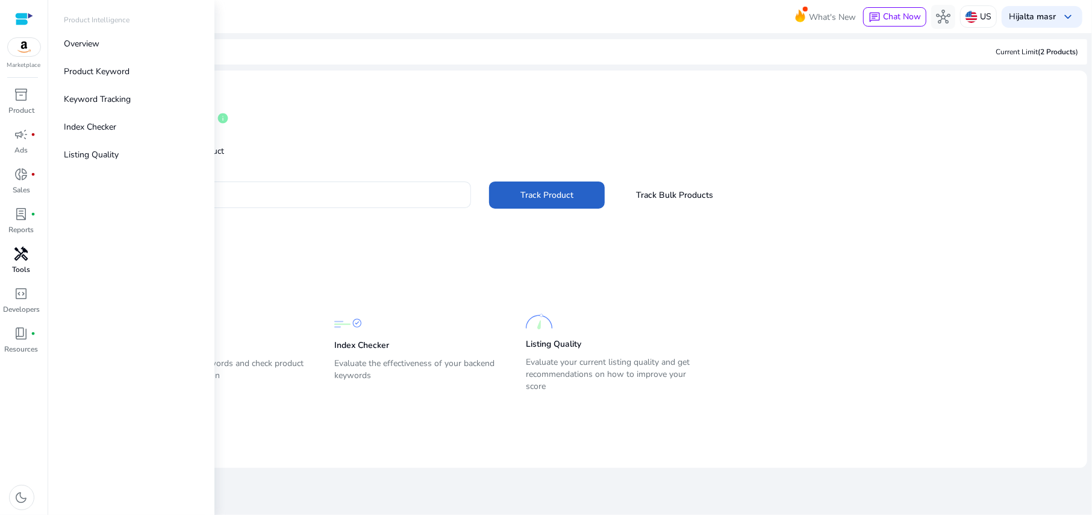
click at [22, 259] on span "handyman" at bounding box center [21, 253] width 14 height 14
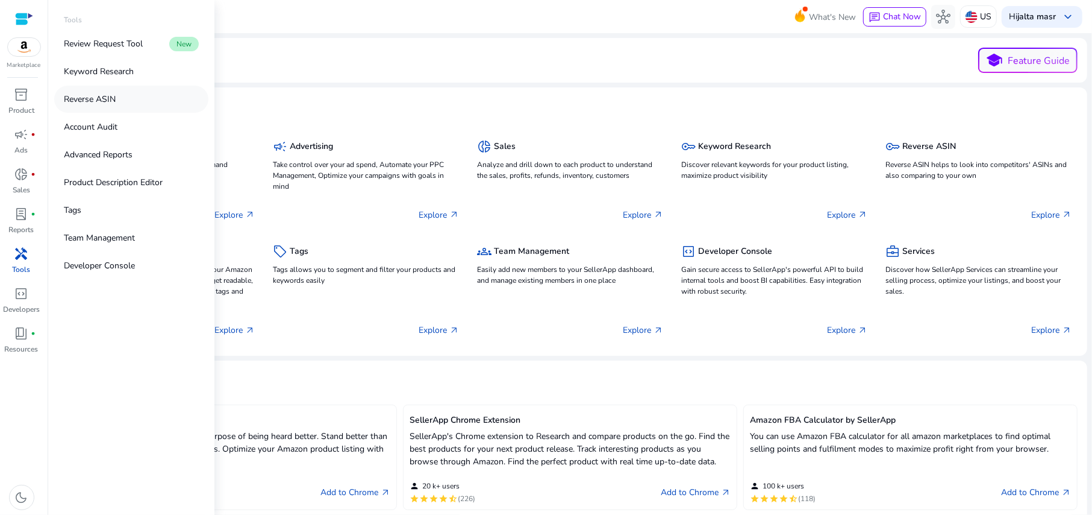
click at [116, 104] on link "Reverse ASIN" at bounding box center [131, 99] width 154 height 27
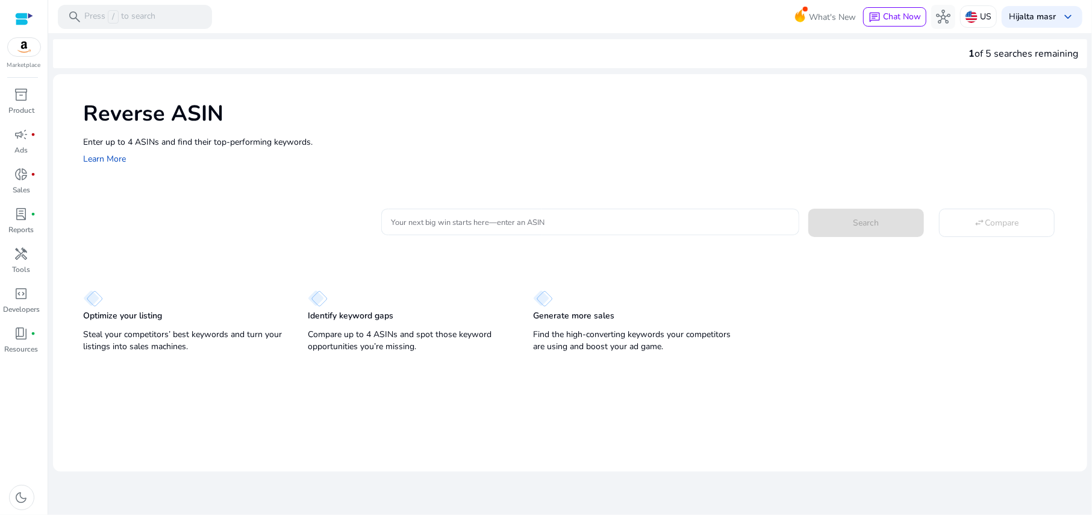
drag, startPoint x: 429, startPoint y: 210, endPoint x: 401, endPoint y: 215, distance: 28.1
click at [401, 215] on input "Your next big win starts here—enter an ASIN" at bounding box center [590, 221] width 398 height 13
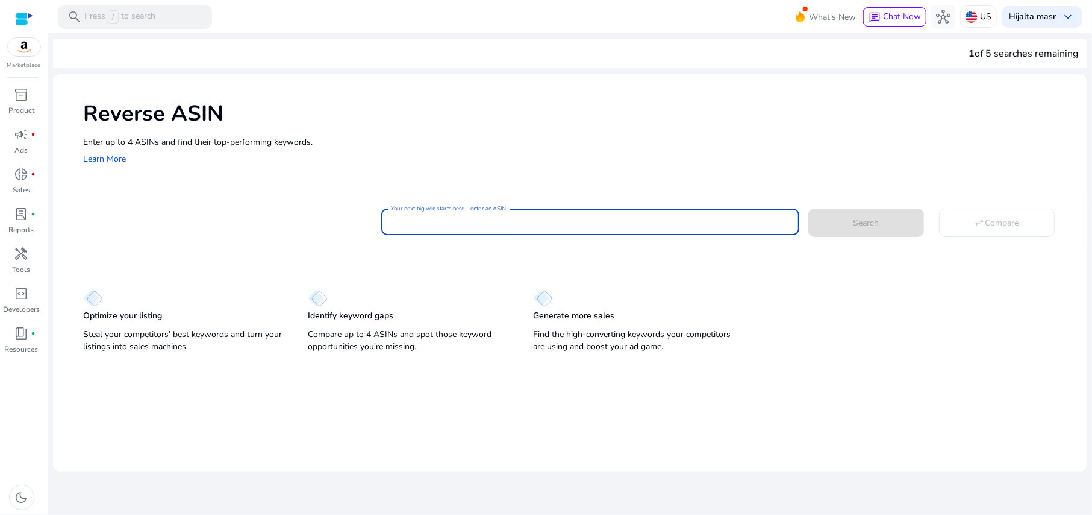
paste input "**********"
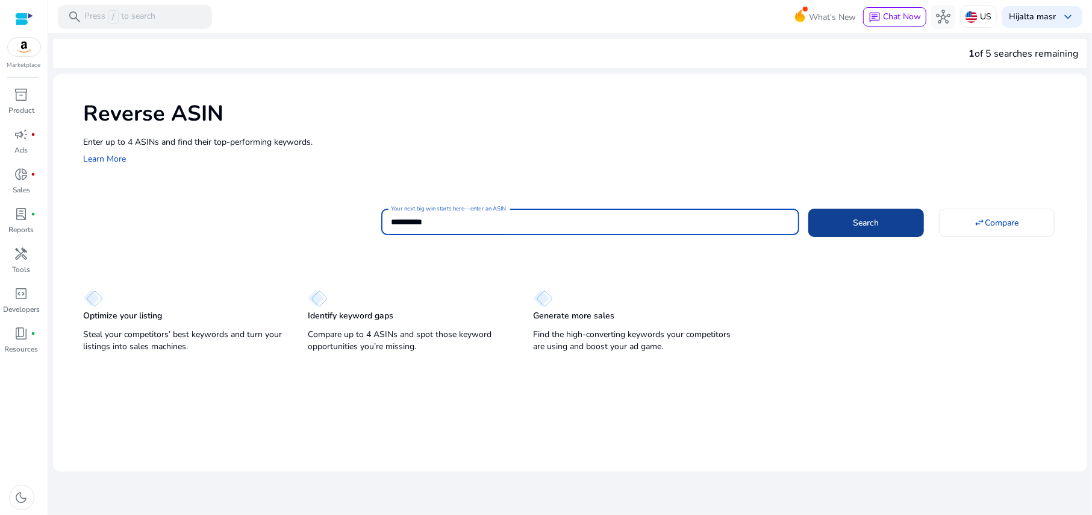
type input "**********"
click at [829, 227] on span at bounding box center [867, 222] width 116 height 29
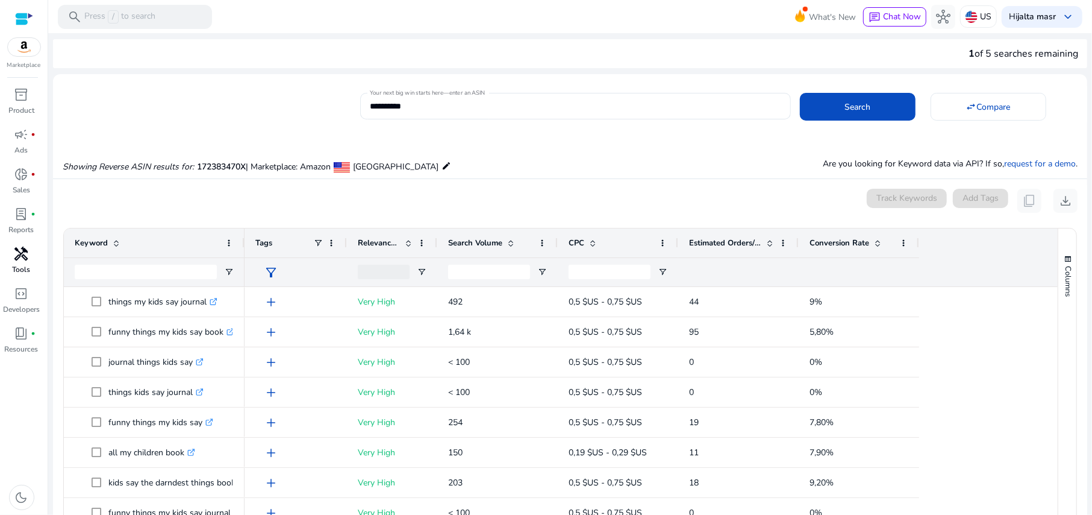
click at [20, 266] on p "Tools" at bounding box center [22, 269] width 18 height 11
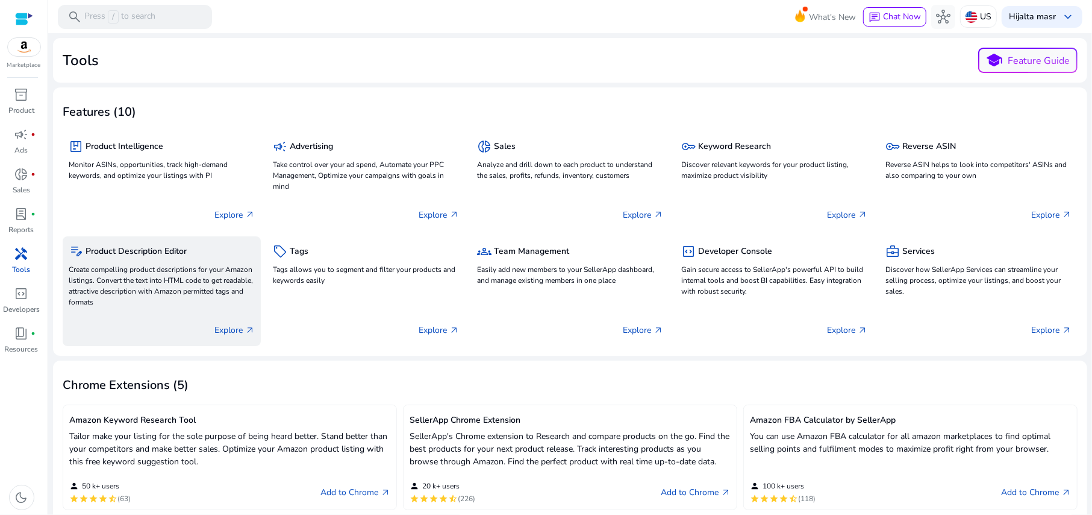
click at [167, 268] on p "Create compelling product descriptions for your Amazon listings. Convert the te…" at bounding box center [162, 285] width 186 height 43
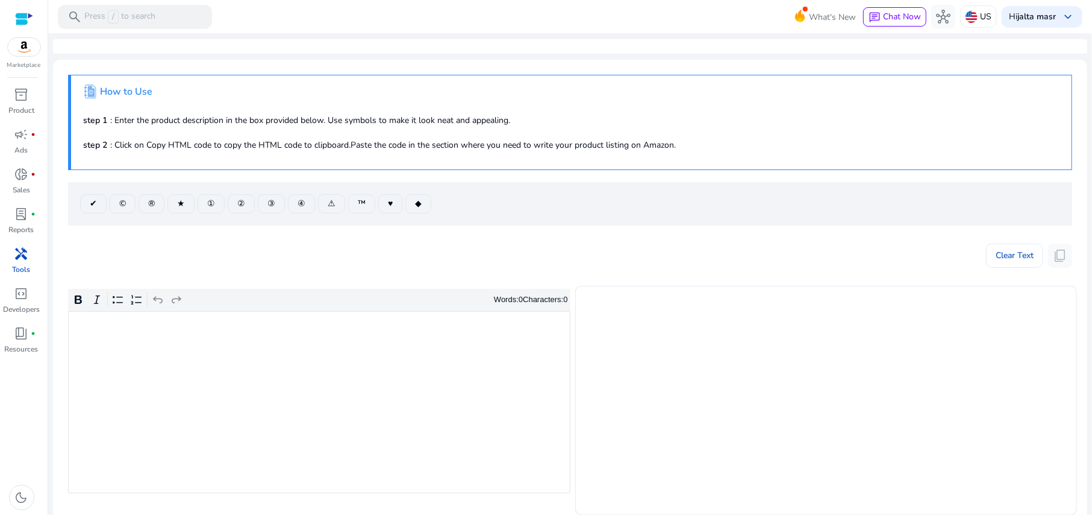
scroll to position [80, 0]
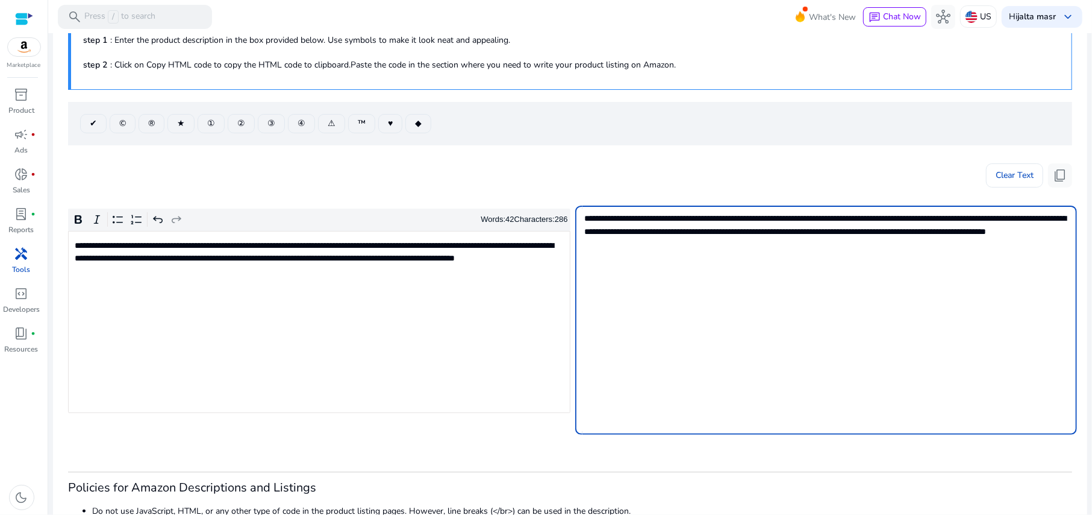
drag, startPoint x: 582, startPoint y: 217, endPoint x: 813, endPoint y: 249, distance: 233.1
click at [811, 249] on textarea "**********" at bounding box center [826, 320] width 483 height 217
click at [136, 246] on p "**********" at bounding box center [318, 258] width 487 height 38
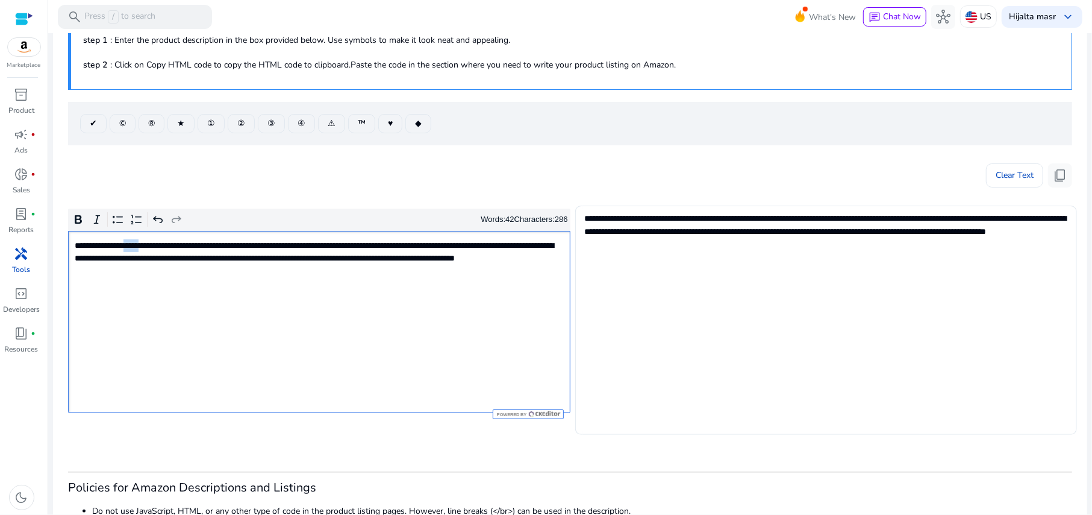
click at [136, 246] on p "**********" at bounding box center [318, 258] width 487 height 38
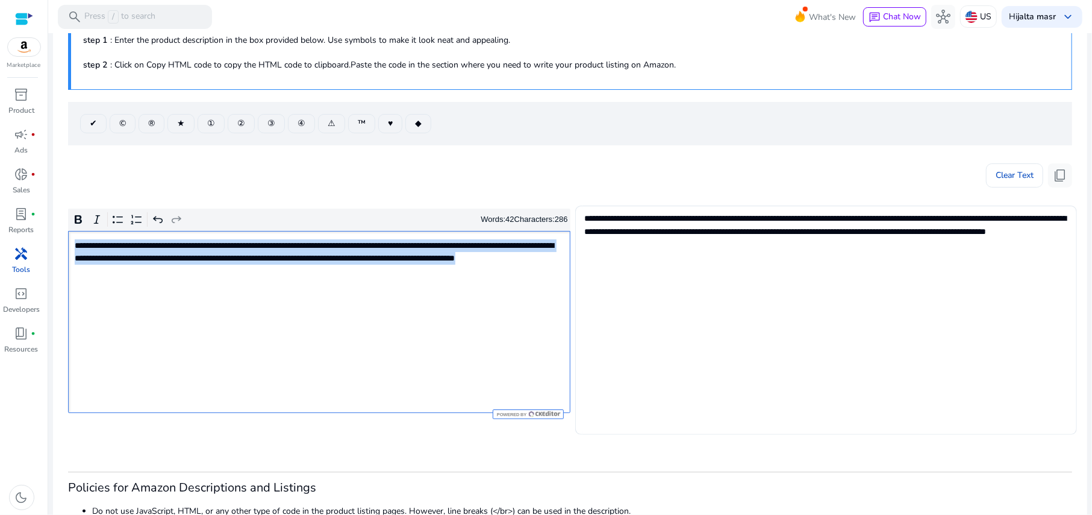
click at [136, 246] on p "**********" at bounding box center [318, 258] width 487 height 38
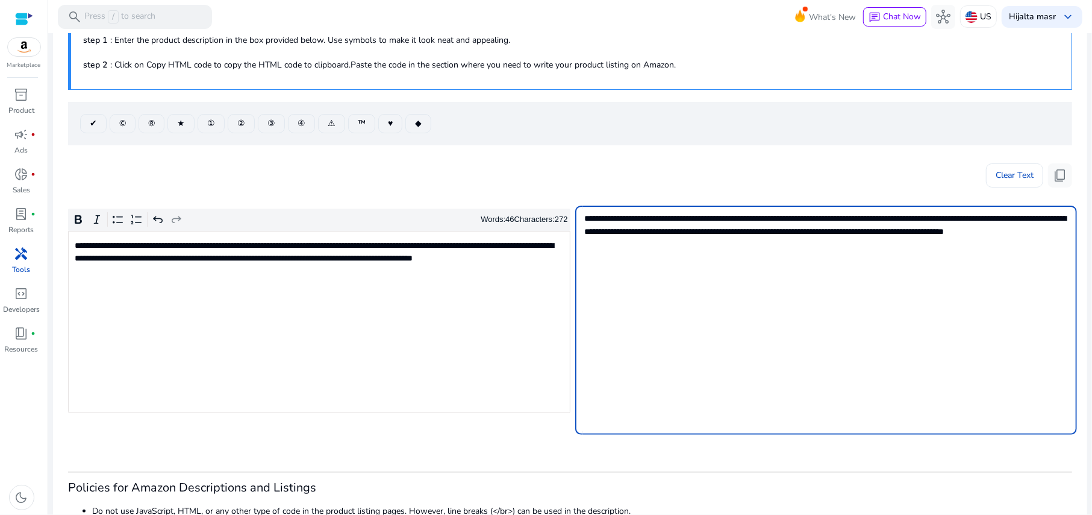
click at [605, 239] on textarea "**********" at bounding box center [826, 320] width 483 height 217
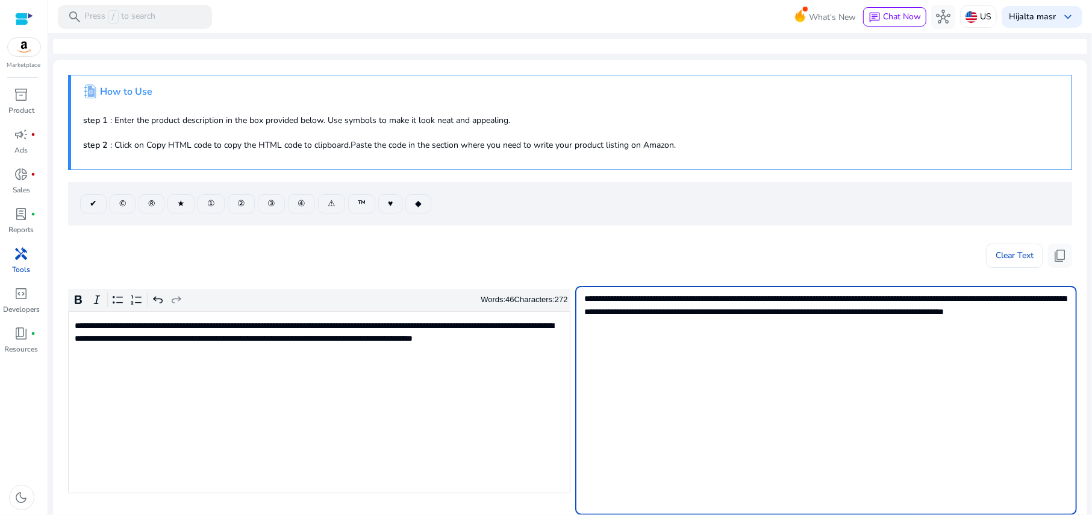
click at [488, 422] on div "**********" at bounding box center [319, 402] width 503 height 182
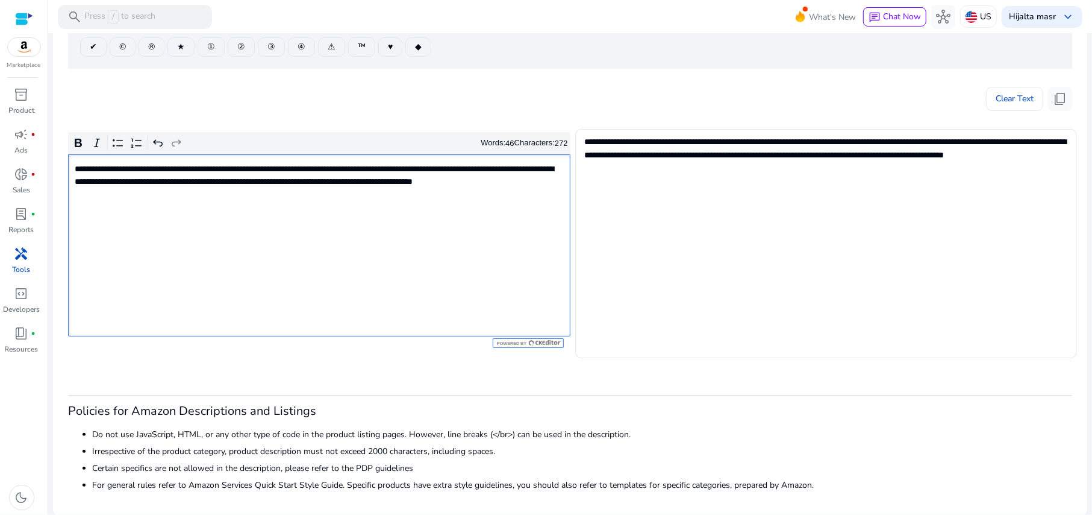
scroll to position [158, 0]
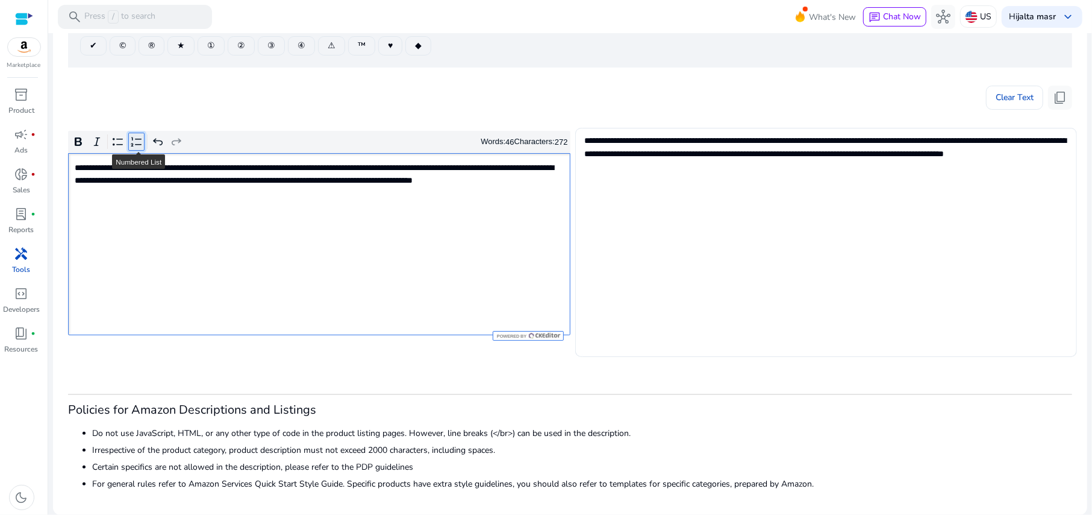
click at [136, 147] on icon "Editor toolbar" at bounding box center [137, 142] width 12 height 12
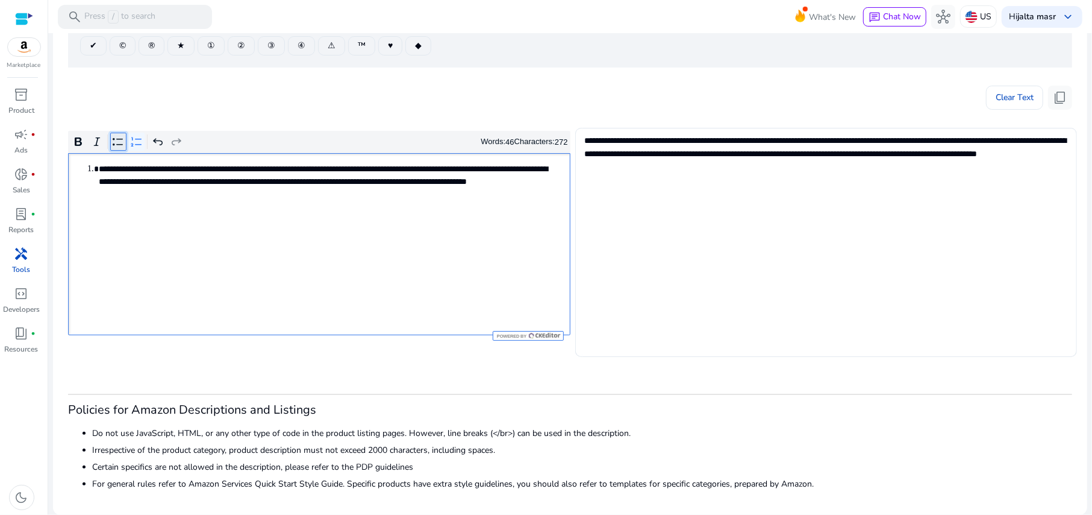
click at [116, 145] on icon "Editor toolbar" at bounding box center [118, 142] width 12 height 12
type textarea "**********"
click at [96, 145] on icon "Editor toolbar" at bounding box center [97, 142] width 12 height 12
click at [78, 145] on icon "Editor toolbar" at bounding box center [78, 142] width 12 height 12
